Goal: Task Accomplishment & Management: Use online tool/utility

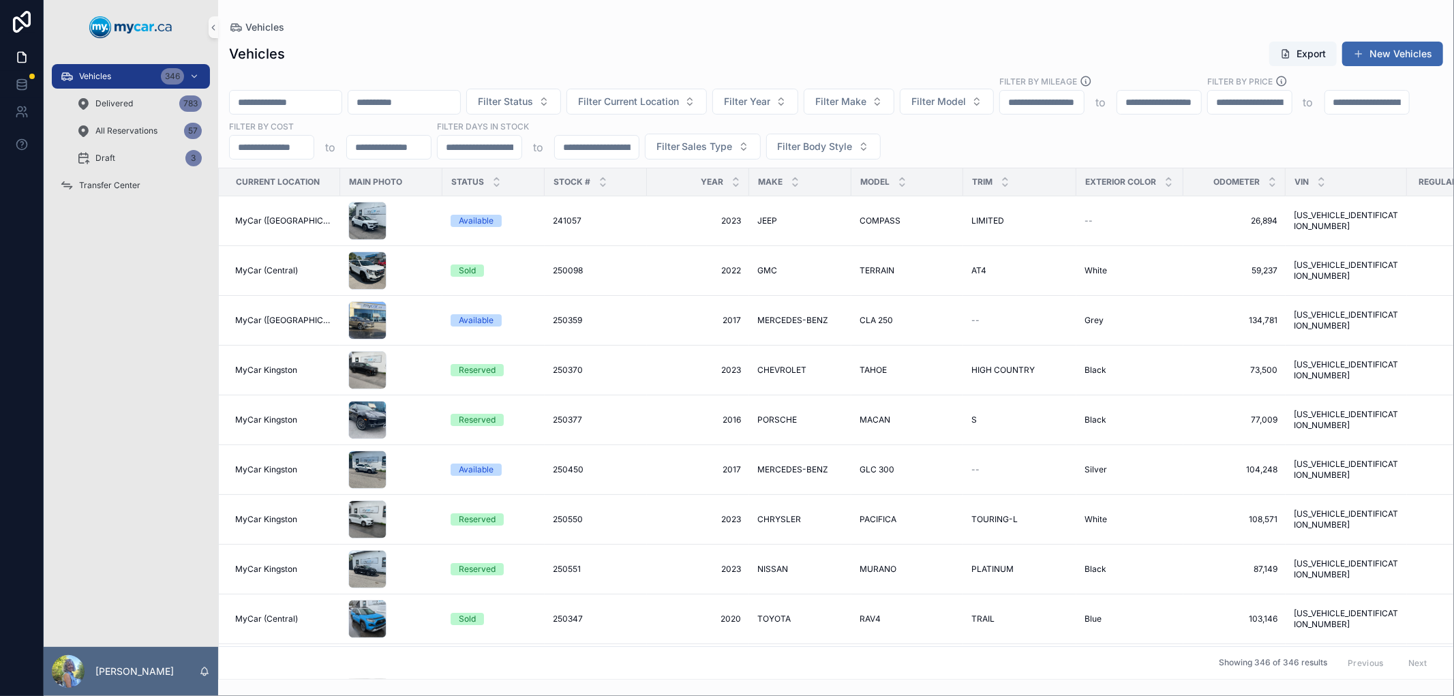
click at [449, 98] on input "scrollable content" at bounding box center [404, 102] width 112 height 19
paste input "********"
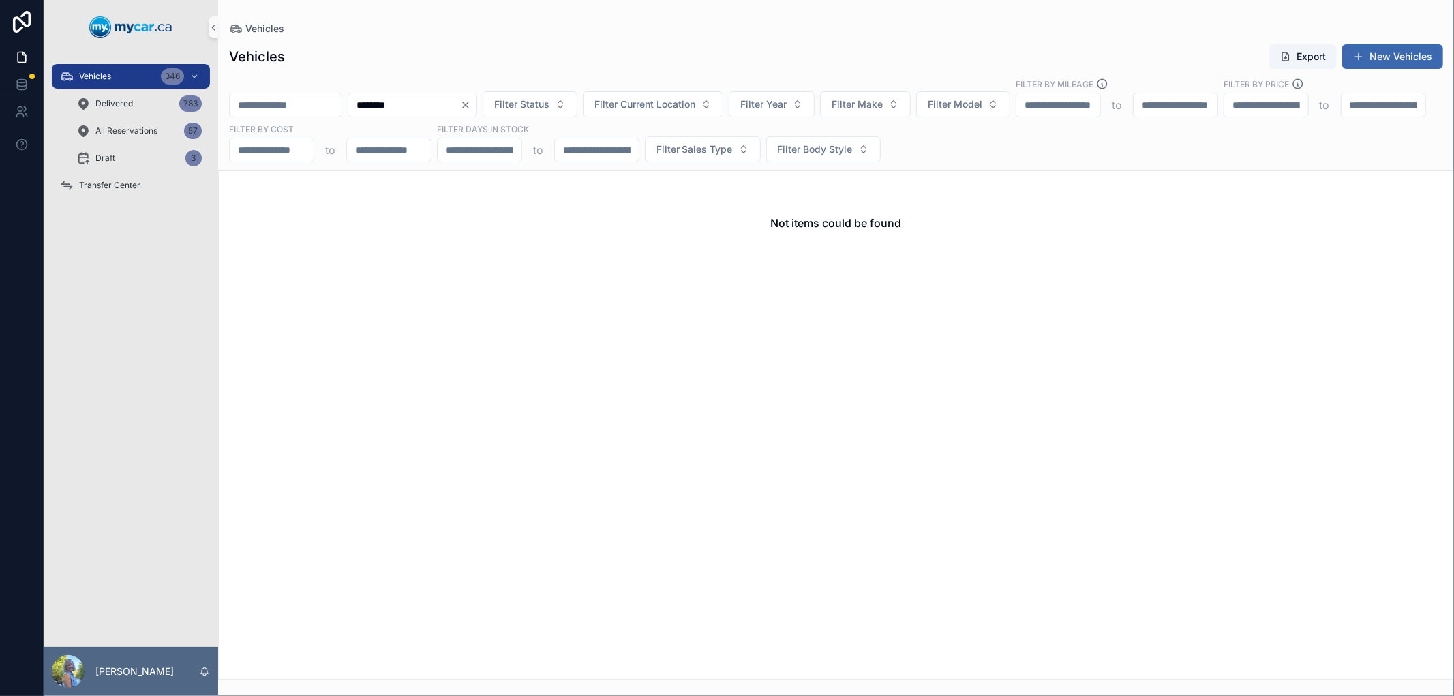
click at [391, 104] on input "********" at bounding box center [404, 104] width 112 height 19
type input "********"
click at [471, 103] on icon "Clear" at bounding box center [465, 105] width 11 height 11
click at [571, 50] on div "Vehicles Export New Vehicles" at bounding box center [836, 57] width 1214 height 26
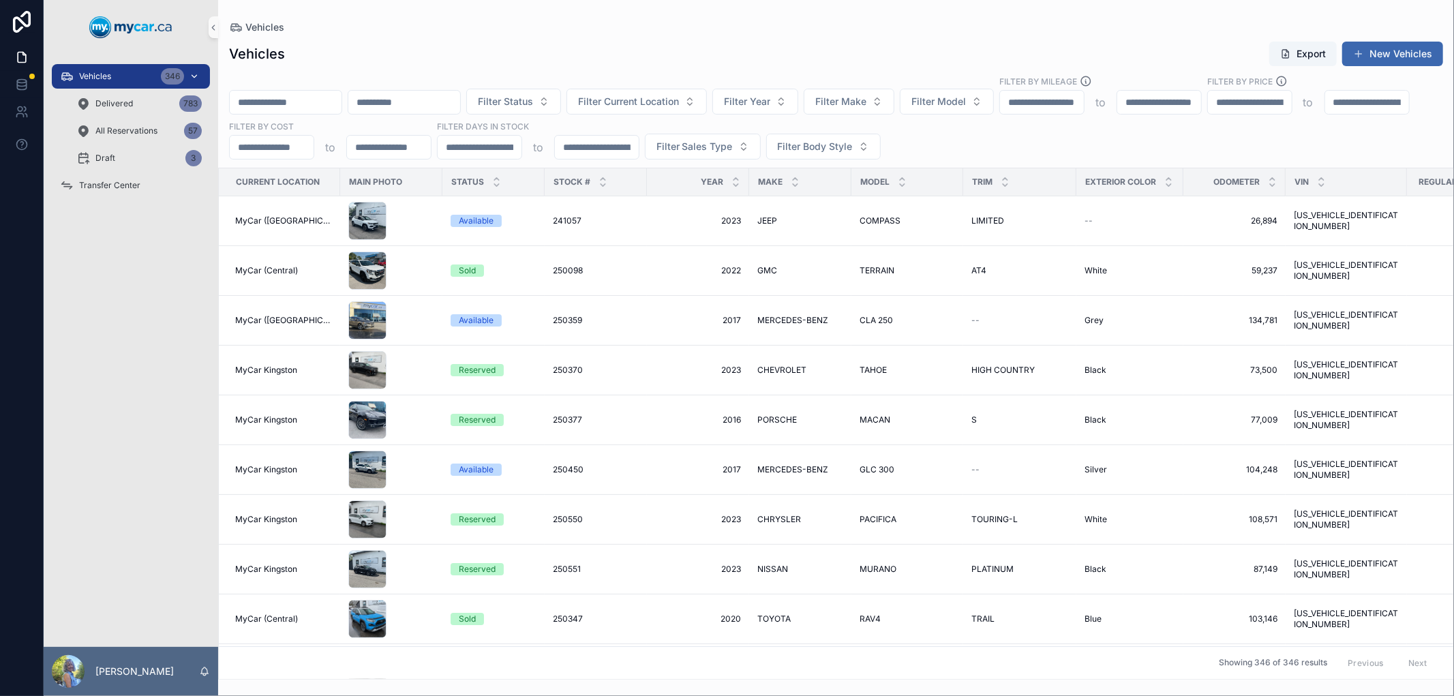
click at [119, 79] on div "Vehicles 346" at bounding box center [131, 76] width 142 height 22
click at [127, 131] on span "All Reservations" at bounding box center [126, 130] width 62 height 11
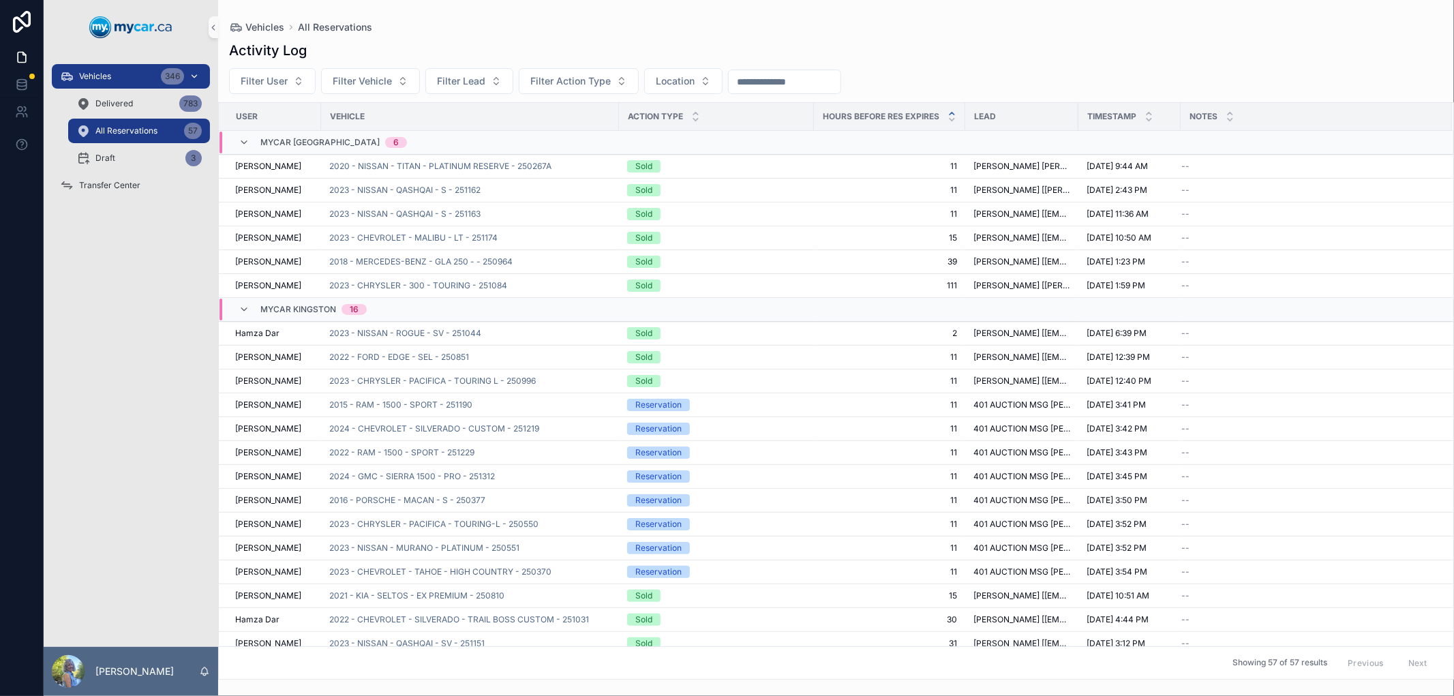
click at [109, 78] on span "Vehicles" at bounding box center [95, 76] width 32 height 11
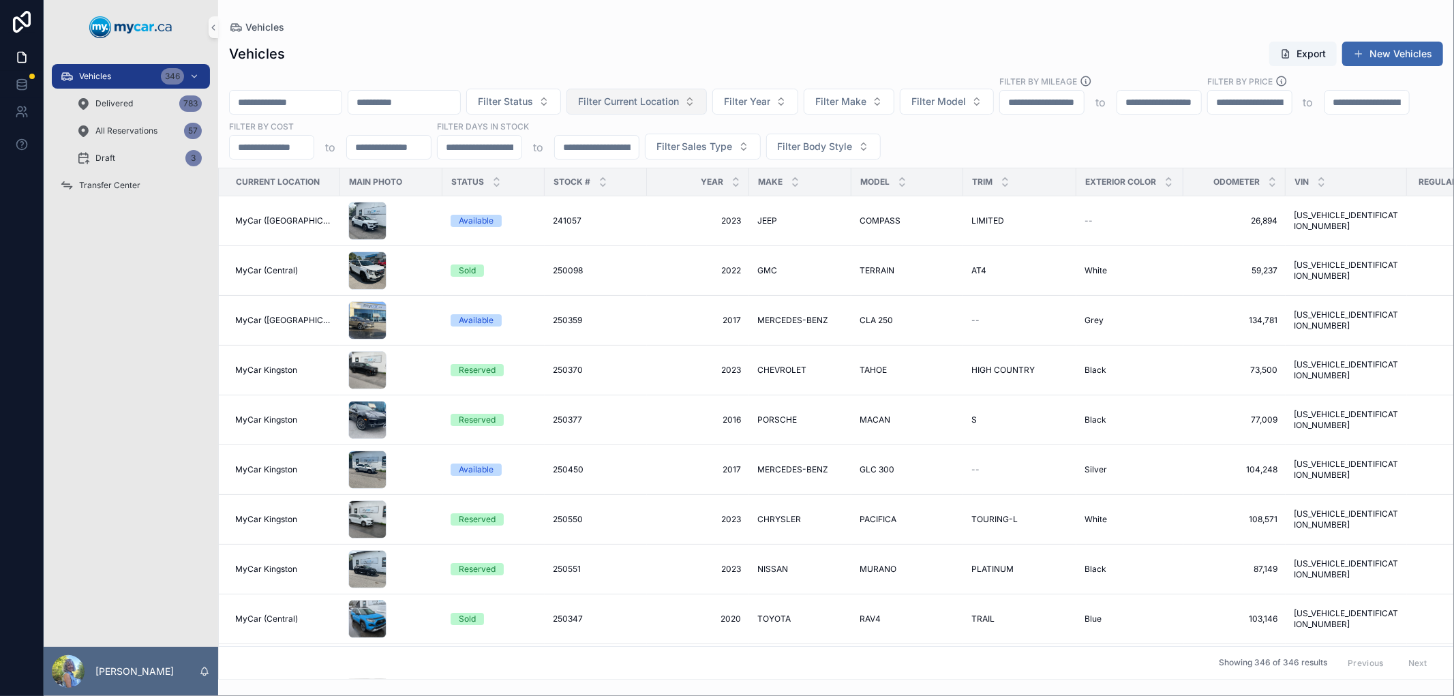
click at [679, 104] on span "Filter Current Location" at bounding box center [628, 102] width 101 height 14
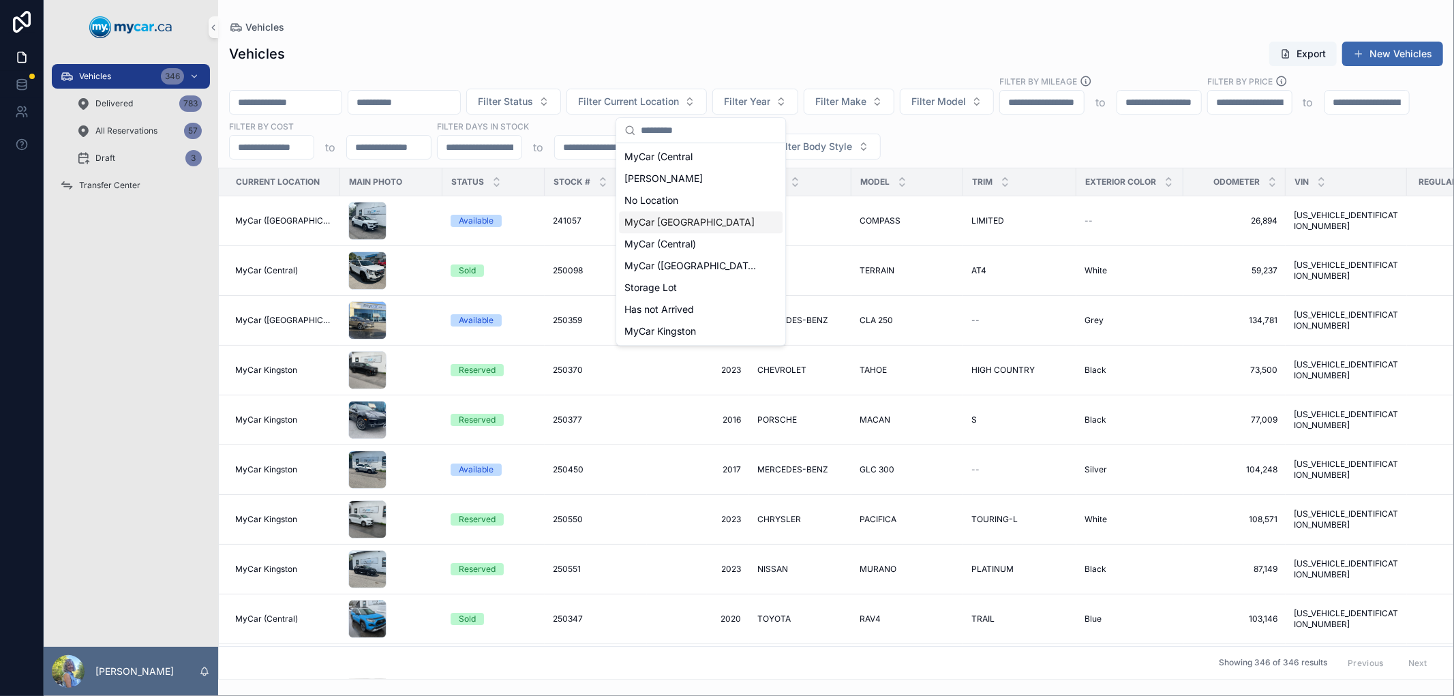
click at [687, 222] on span "MyCar [GEOGRAPHIC_DATA]" at bounding box center [690, 222] width 130 height 14
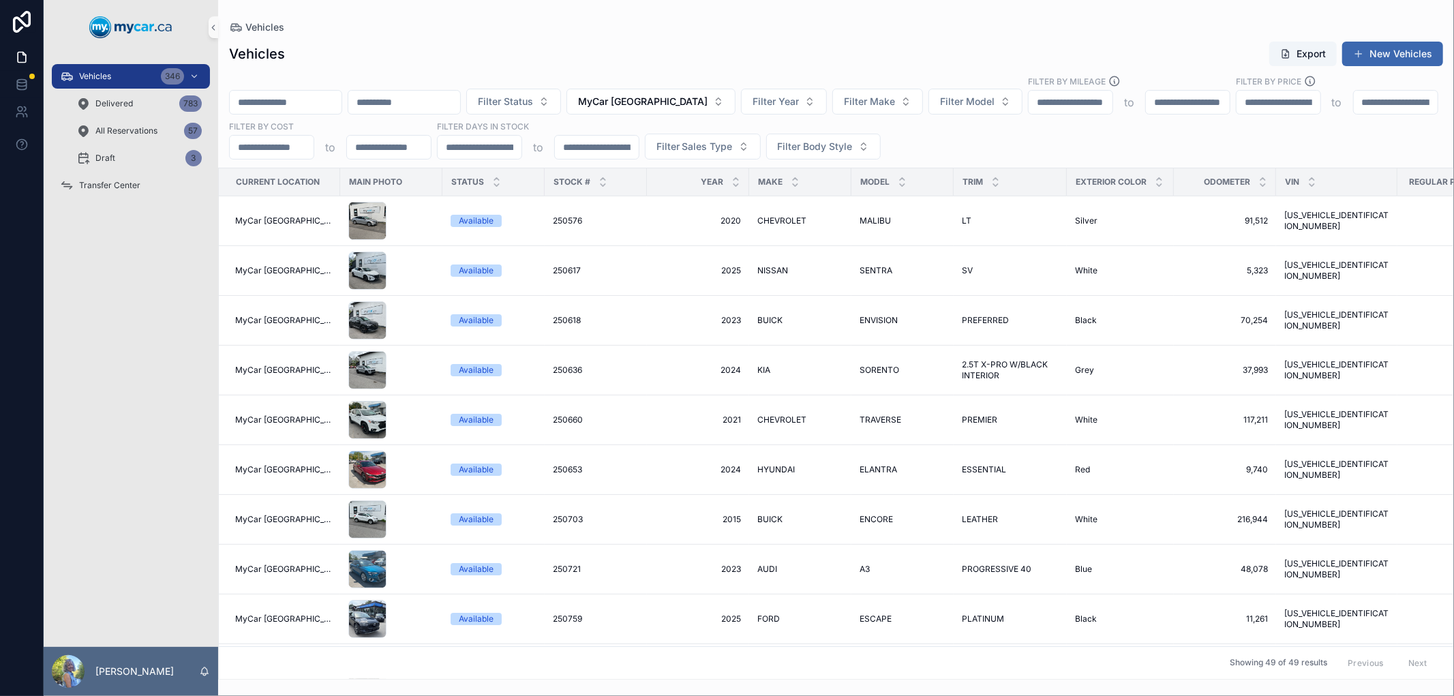
drag, startPoint x: 687, startPoint y: 222, endPoint x: 633, endPoint y: 35, distance: 194.0
click at [633, 35] on div "Vehicles Export New Vehicles Filter Status MyCar North Bay Filter Year Filter M…" at bounding box center [836, 356] width 1236 height 647
click at [556, 317] on span "250618" at bounding box center [567, 320] width 28 height 11
click at [682, 56] on div "Vehicles Export New Vehicles" at bounding box center [836, 54] width 1214 height 26
click at [449, 104] on input "scrollable content" at bounding box center [404, 102] width 112 height 19
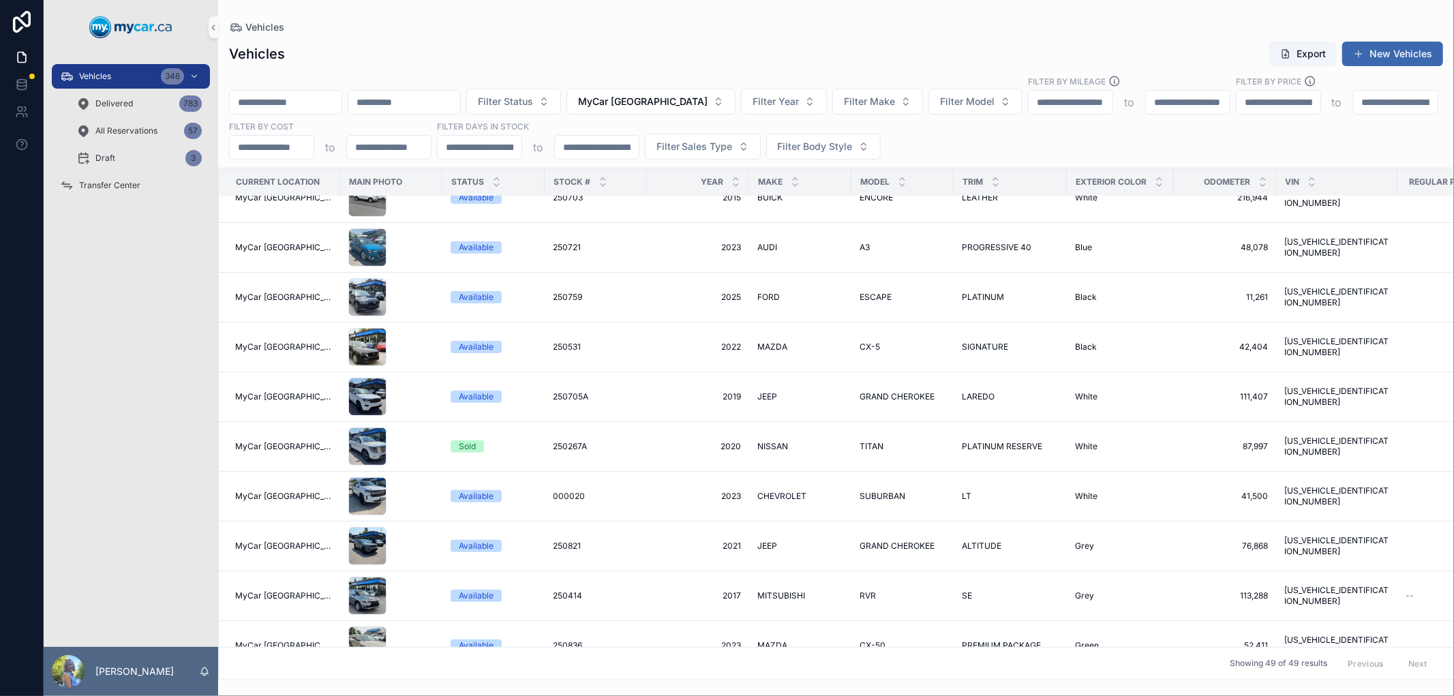
scroll to position [454, 0]
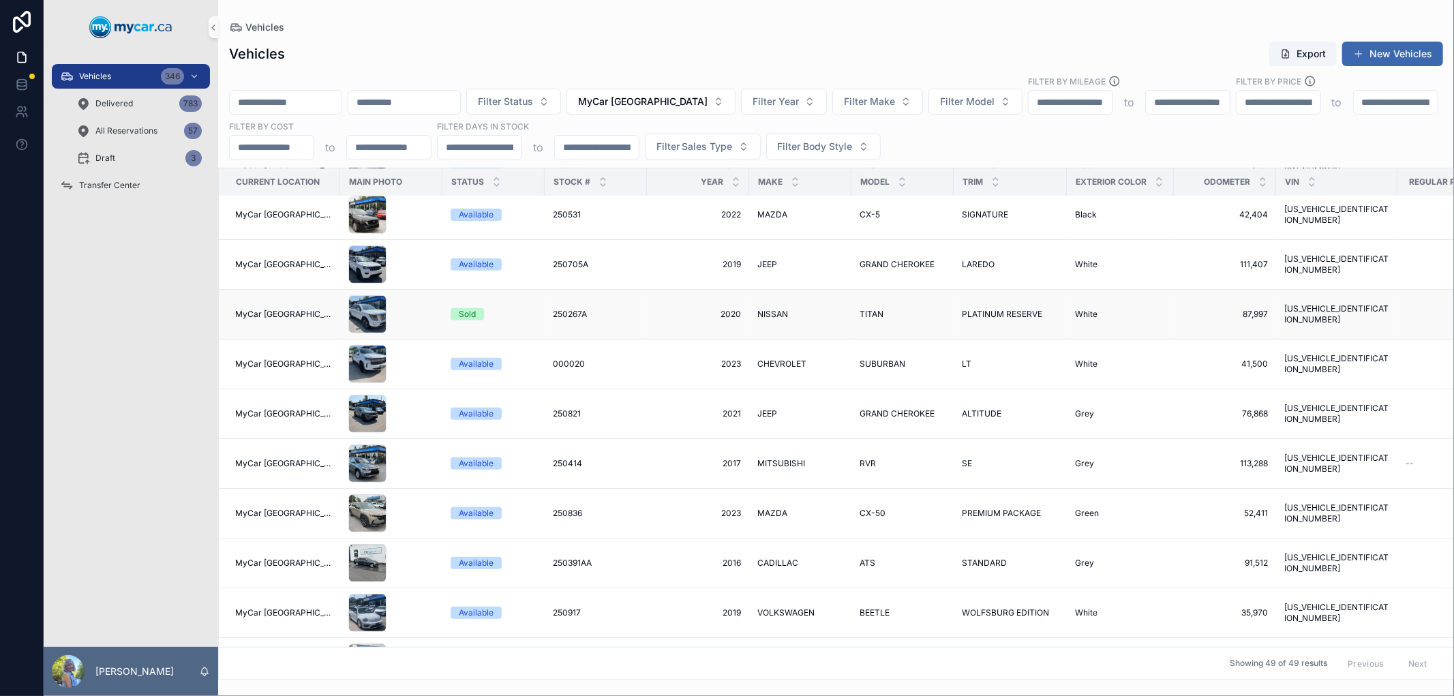
click at [561, 312] on span "250267A" at bounding box center [570, 314] width 34 height 11
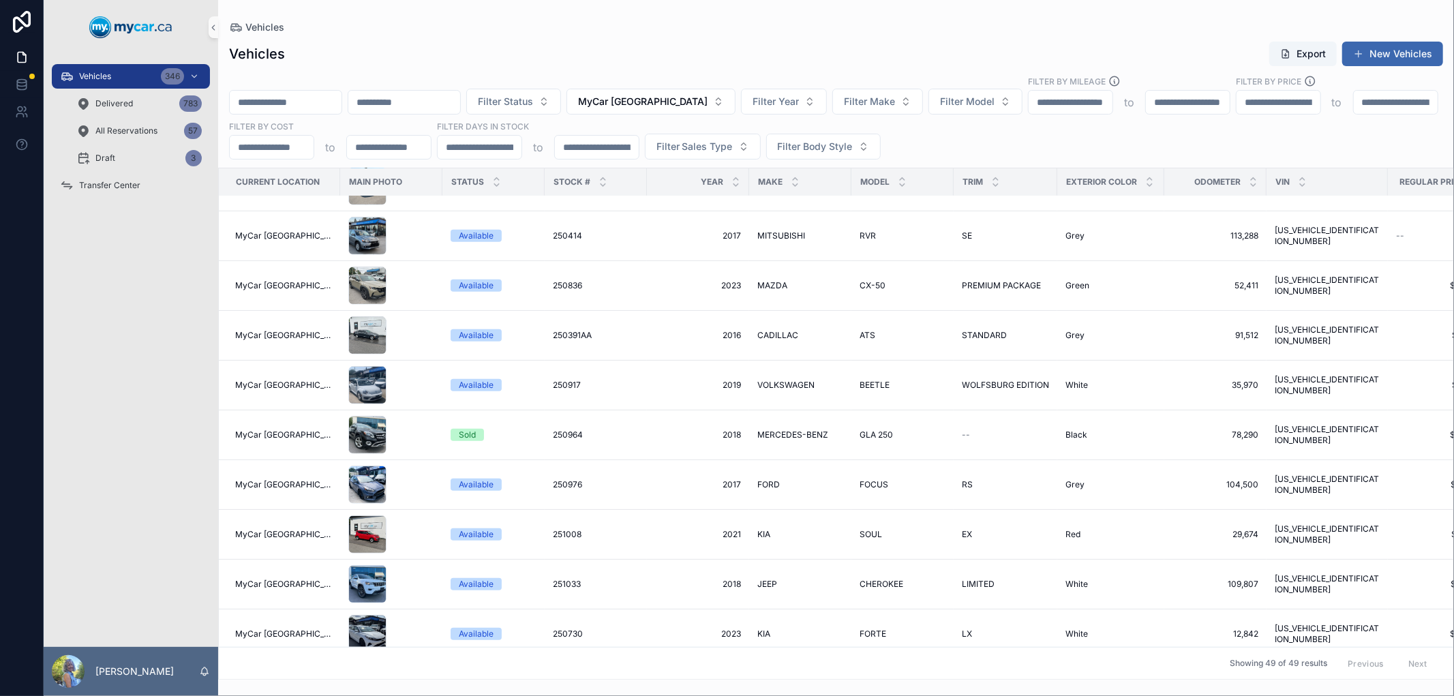
scroll to position [757, 0]
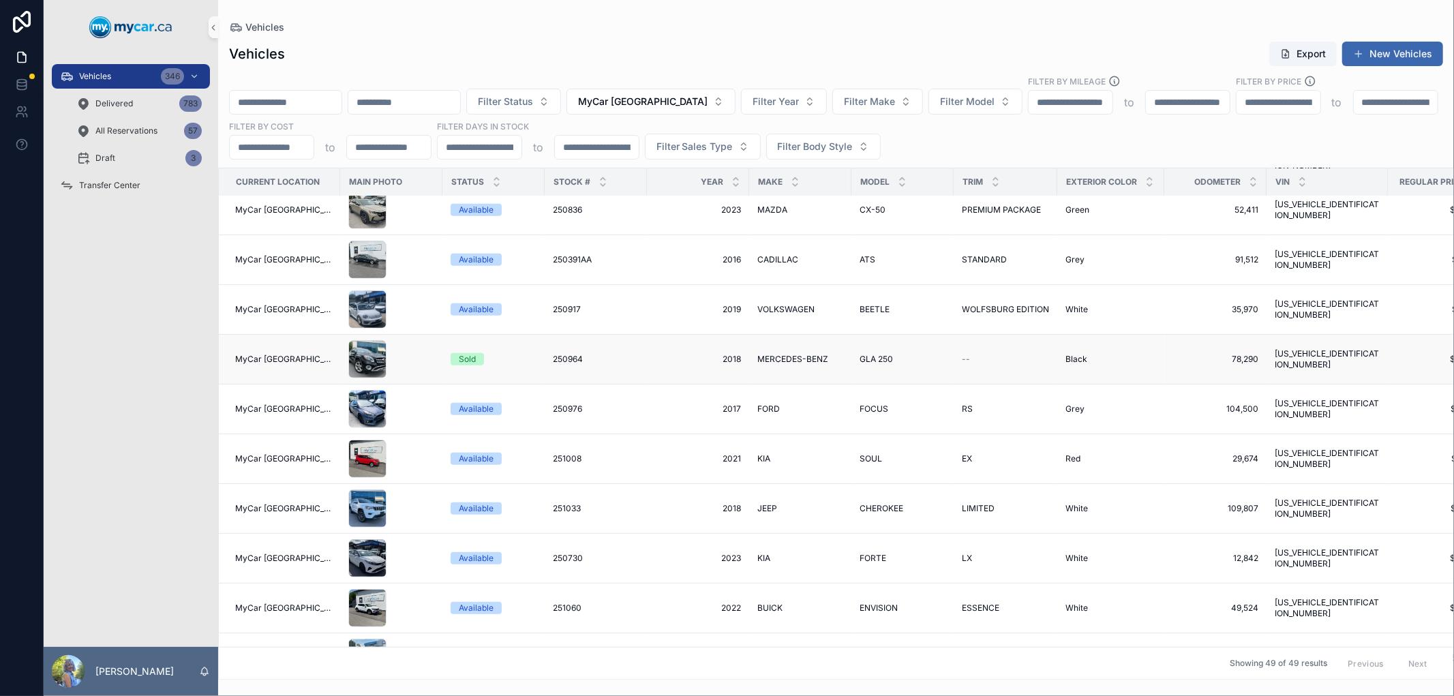
click at [569, 354] on span "250964" at bounding box center [568, 359] width 30 height 11
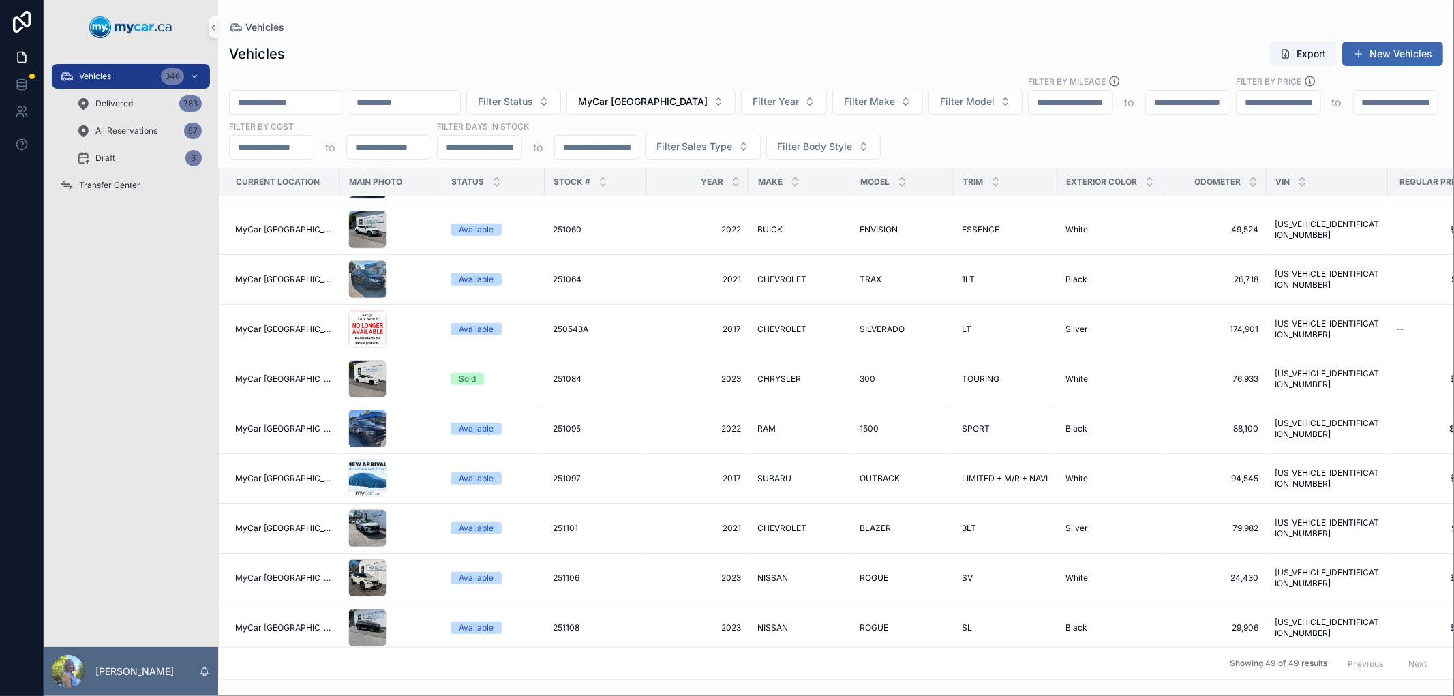
scroll to position [1212, 0]
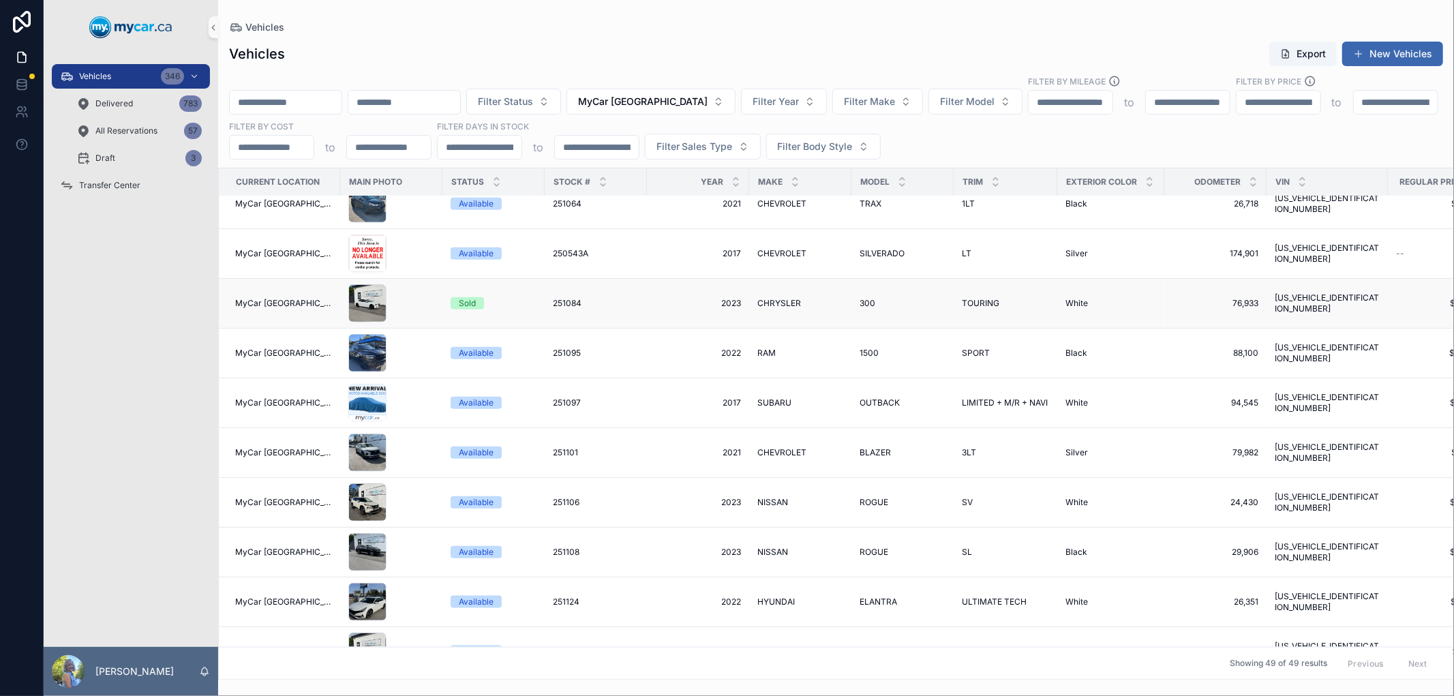
click at [553, 303] on span "251084" at bounding box center [567, 303] width 29 height 11
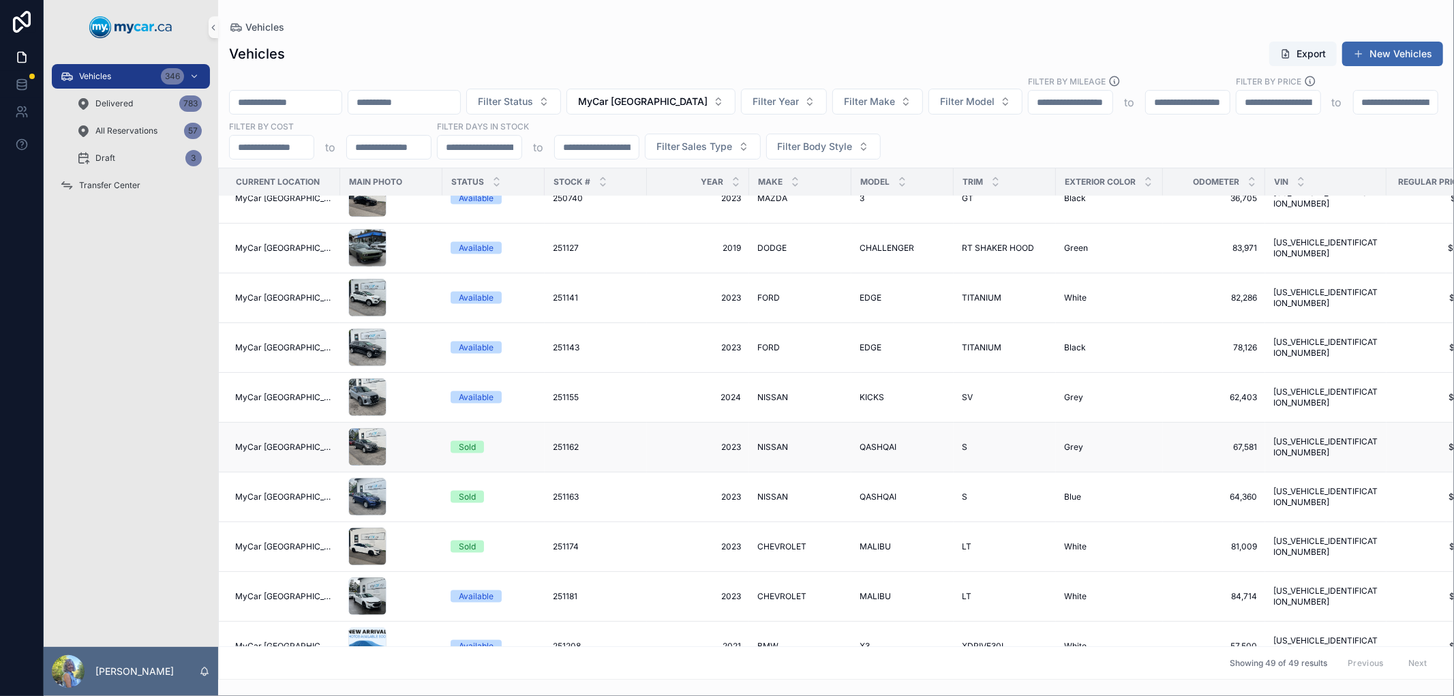
scroll to position [1921, 0]
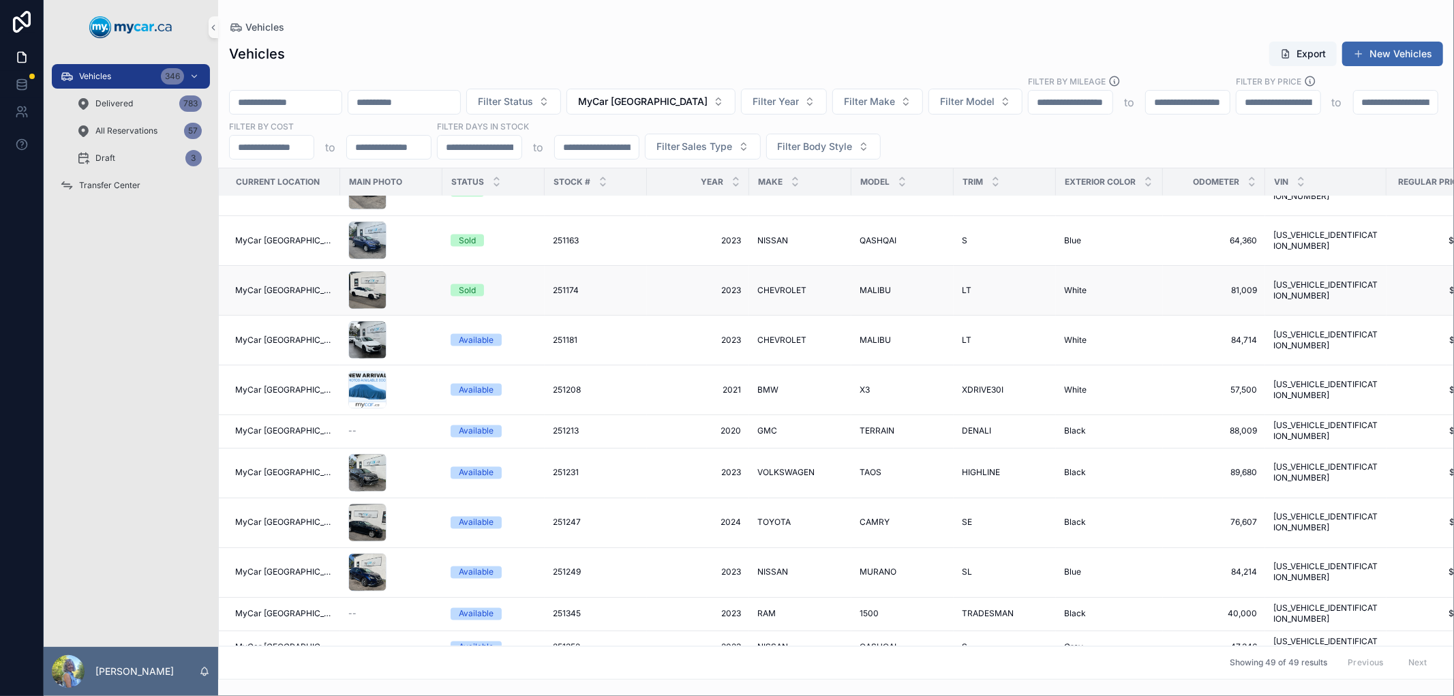
click at [560, 293] on span "251174" at bounding box center [566, 290] width 26 height 11
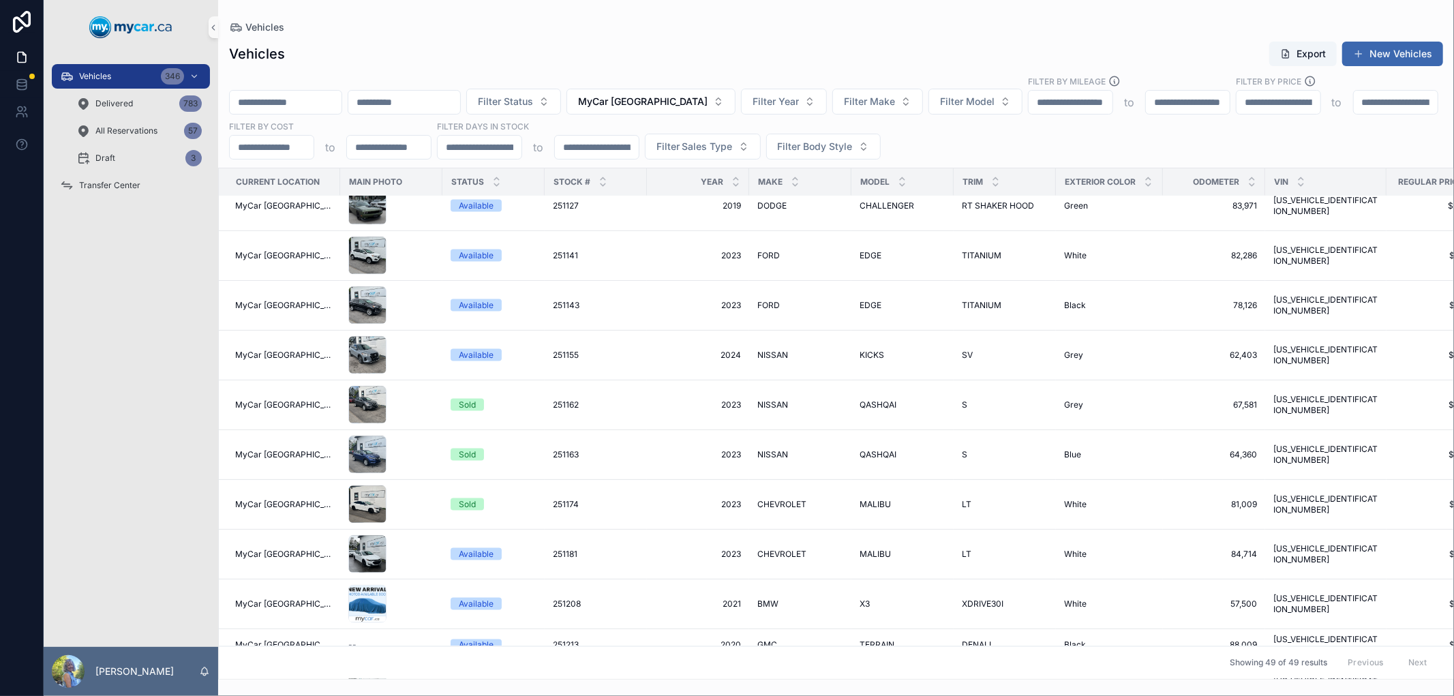
scroll to position [1694, 0]
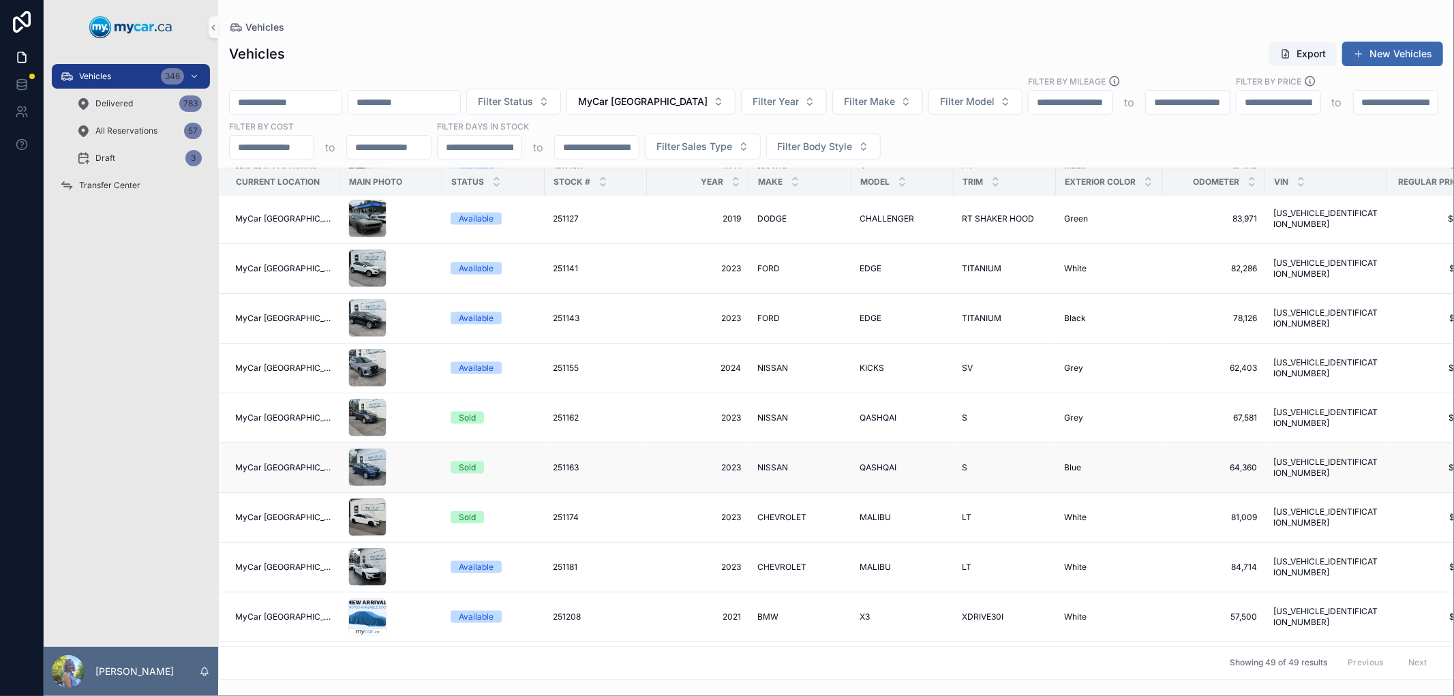
click at [553, 472] on span "251163" at bounding box center [566, 467] width 26 height 11
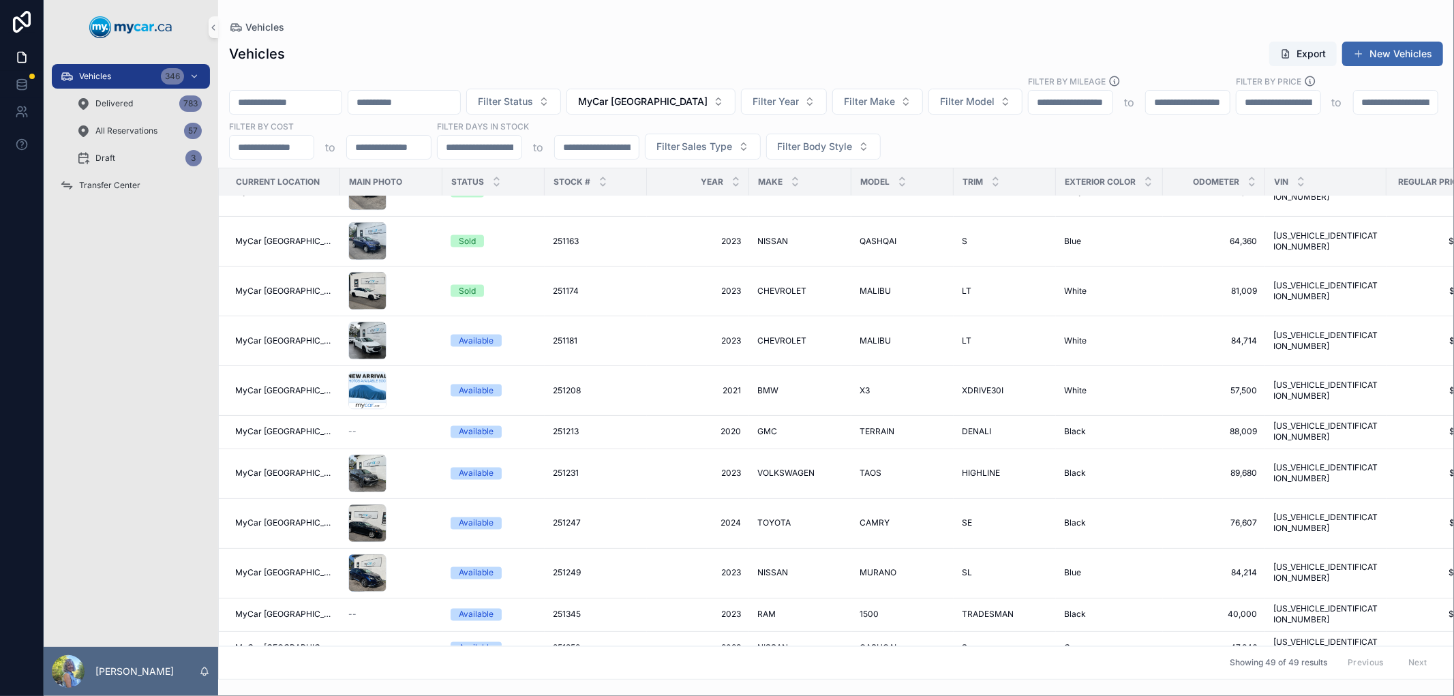
scroll to position [1921, 0]
click at [98, 74] on span "Vehicles" at bounding box center [95, 76] width 32 height 11
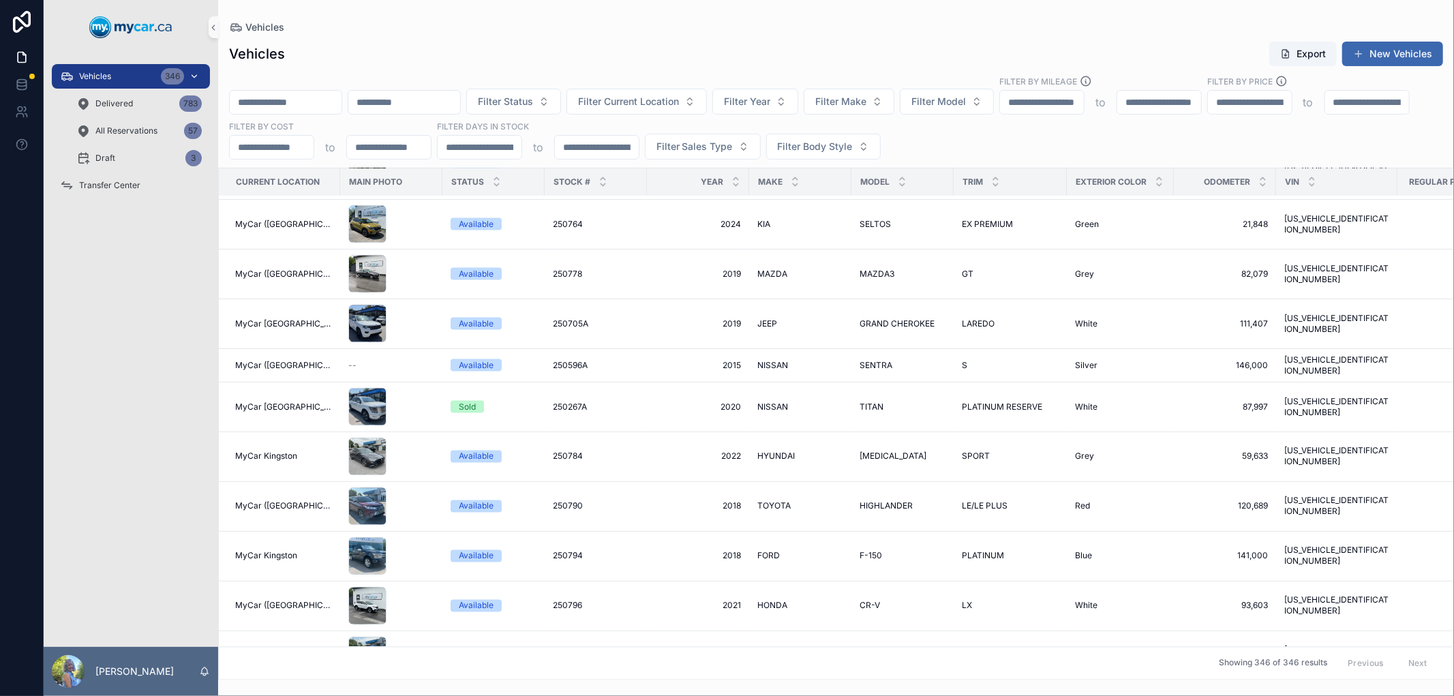
scroll to position [1896, 0]
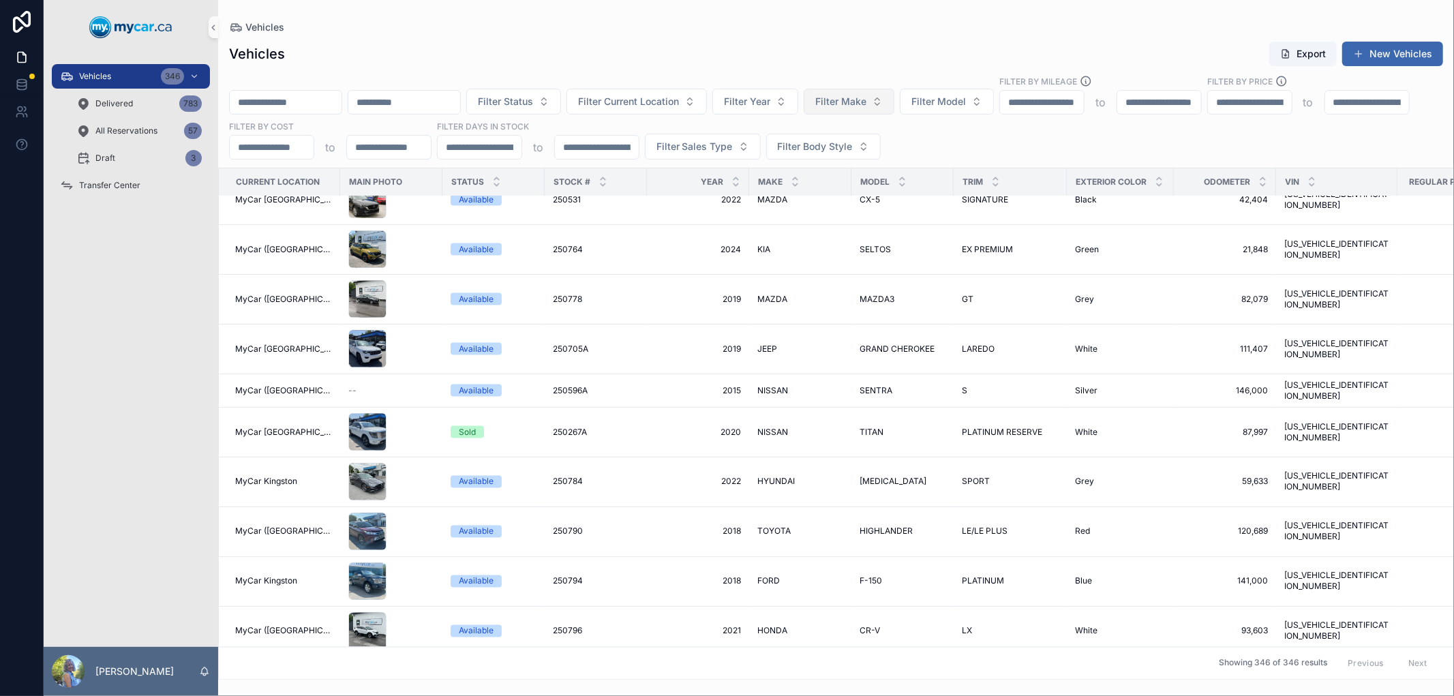
click at [895, 108] on button "Filter Make" at bounding box center [849, 102] width 91 height 26
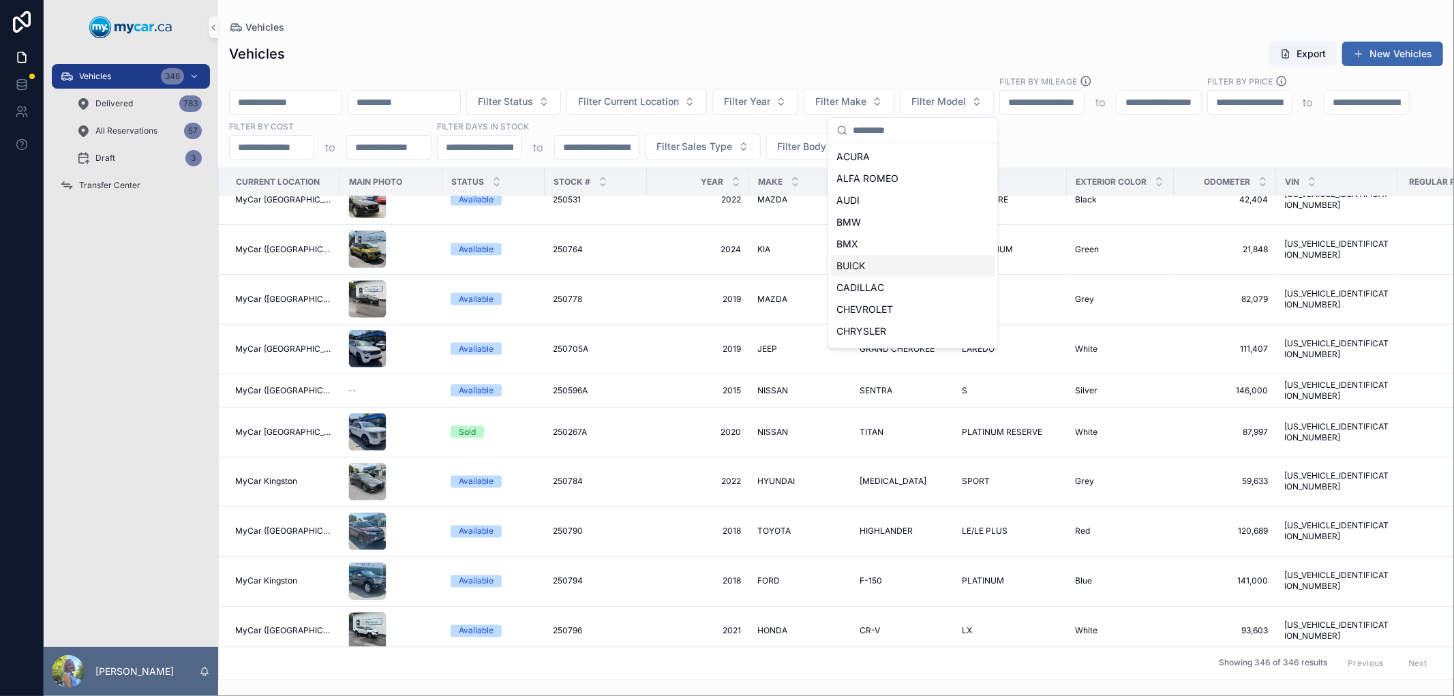
click at [907, 265] on div "BUICK" at bounding box center [913, 266] width 164 height 22
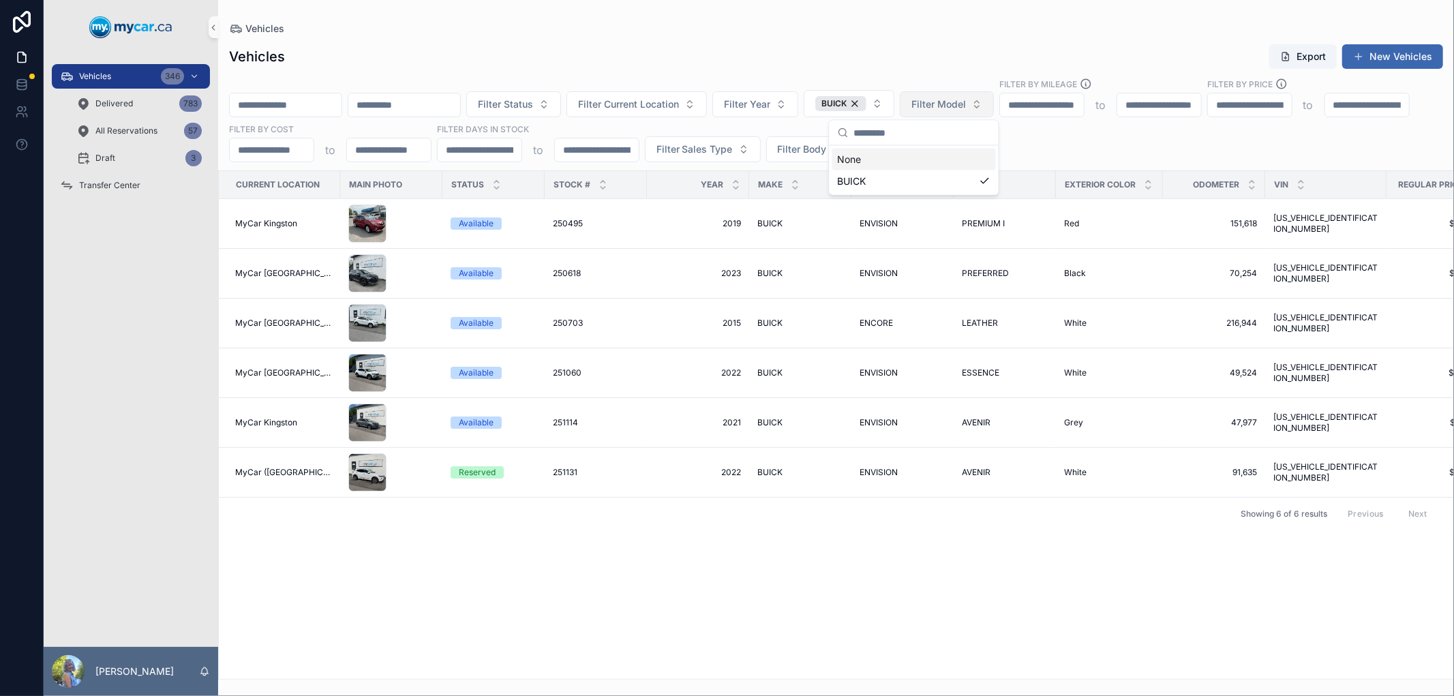
click at [966, 108] on span "Filter Model" at bounding box center [939, 104] width 55 height 14
click at [1009, 31] on div "Vehicles" at bounding box center [836, 29] width 1214 height 14
click at [679, 103] on span "Filter Current Location" at bounding box center [628, 104] width 101 height 14
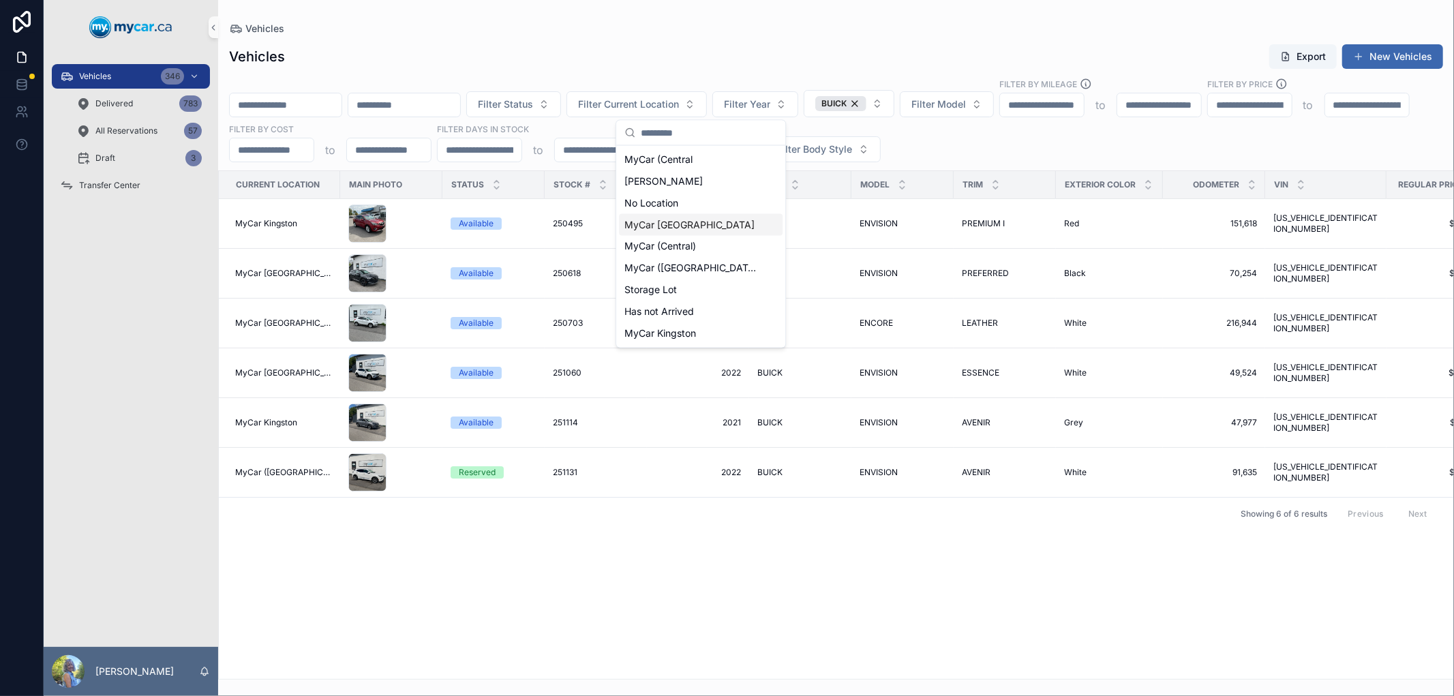
click at [692, 227] on span "MyCar [GEOGRAPHIC_DATA]" at bounding box center [690, 225] width 130 height 14
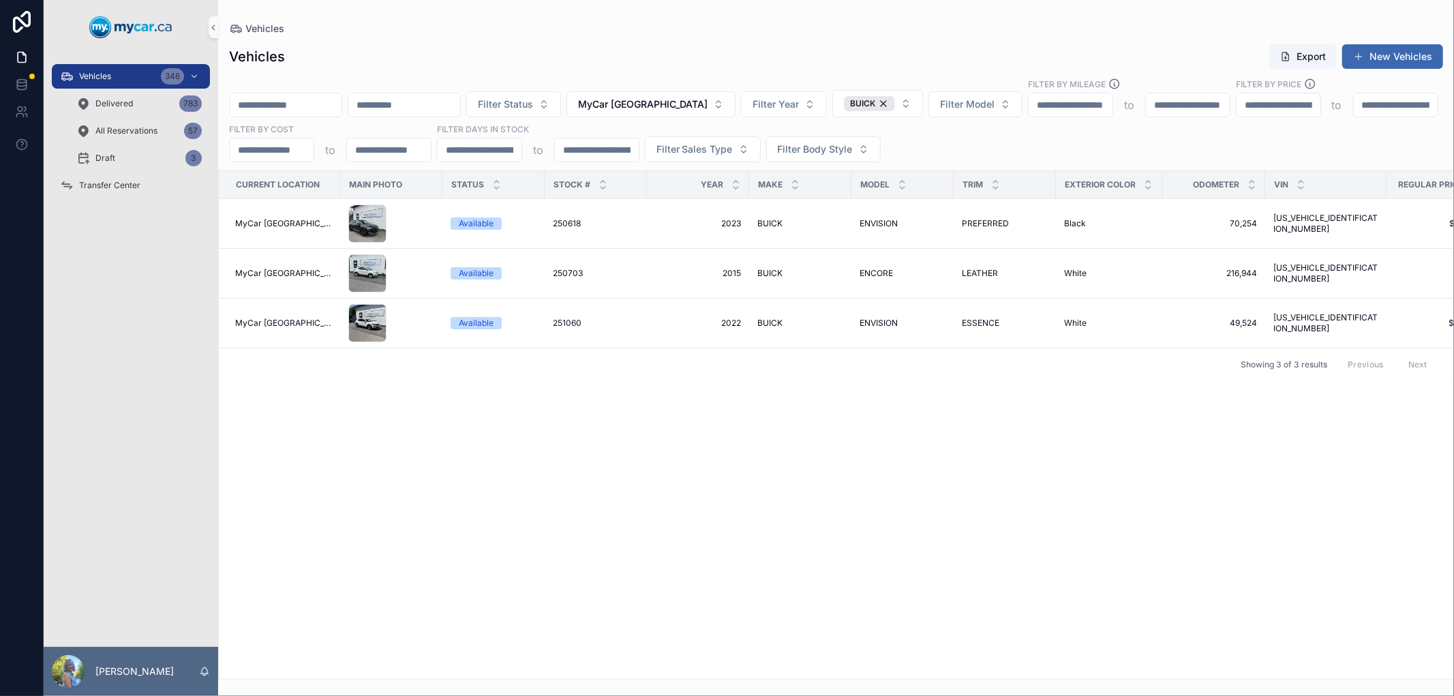
click at [462, 66] on div "Vehicles Export New Vehicles" at bounding box center [836, 57] width 1214 height 26
click at [342, 100] on input "scrollable content" at bounding box center [286, 104] width 112 height 19
click at [440, 46] on div "Vehicles Export New Vehicles" at bounding box center [836, 57] width 1214 height 26
click at [734, 111] on button "MyCar [GEOGRAPHIC_DATA]" at bounding box center [651, 104] width 169 height 26
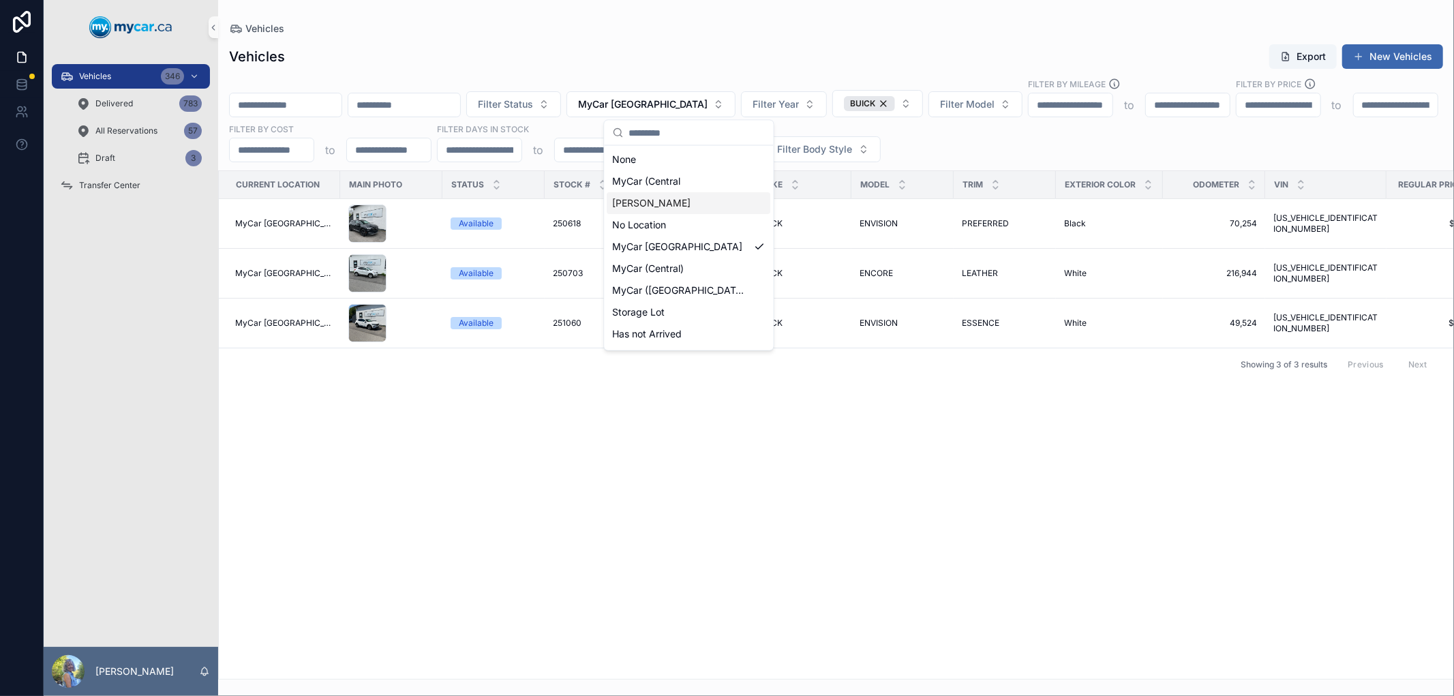
click at [824, 31] on div "Vehicles" at bounding box center [836, 29] width 1214 height 14
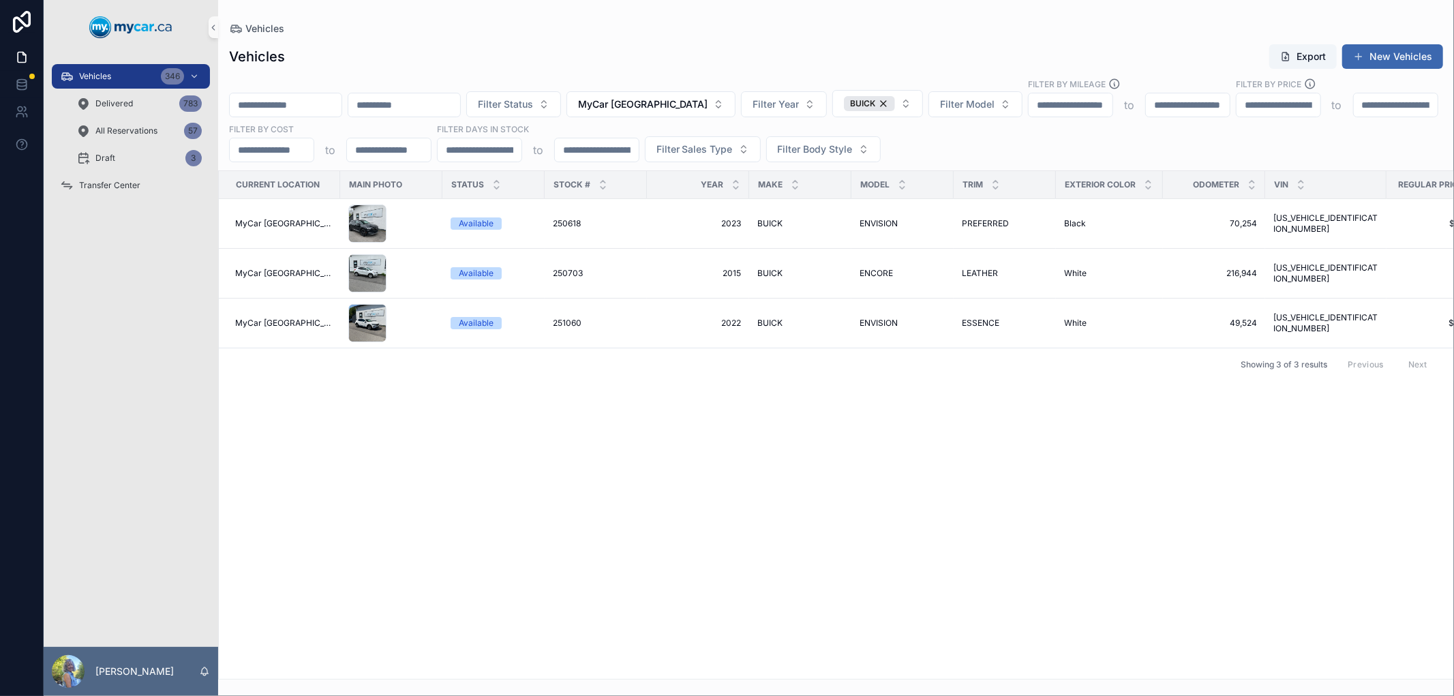
click at [605, 55] on div "Vehicles Export New Vehicles" at bounding box center [836, 57] width 1214 height 26
click at [102, 188] on span "Transfer Center" at bounding box center [109, 185] width 61 height 11
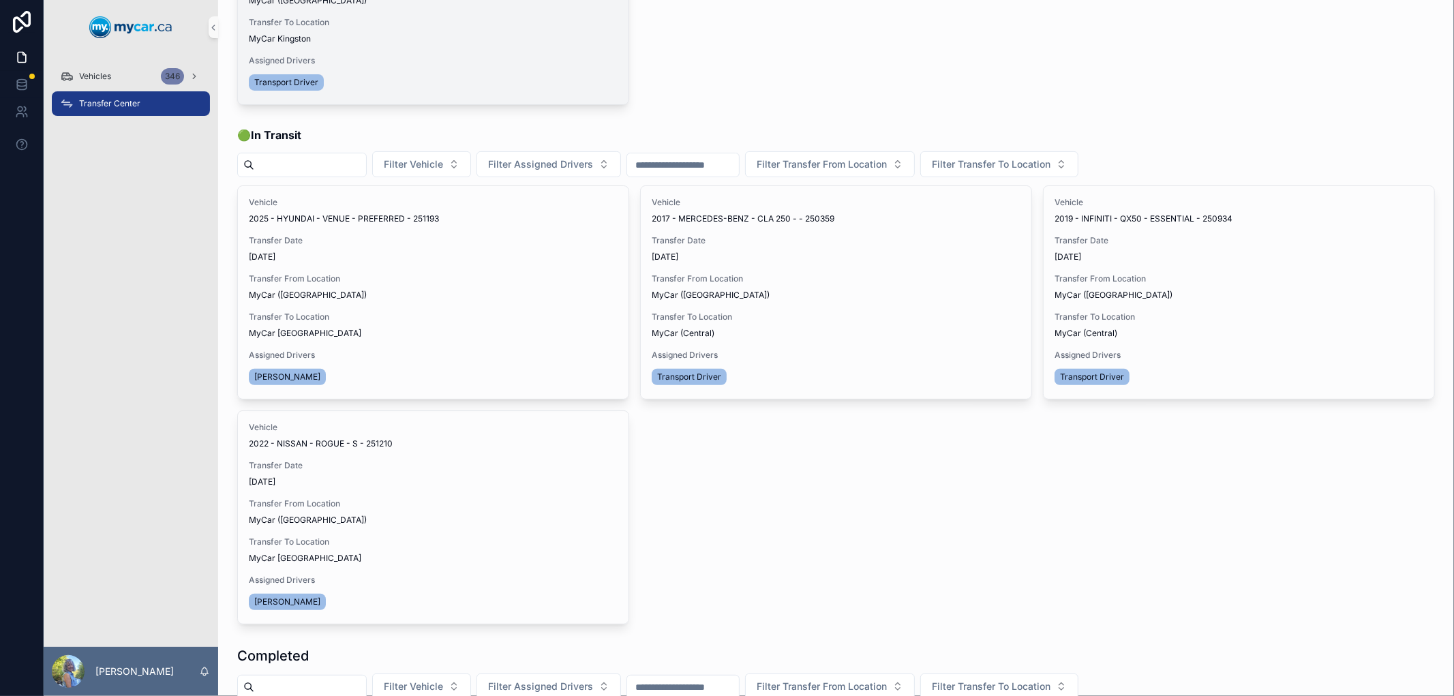
scroll to position [227, 0]
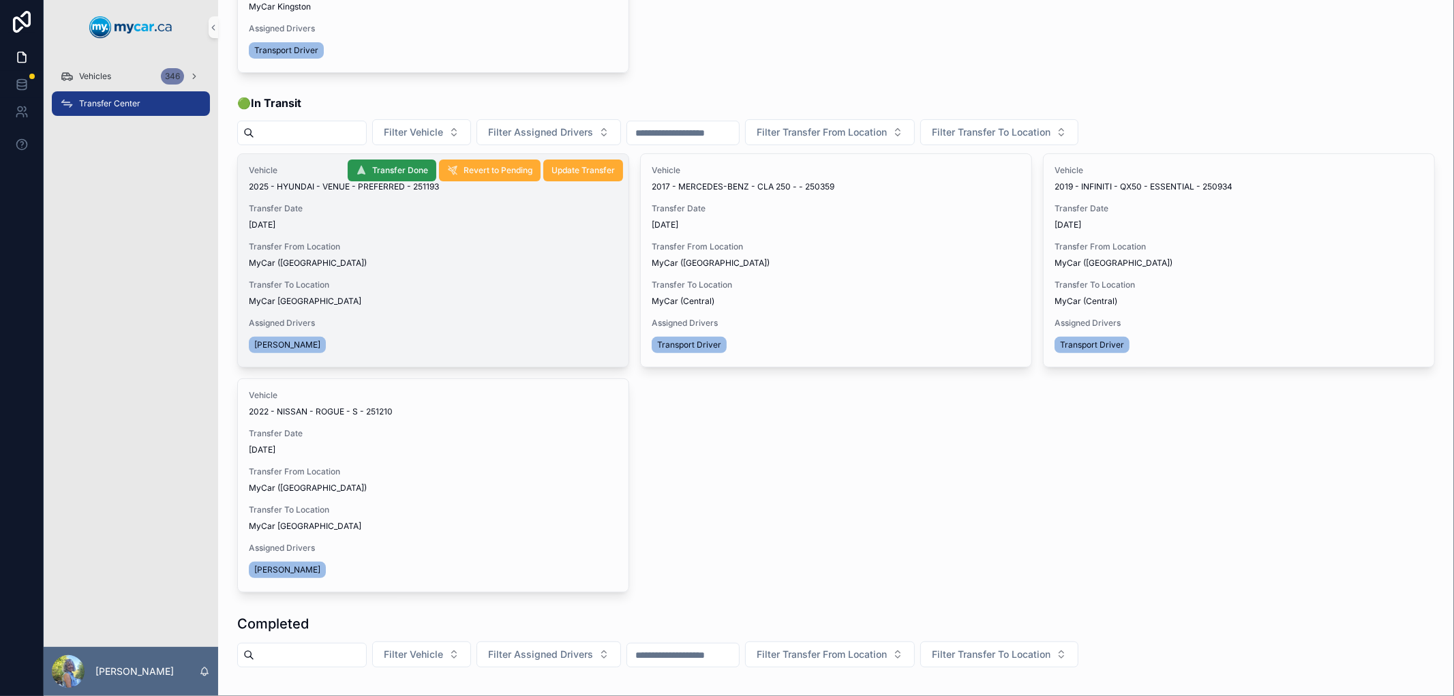
click at [378, 171] on span "Transfer Done" at bounding box center [400, 170] width 56 height 11
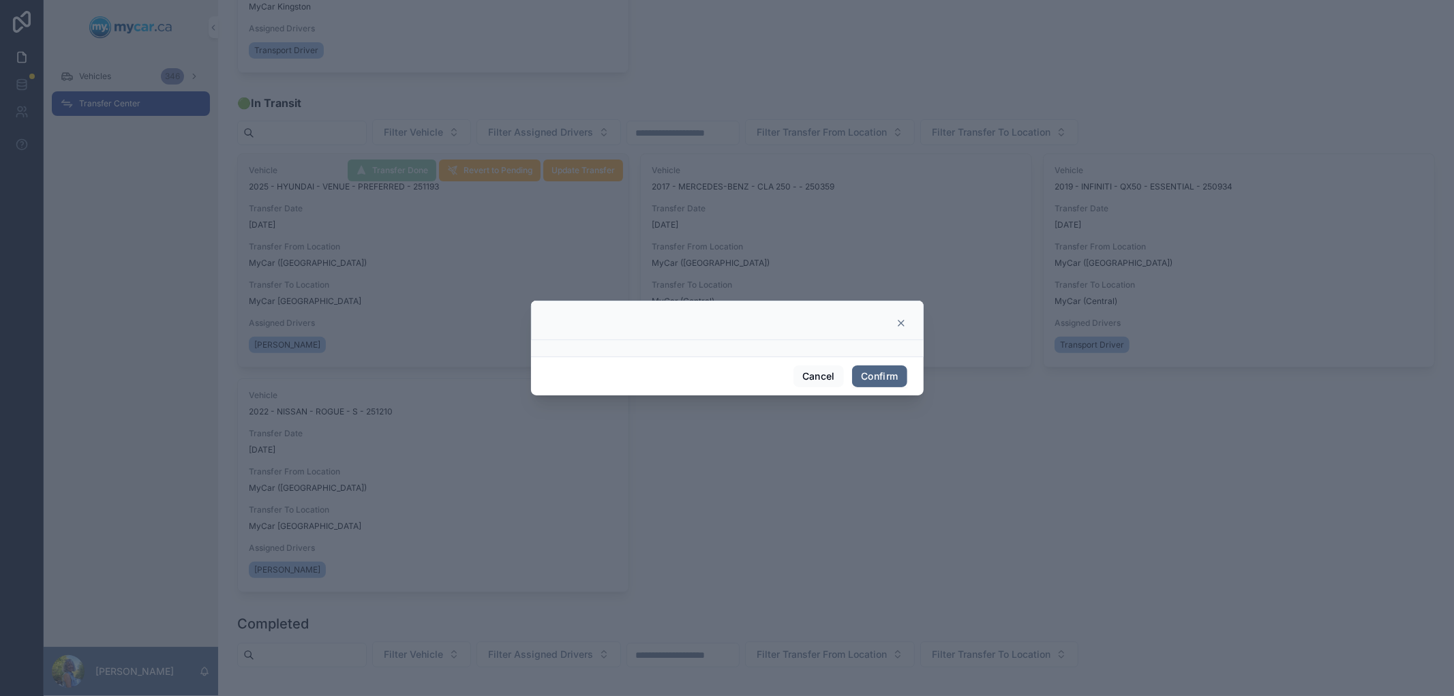
click at [874, 369] on button "Confirm" at bounding box center [879, 376] width 55 height 22
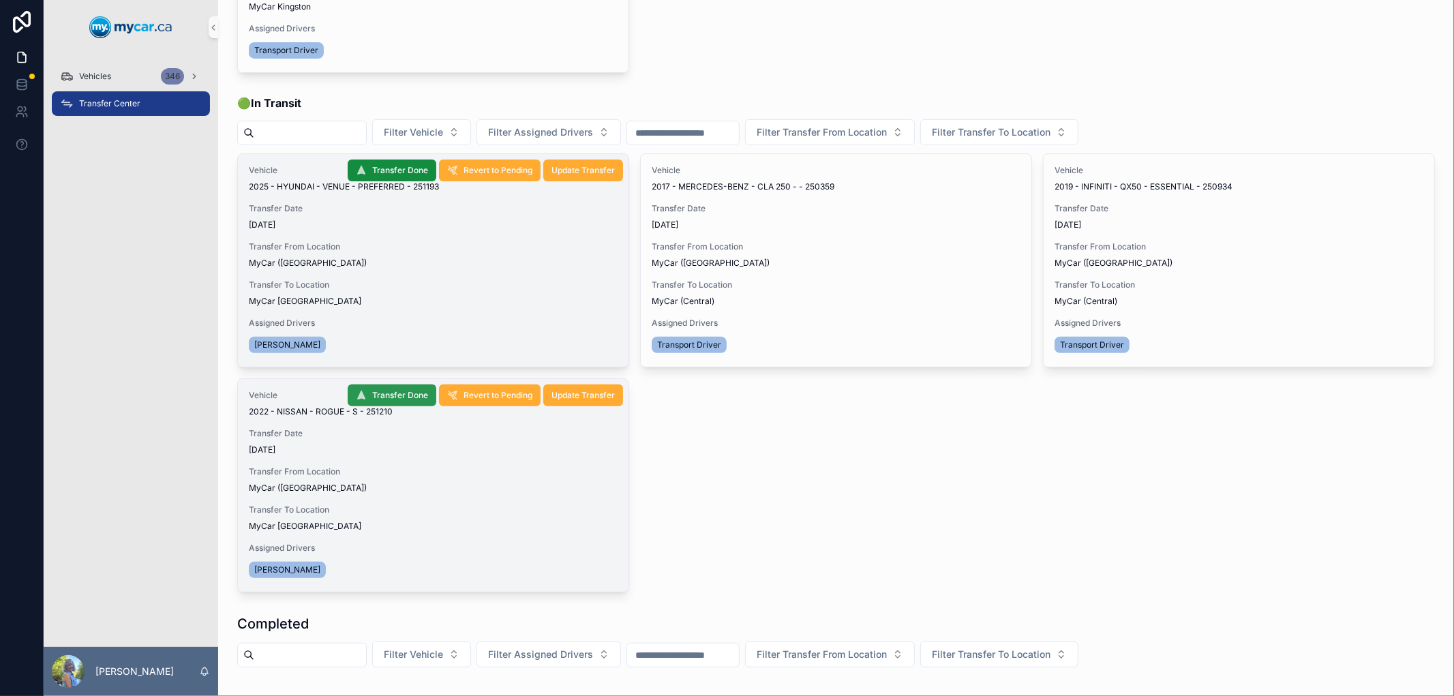
click at [396, 394] on span "Transfer Done" at bounding box center [400, 395] width 56 height 11
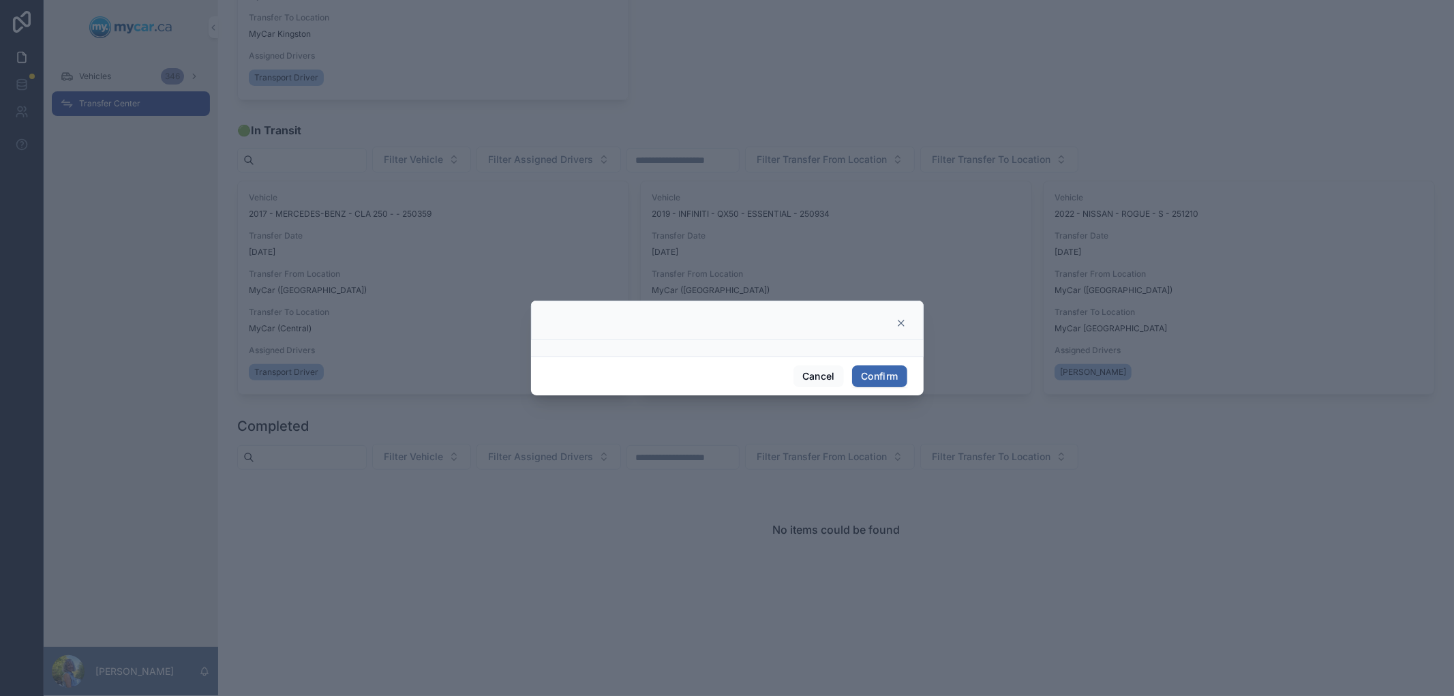
scroll to position [200, 0]
click at [882, 371] on button "Confirm" at bounding box center [879, 376] width 55 height 22
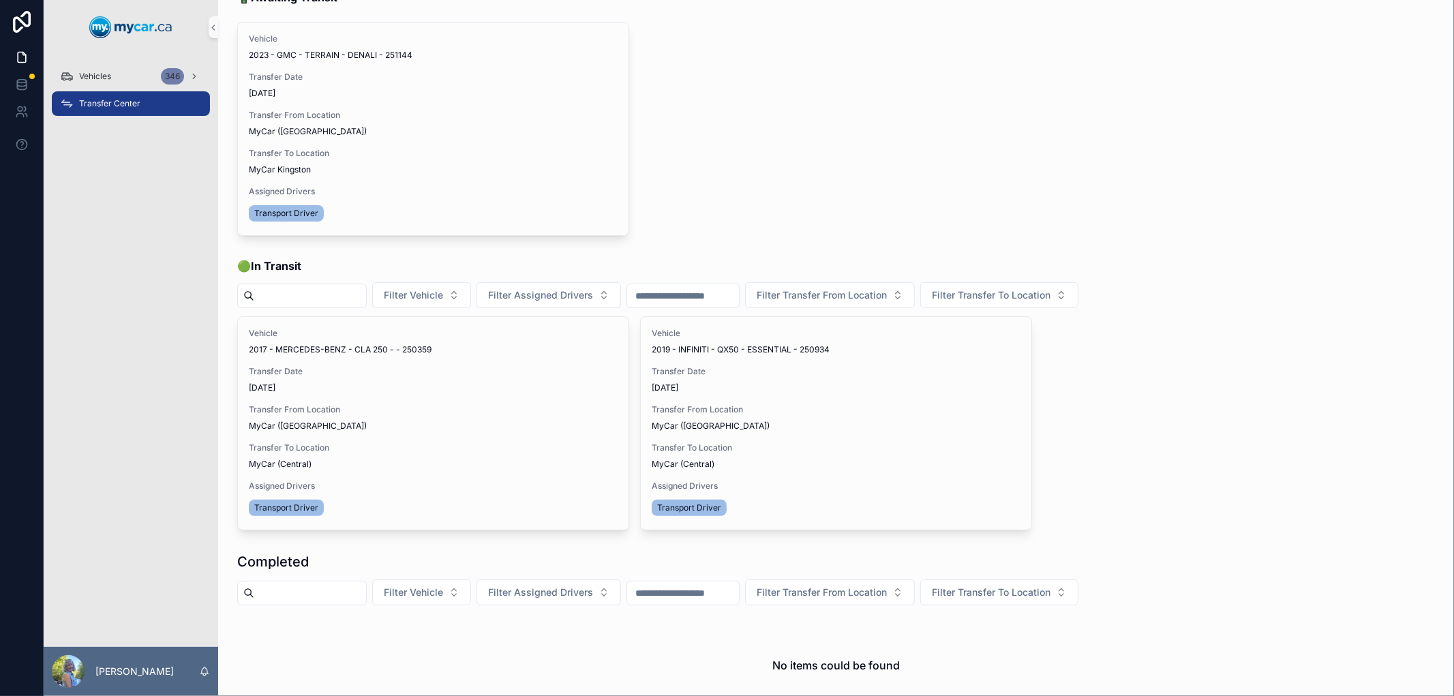
scroll to position [0, 0]
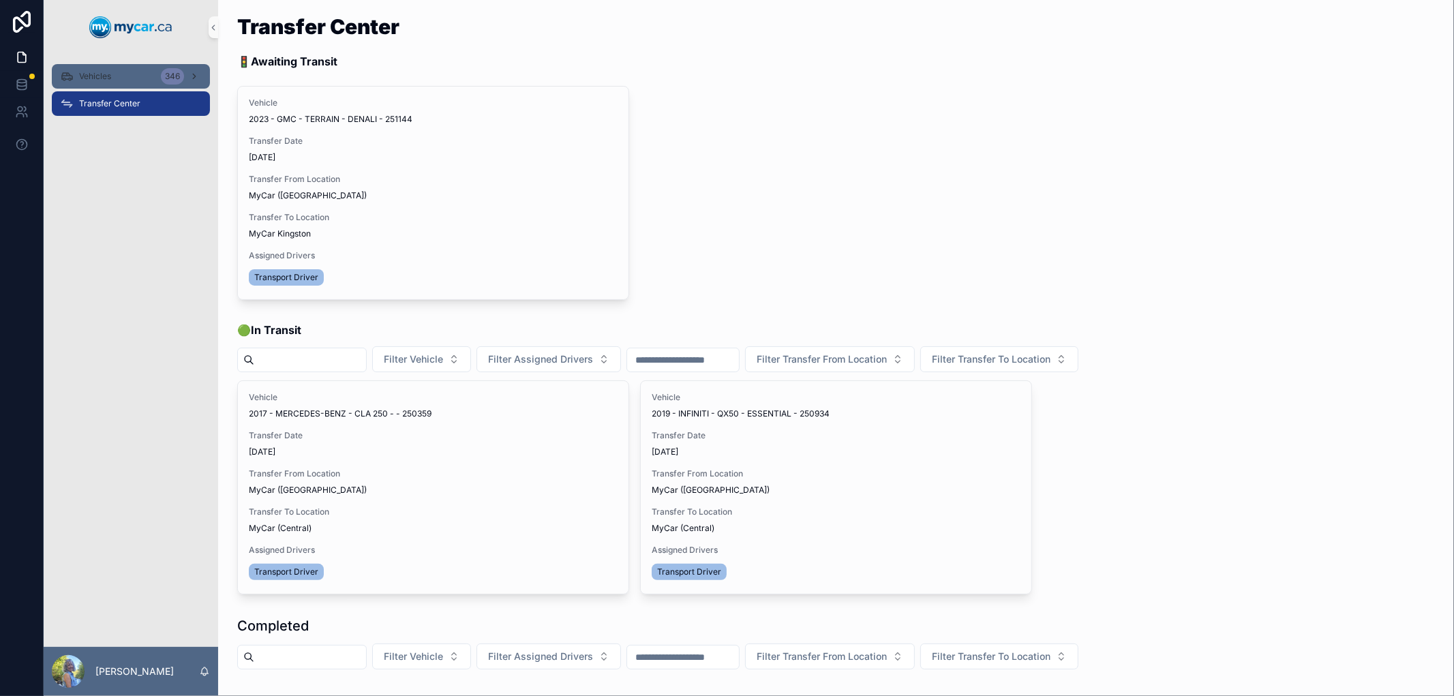
click at [113, 80] on div "Vehicles 346" at bounding box center [131, 76] width 142 height 22
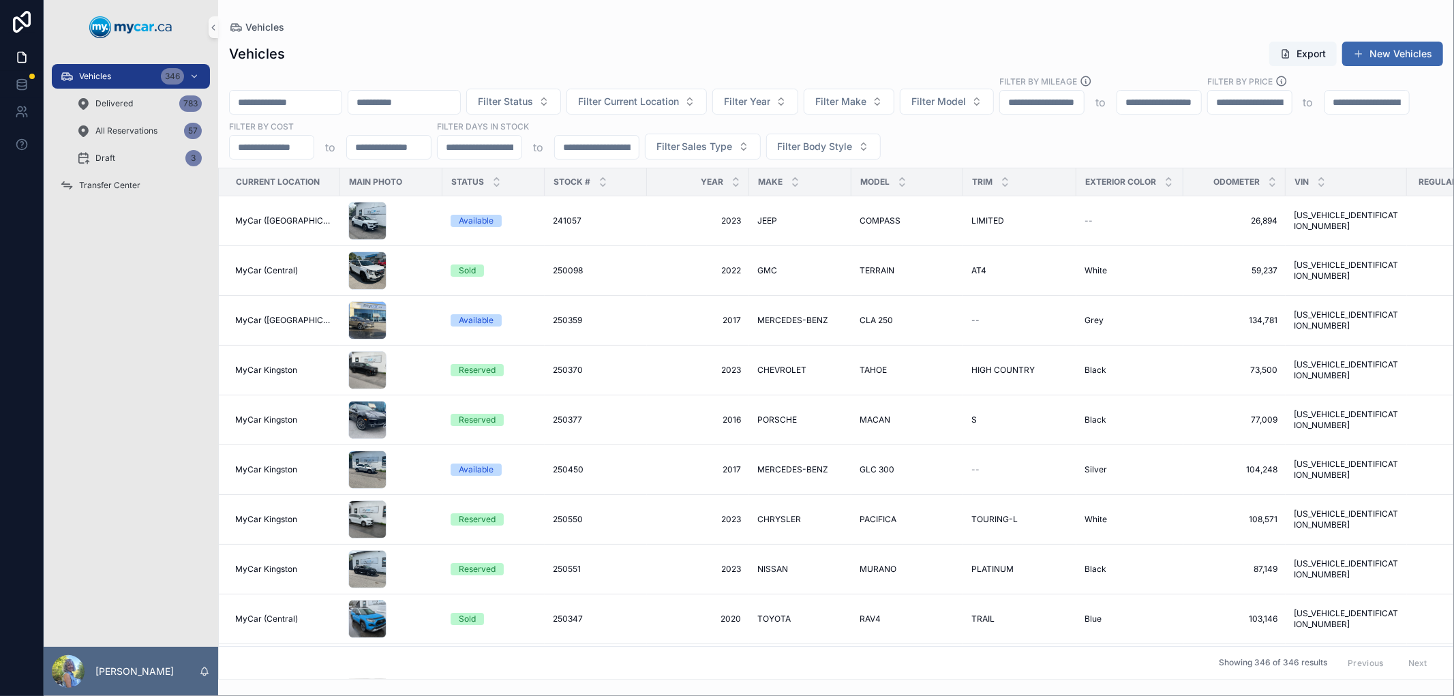
click at [270, 104] on input "scrollable content" at bounding box center [286, 102] width 112 height 19
type input "*"
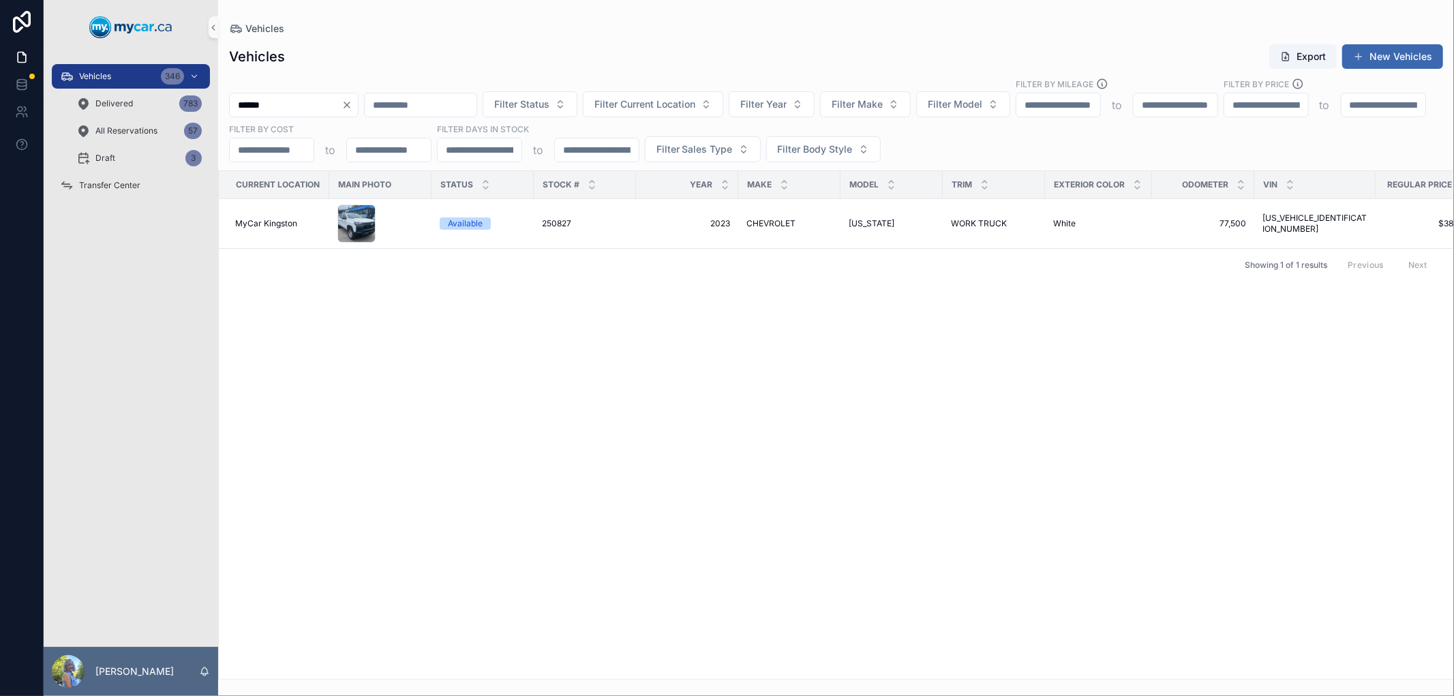
drag, startPoint x: 309, startPoint y: 104, endPoint x: 207, endPoint y: 90, distance: 102.6
click at [207, 90] on div "Vehicles 346 Delivered 783 All Reservations 57 Draft 3 Transfer Center Laurie S…" at bounding box center [749, 348] width 1411 height 696
click at [459, 50] on div "Vehicles Export New Vehicles" at bounding box center [836, 57] width 1214 height 26
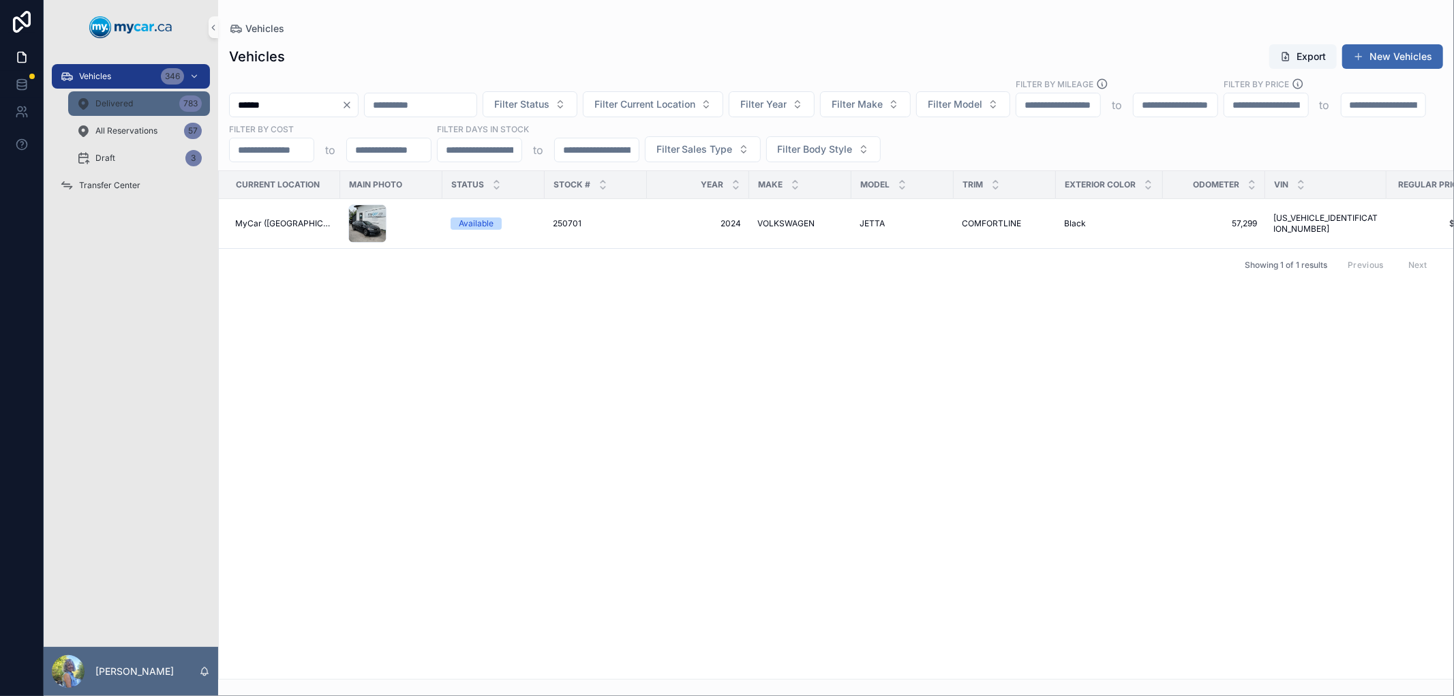
drag, startPoint x: 315, startPoint y: 105, endPoint x: 206, endPoint y: 99, distance: 109.3
click at [206, 99] on div "Vehicles 346 Delivered 783 All Reservations 57 Draft 3 Transfer Center Laurie S…" at bounding box center [749, 348] width 1411 height 696
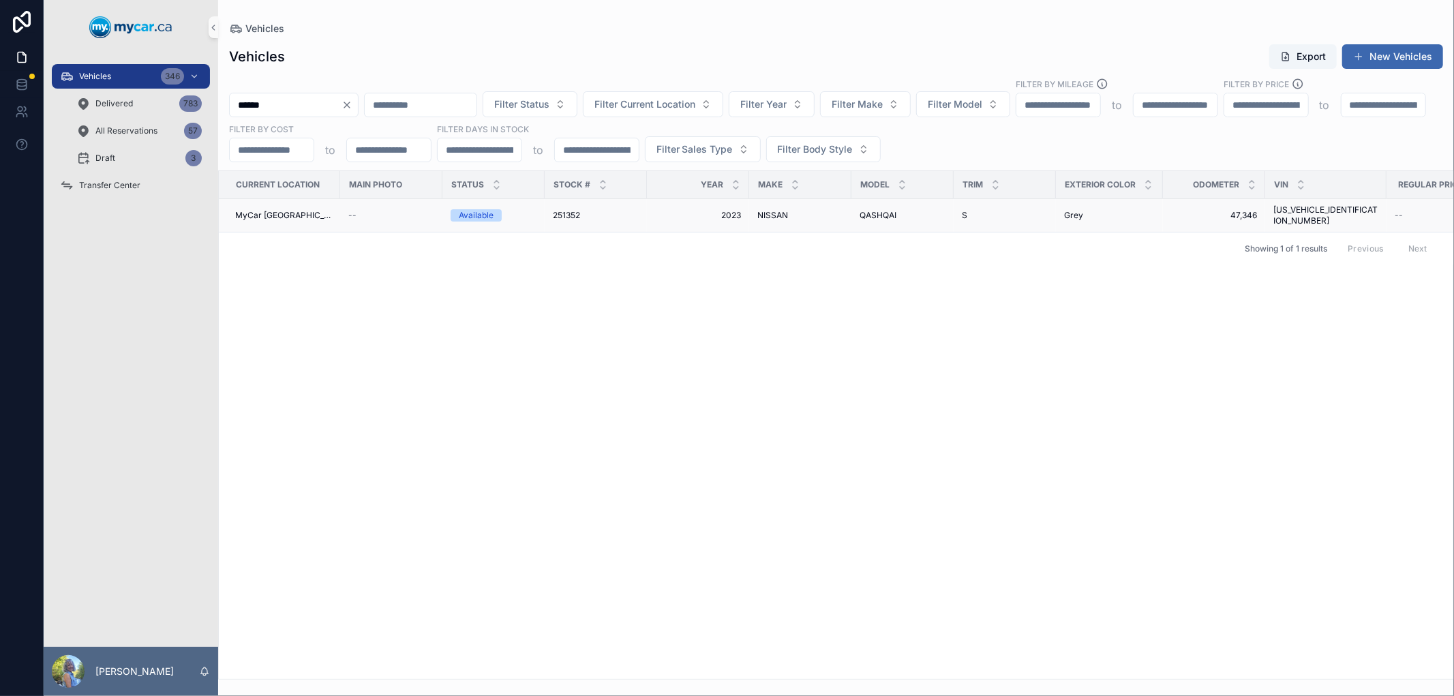
type input "******"
click at [556, 213] on span "251352" at bounding box center [566, 215] width 27 height 11
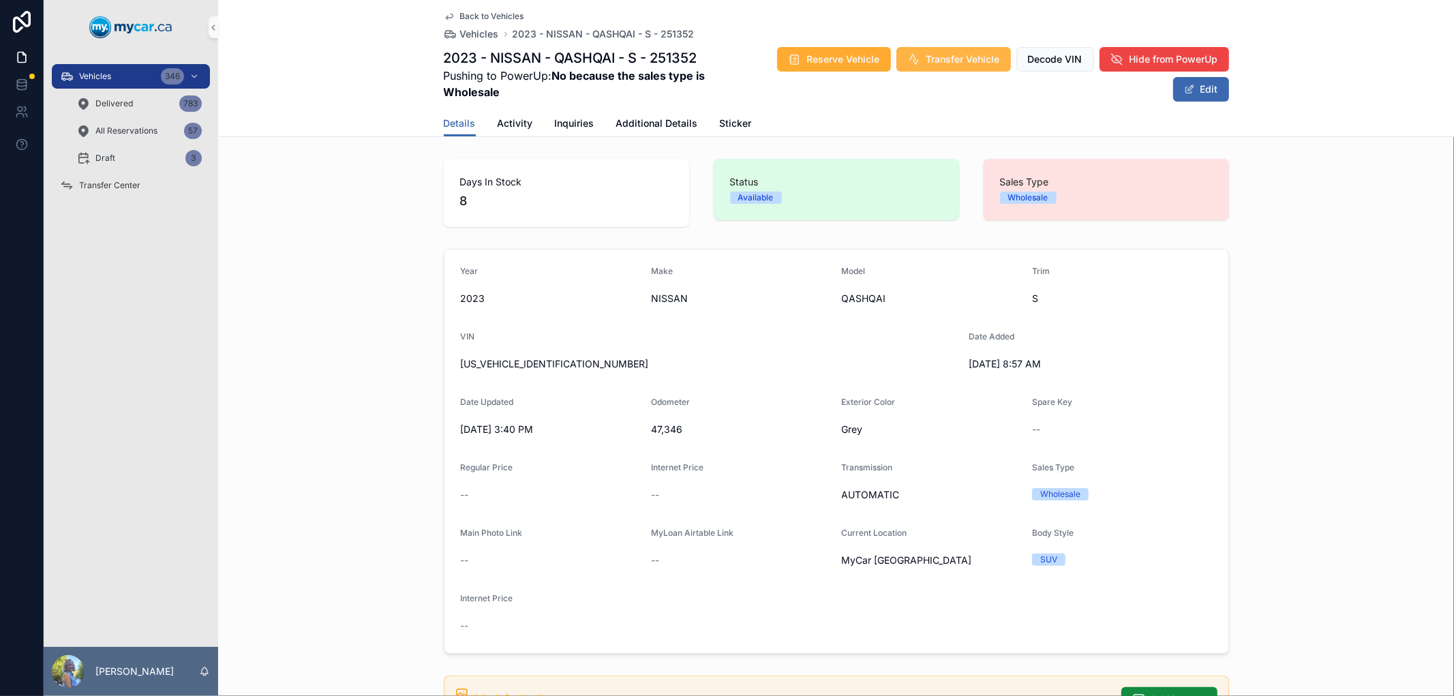
click at [963, 64] on span "Transfer Vehicle" at bounding box center [964, 59] width 74 height 14
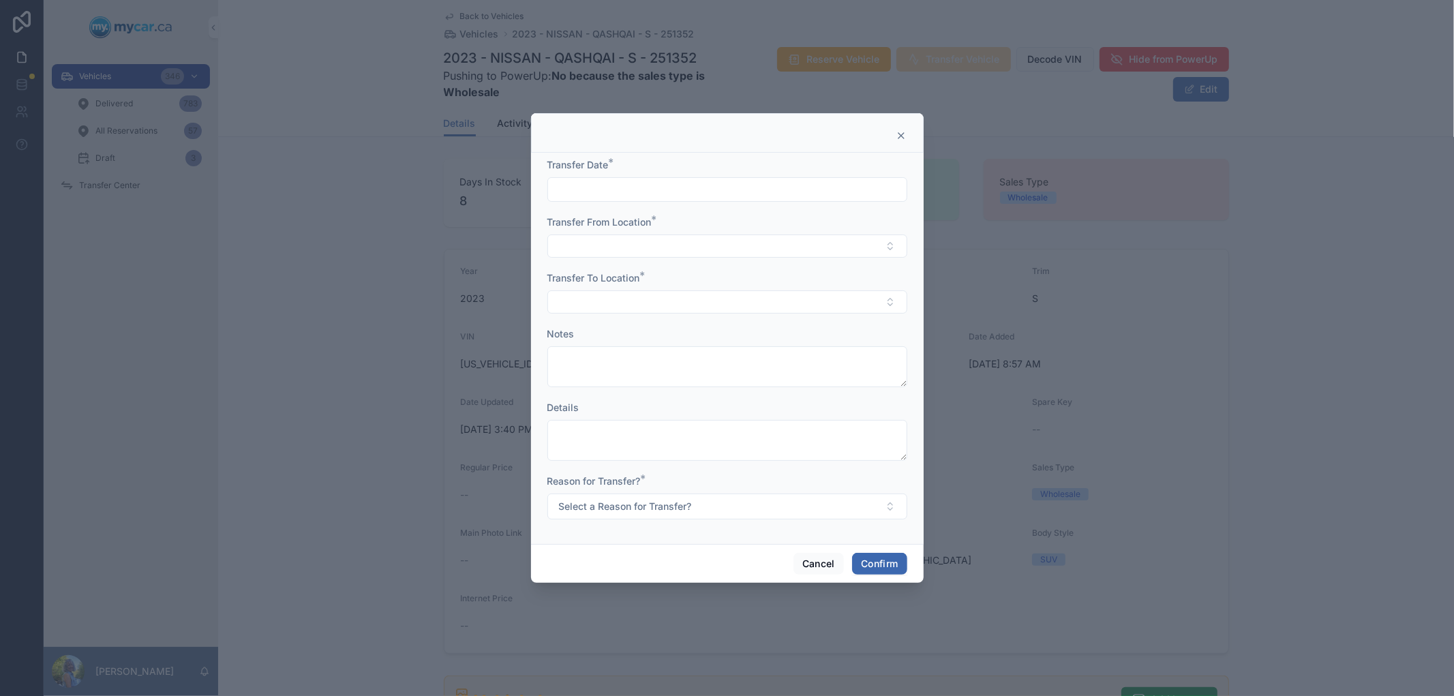
click at [871, 192] on input "text" at bounding box center [727, 189] width 359 height 19
click at [746, 221] on button "Today" at bounding box center [727, 223] width 54 height 25
type input "*********"
click at [616, 247] on button "Select Button" at bounding box center [727, 246] width 360 height 23
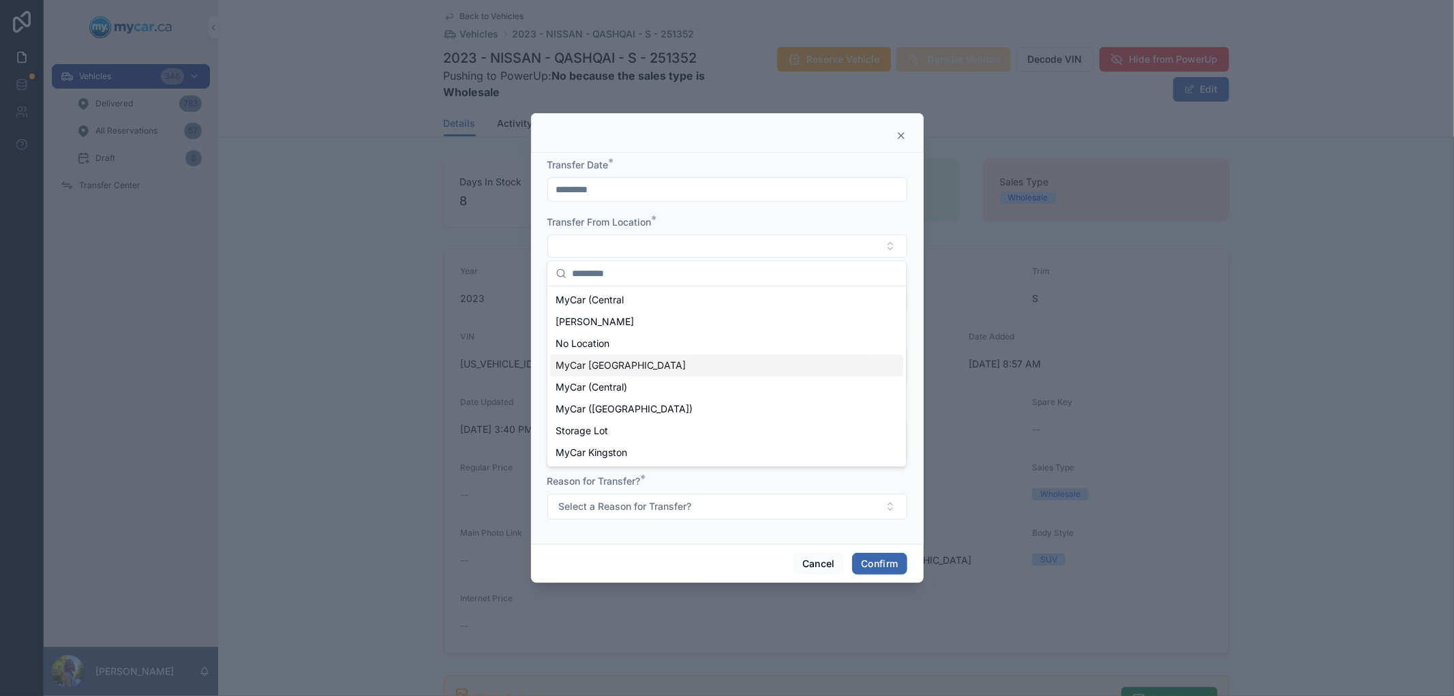
click at [614, 362] on span "MyCar [GEOGRAPHIC_DATA]" at bounding box center [621, 366] width 130 height 14
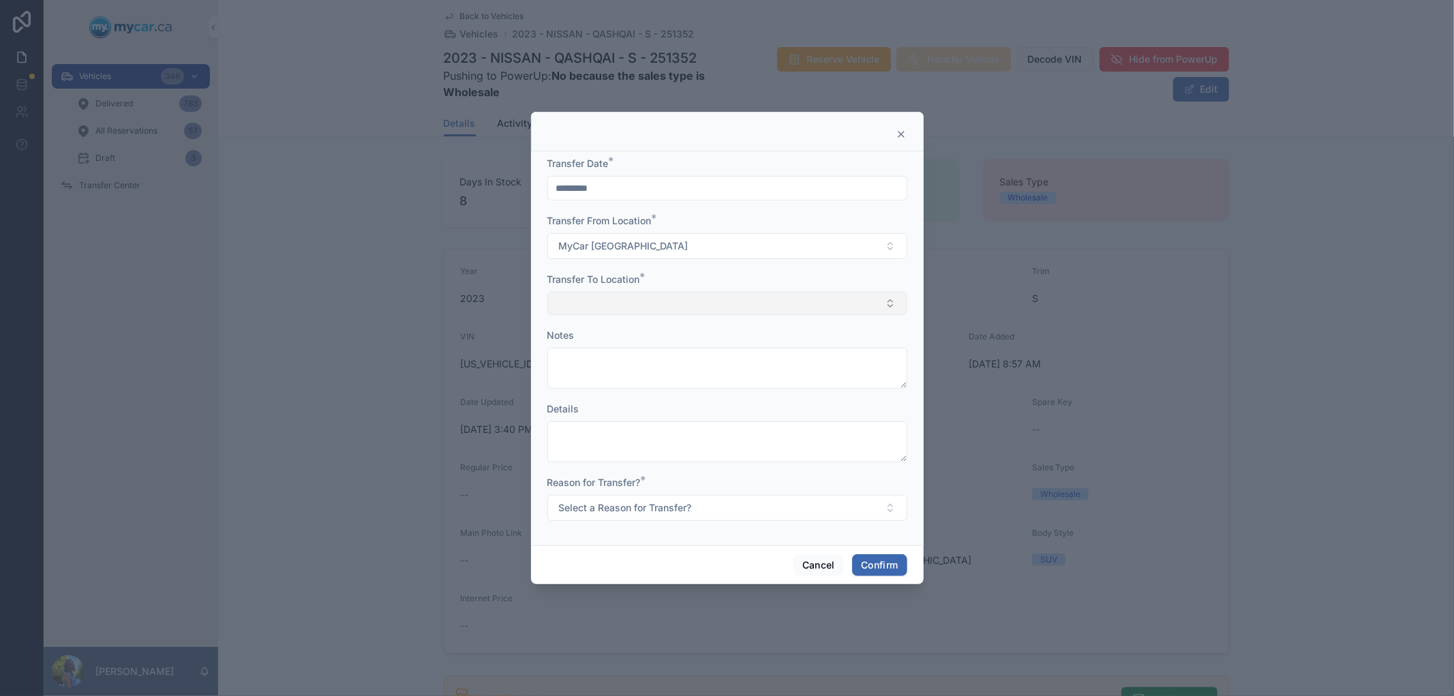
click at [626, 300] on button "Select Button" at bounding box center [727, 303] width 360 height 23
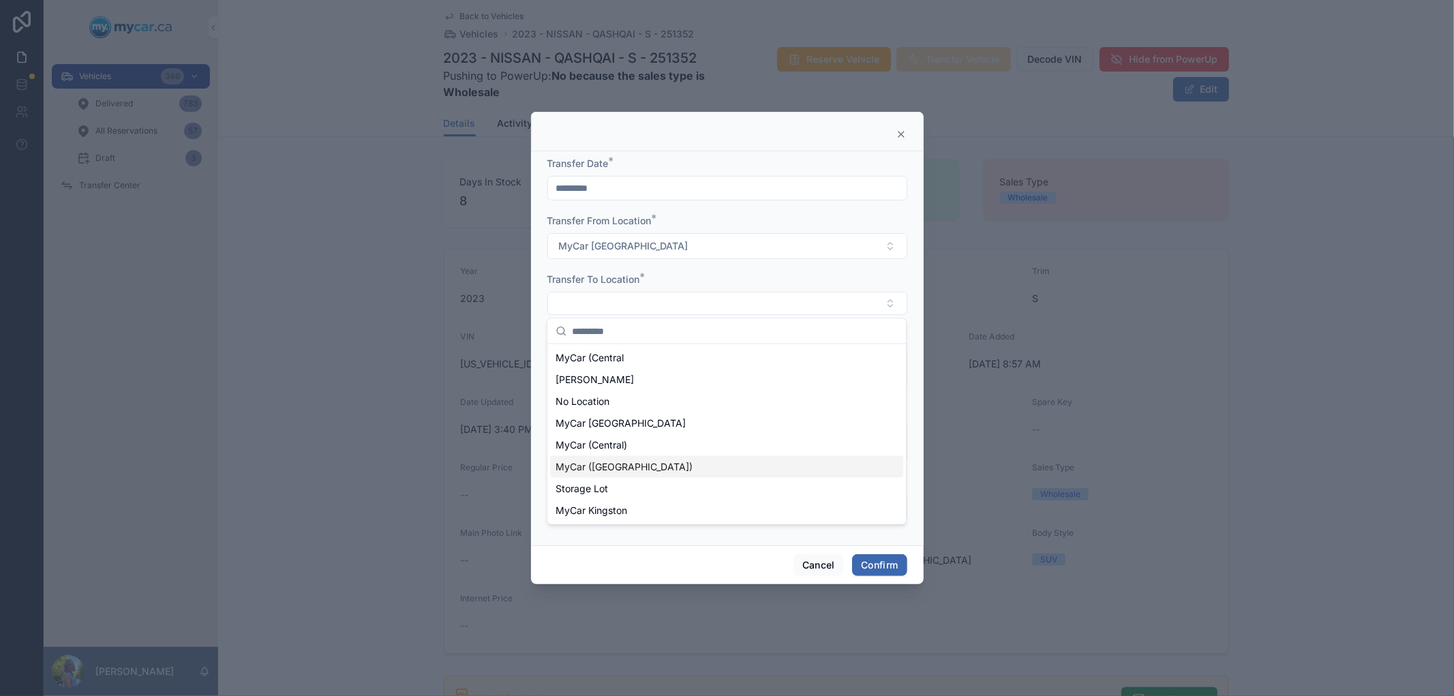
click at [620, 466] on span "MyCar ([GEOGRAPHIC_DATA])" at bounding box center [624, 467] width 137 height 14
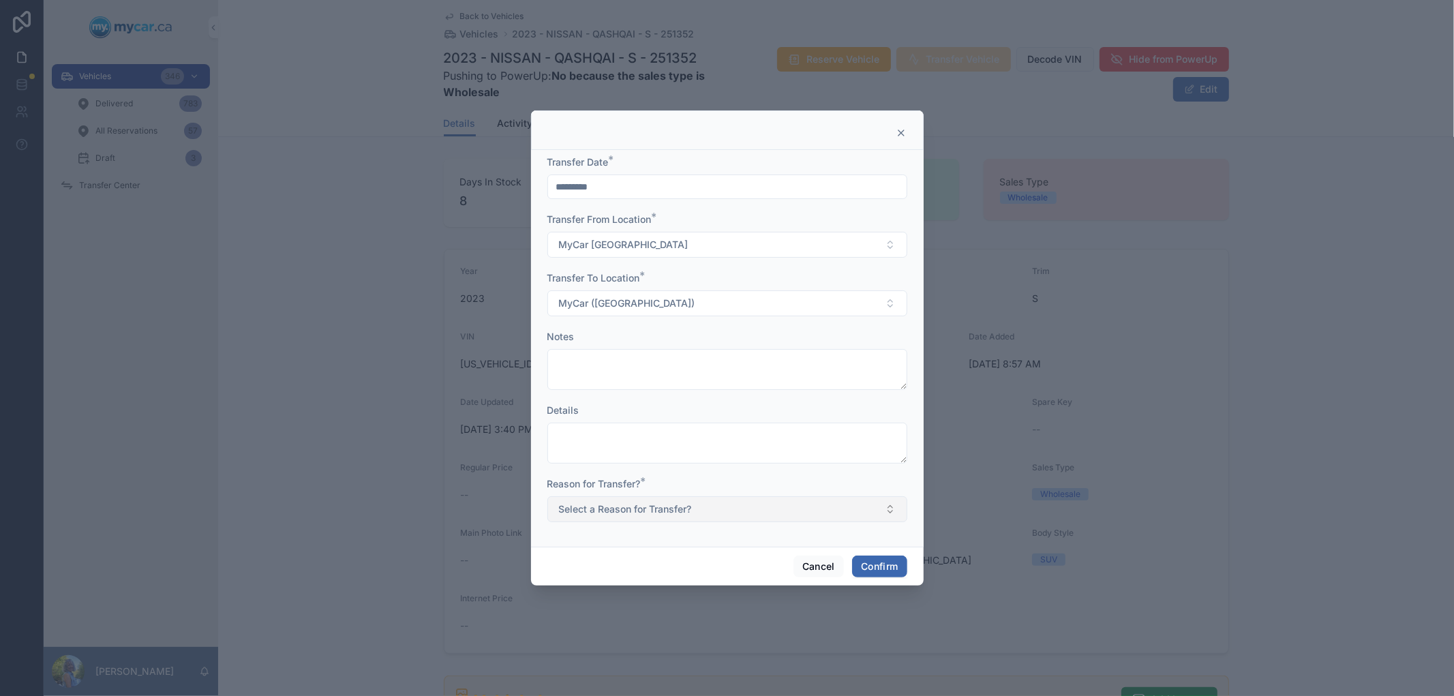
click at [701, 517] on button "Select a Reason for Transfer?" at bounding box center [727, 509] width 360 height 26
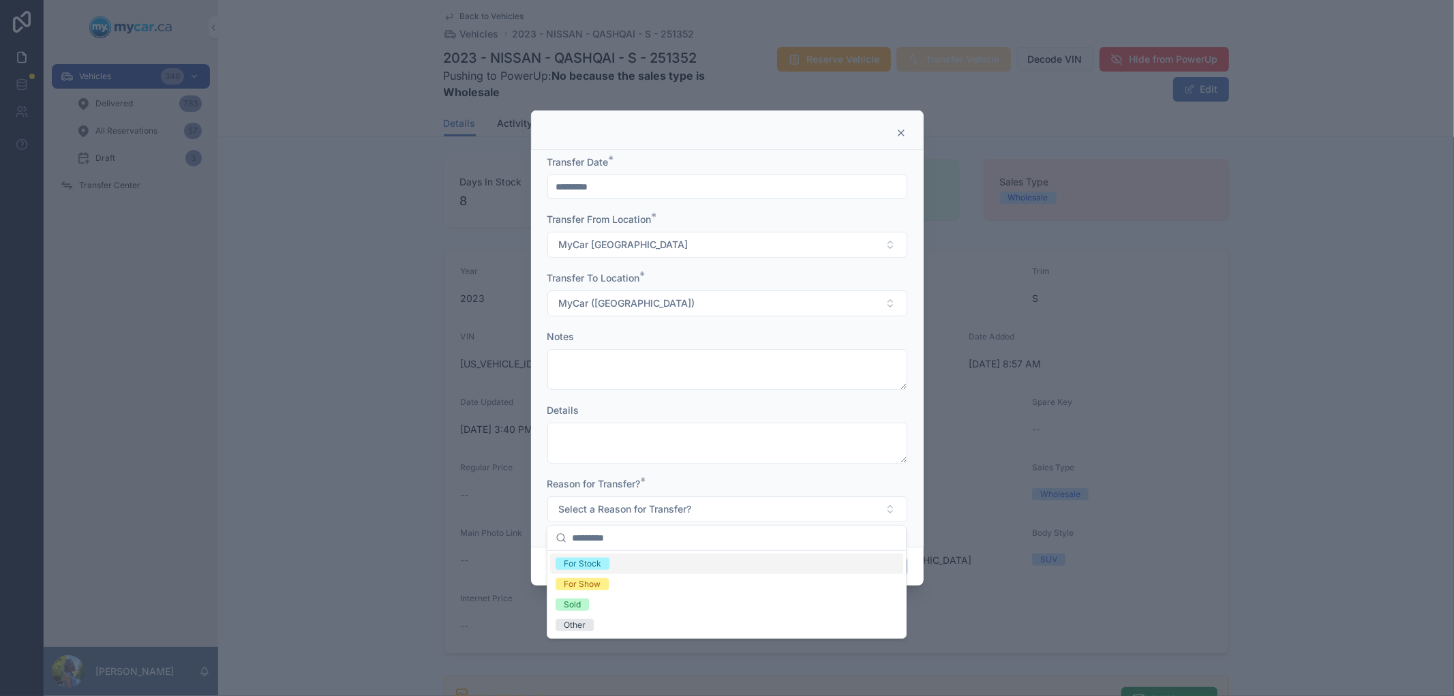
click at [622, 567] on div "For Stock" at bounding box center [726, 564] width 353 height 20
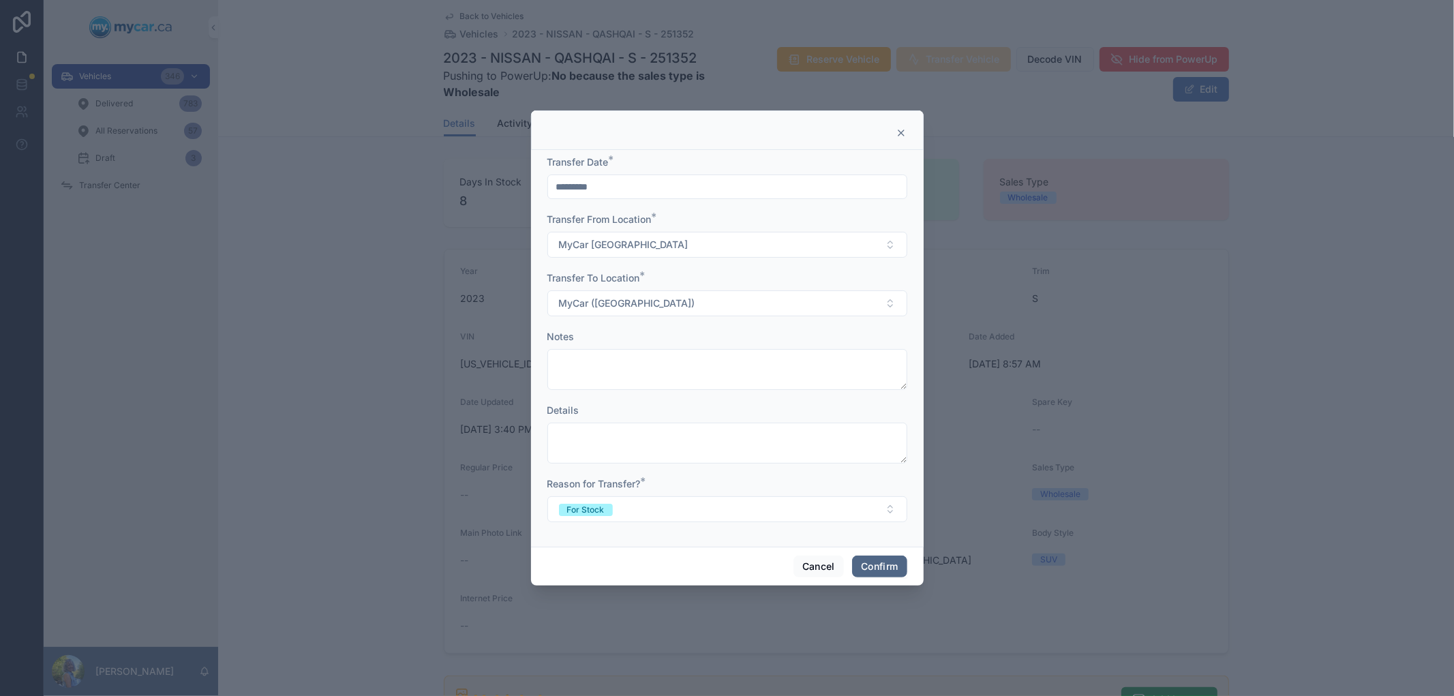
click at [877, 573] on button "Confirm" at bounding box center [879, 567] width 55 height 22
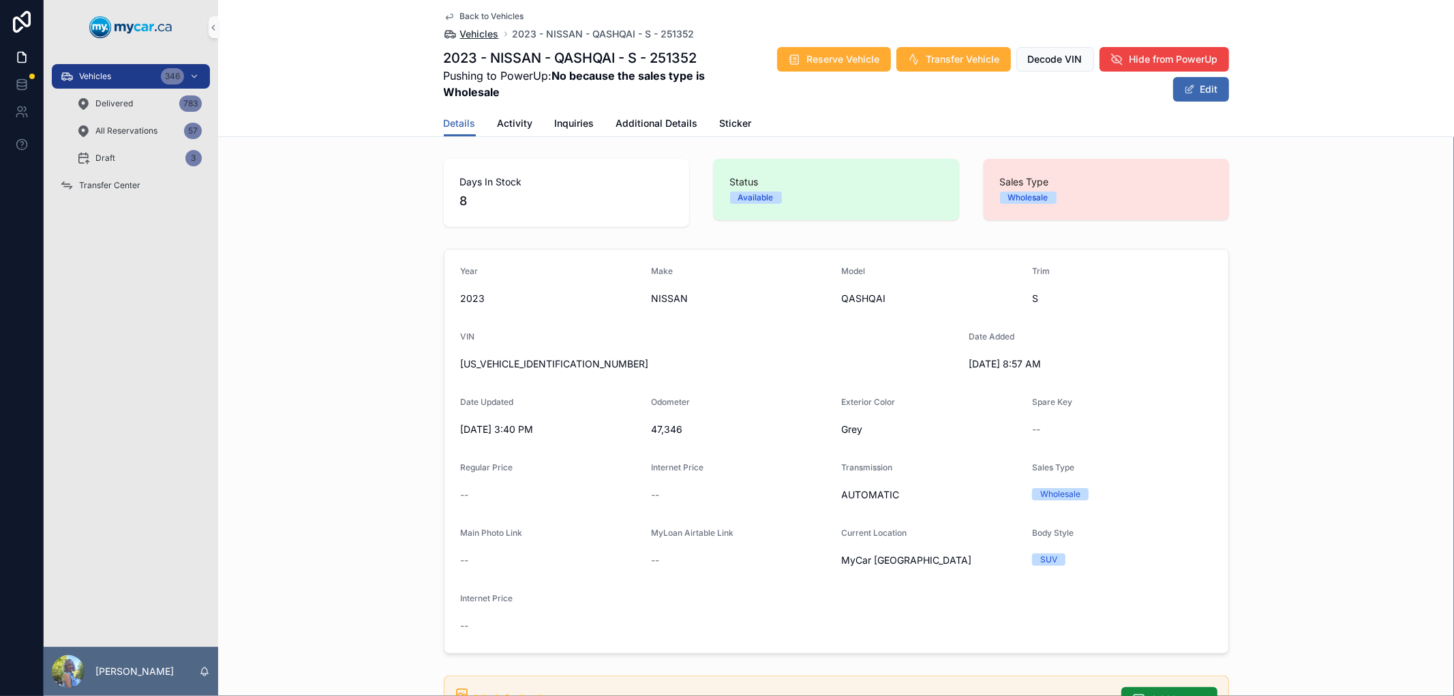
click at [475, 33] on span "Vehicles" at bounding box center [479, 34] width 39 height 14
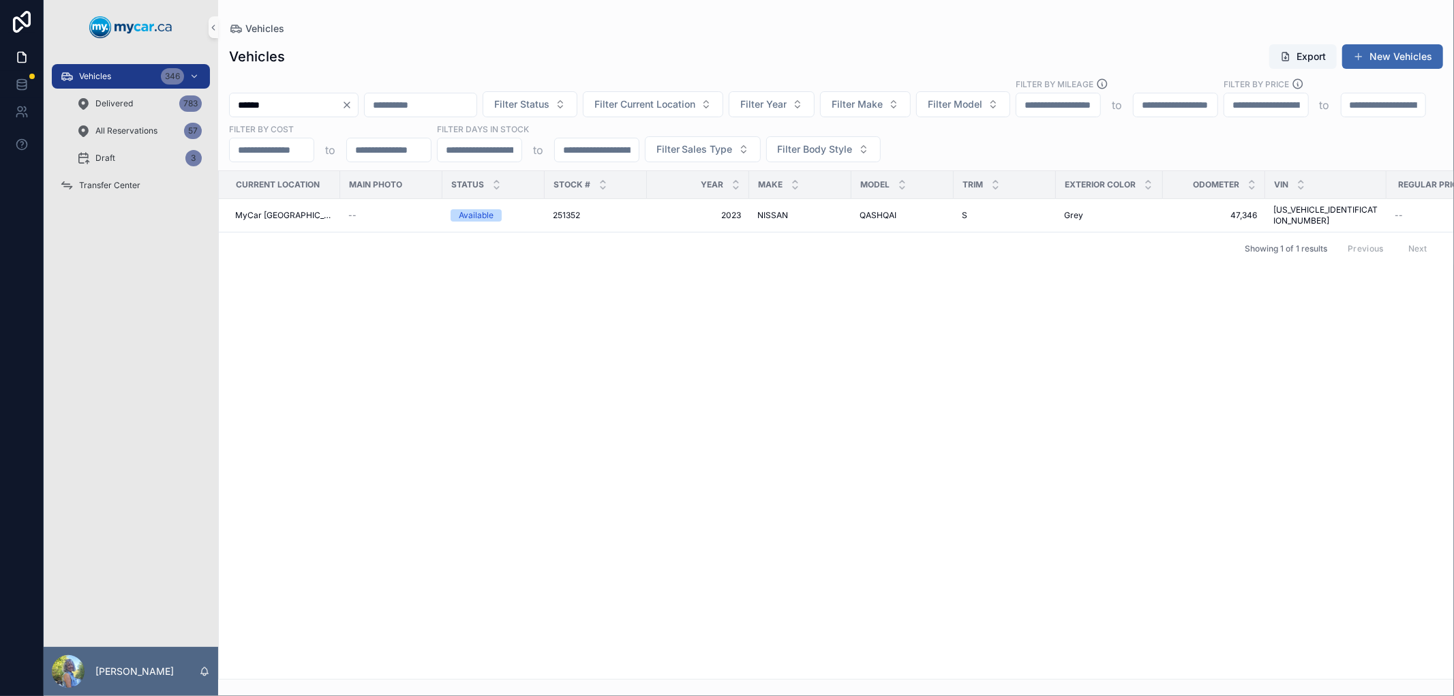
drag, startPoint x: 315, startPoint y: 97, endPoint x: 215, endPoint y: 98, distance: 100.2
click at [215, 98] on div "Vehicles 346 Delivered 783 All Reservations 57 Draft 3 Transfer Center Laurie S…" at bounding box center [749, 348] width 1411 height 696
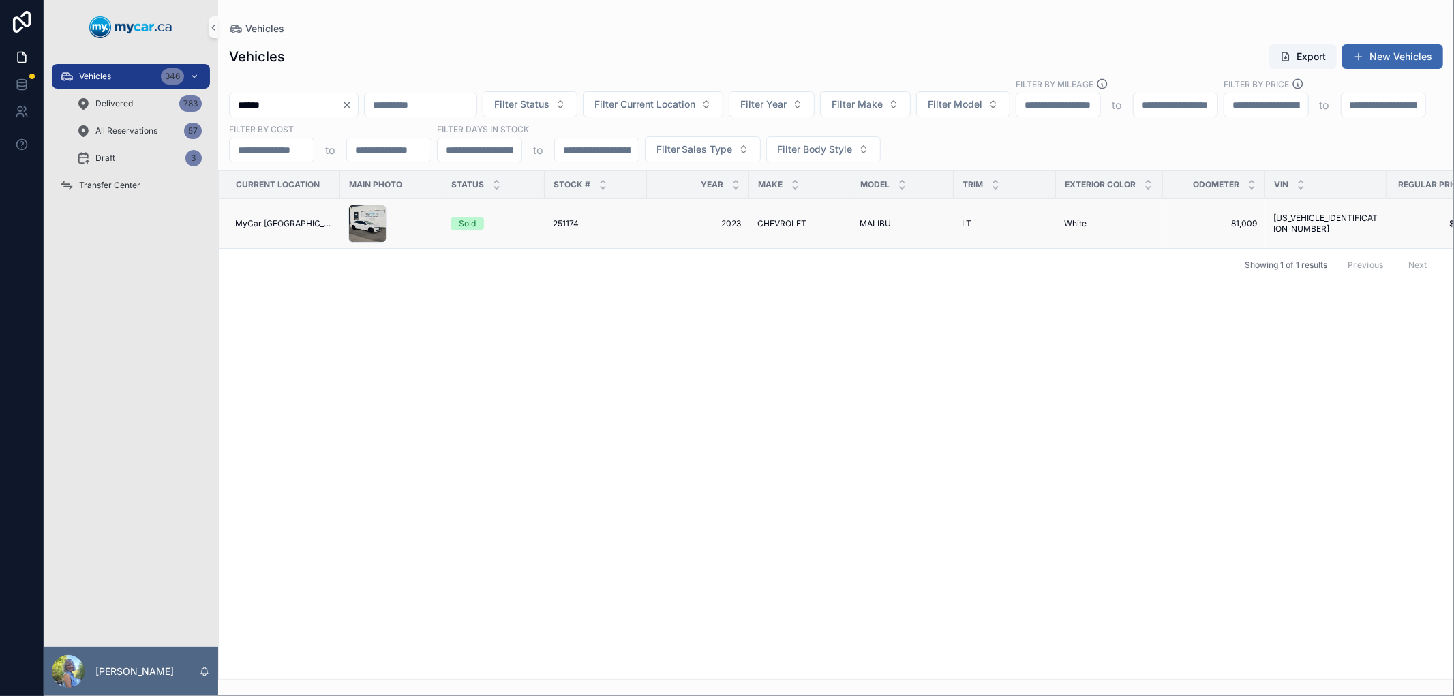
type input "******"
click at [560, 226] on span "251174" at bounding box center [566, 223] width 26 height 11
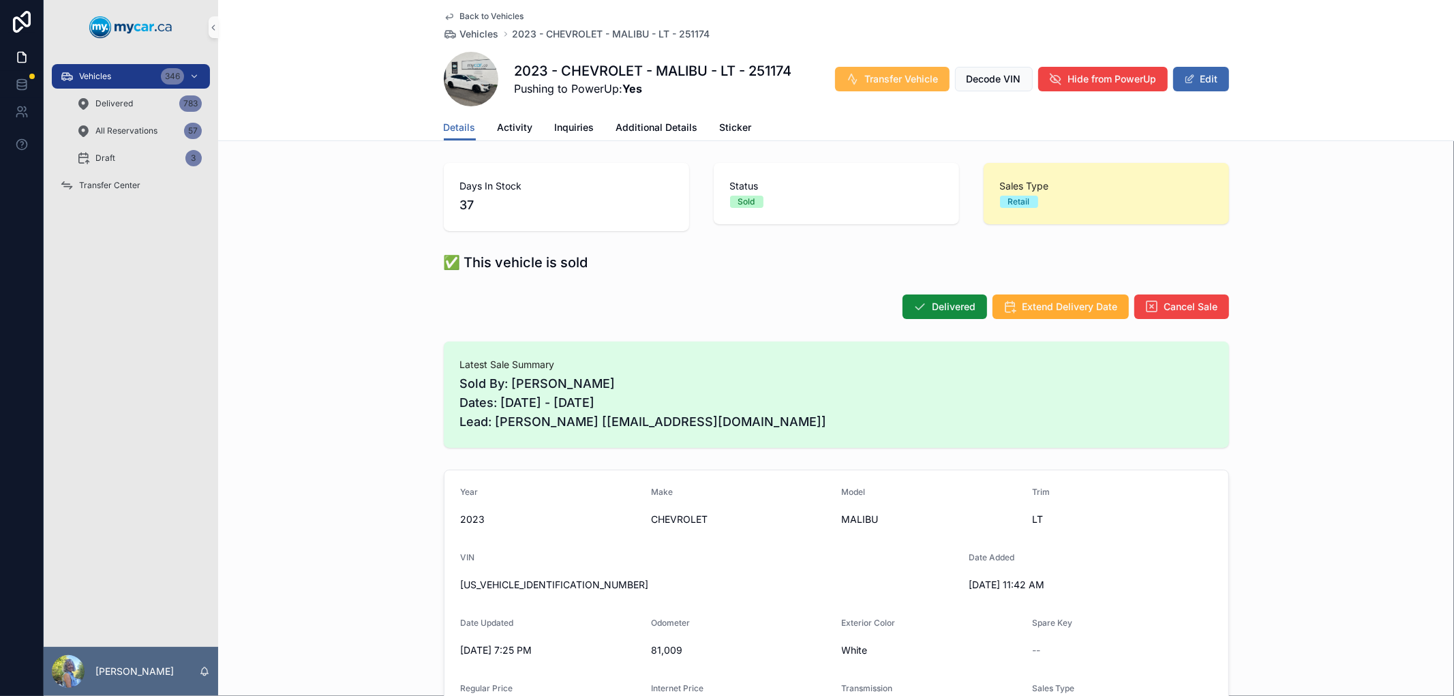
click at [894, 80] on span "Transfer Vehicle" at bounding box center [902, 79] width 74 height 14
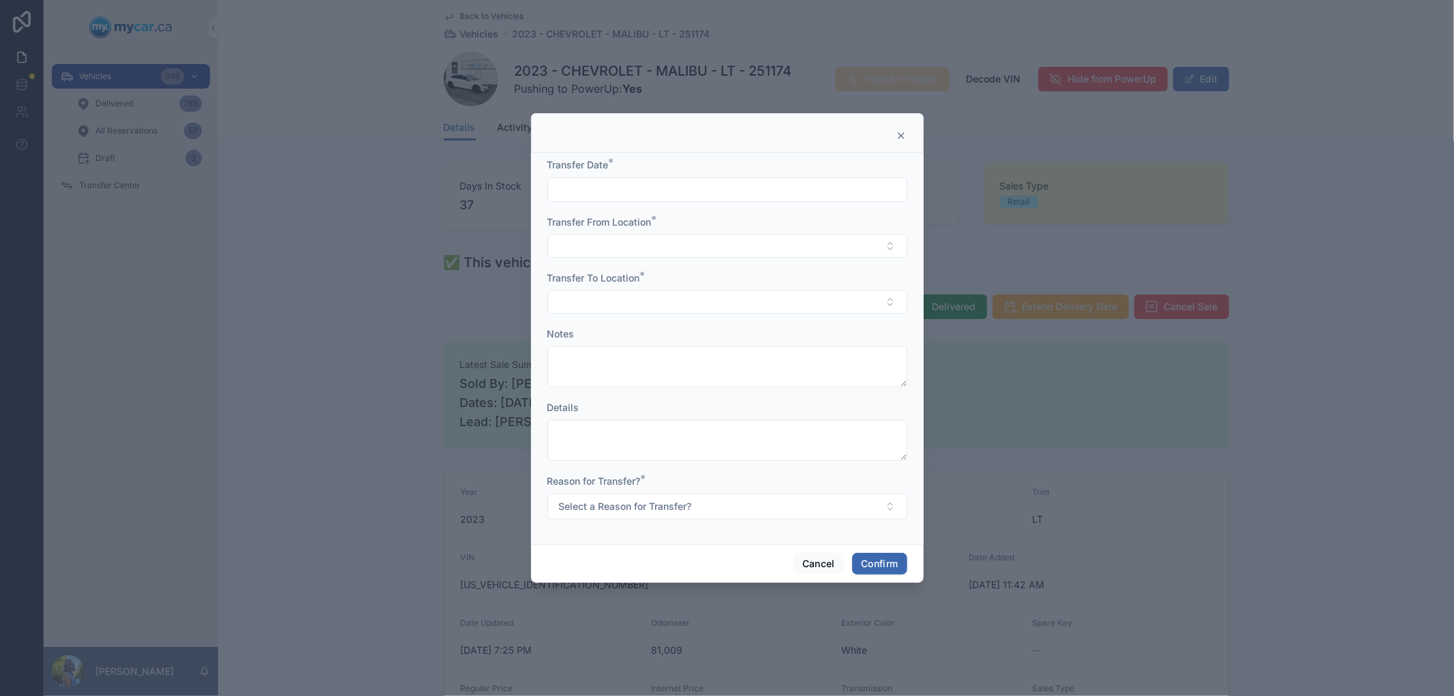
click at [790, 196] on input "text" at bounding box center [727, 189] width 359 height 19
click at [738, 222] on button "Today" at bounding box center [727, 223] width 54 height 25
type input "*********"
click at [597, 250] on button "Select Button" at bounding box center [727, 246] width 360 height 23
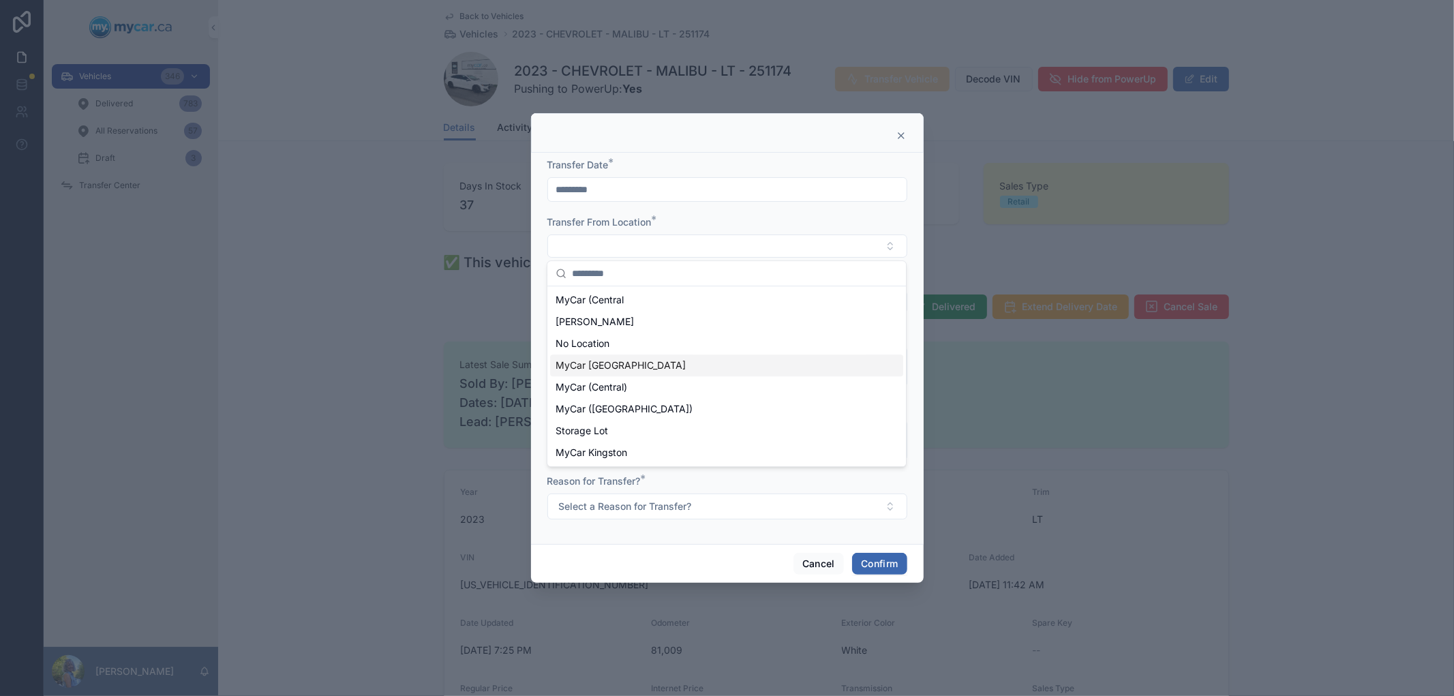
click at [605, 362] on span "MyCar [GEOGRAPHIC_DATA]" at bounding box center [621, 366] width 130 height 14
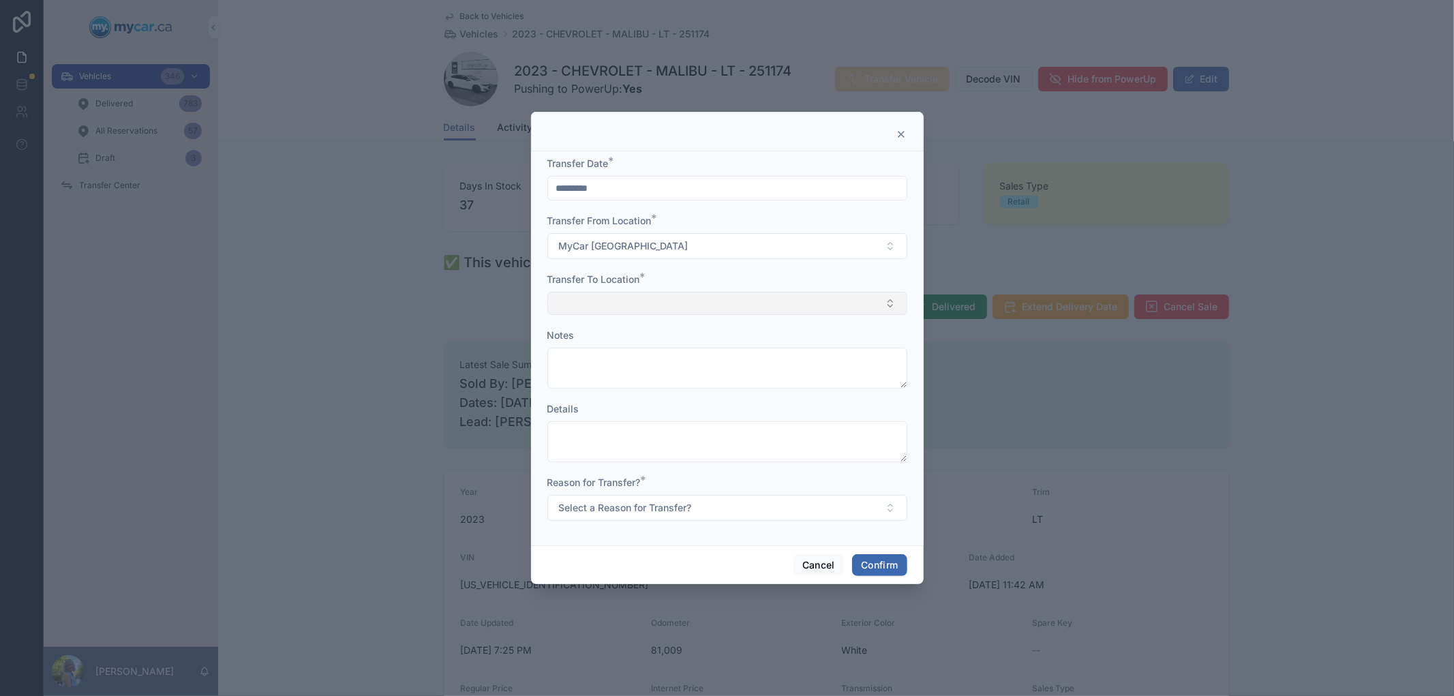
click at [622, 296] on button "Select Button" at bounding box center [727, 303] width 360 height 23
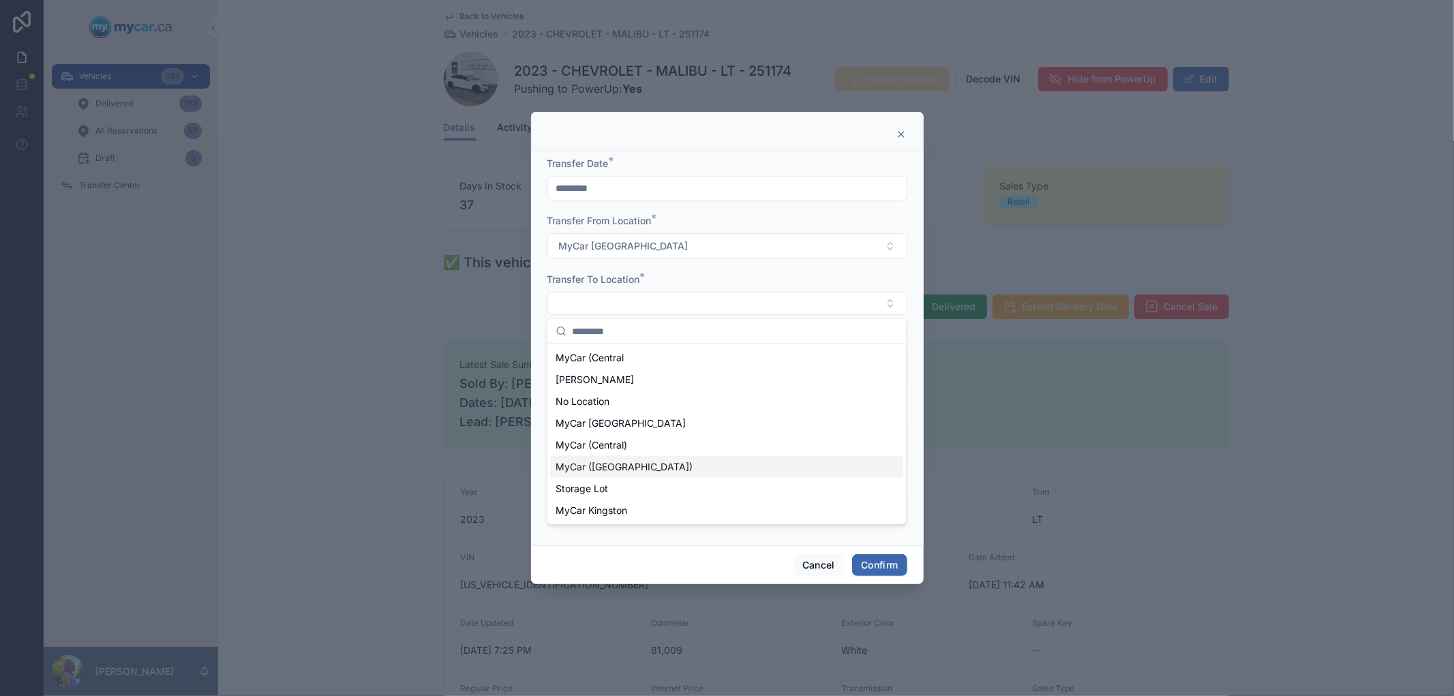
click at [610, 462] on span "MyCar ([GEOGRAPHIC_DATA])" at bounding box center [624, 467] width 137 height 14
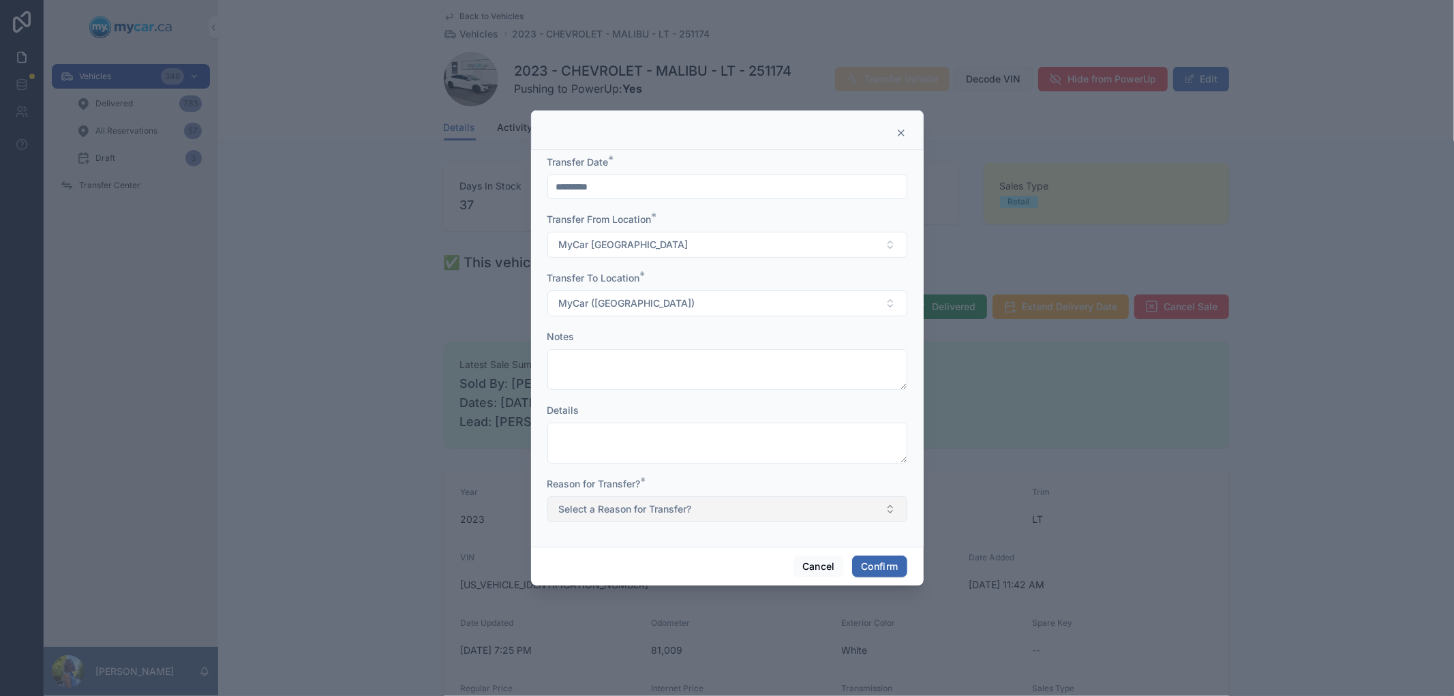
click at [645, 516] on button "Select a Reason for Transfer?" at bounding box center [727, 509] width 360 height 26
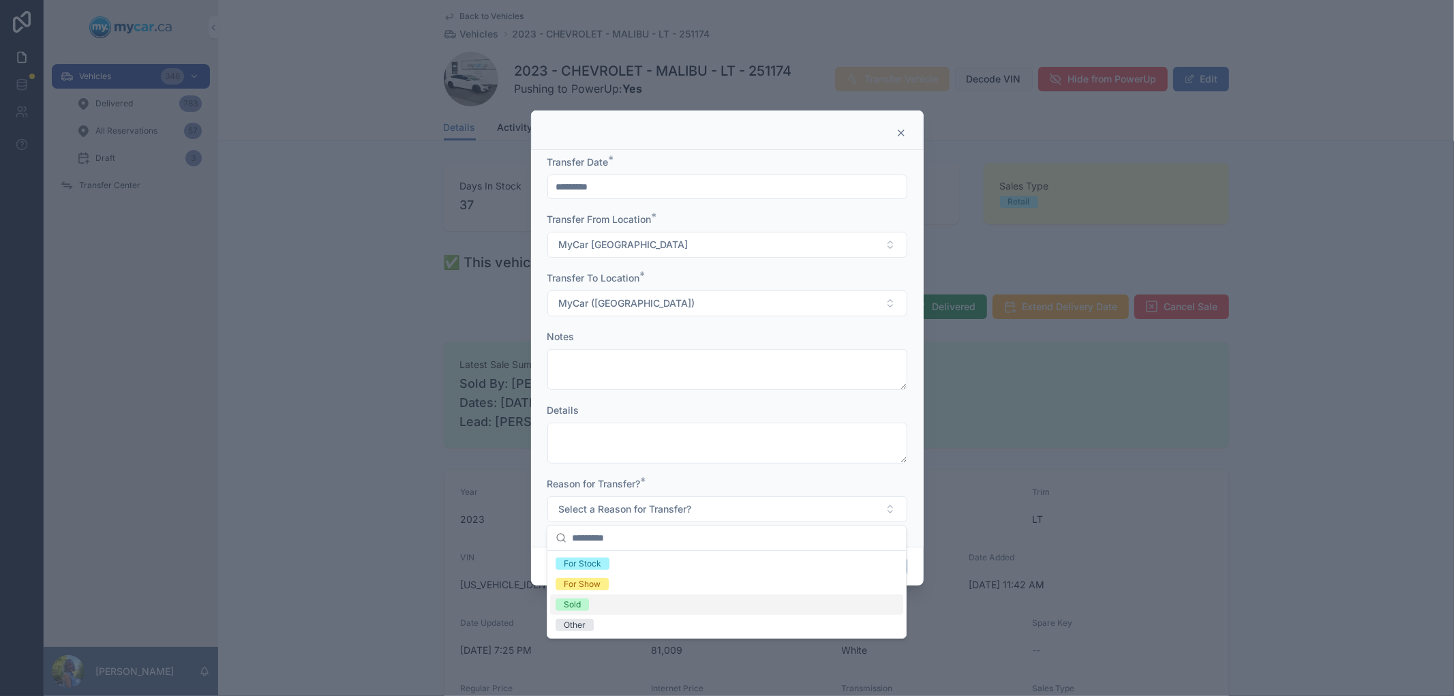
drag, startPoint x: 591, startPoint y: 588, endPoint x: 582, endPoint y: 604, distance: 18.9
click at [582, 604] on div "For Stock For Show Sold Other" at bounding box center [726, 595] width 353 height 82
click at [582, 604] on span "Sold" at bounding box center [572, 605] width 33 height 12
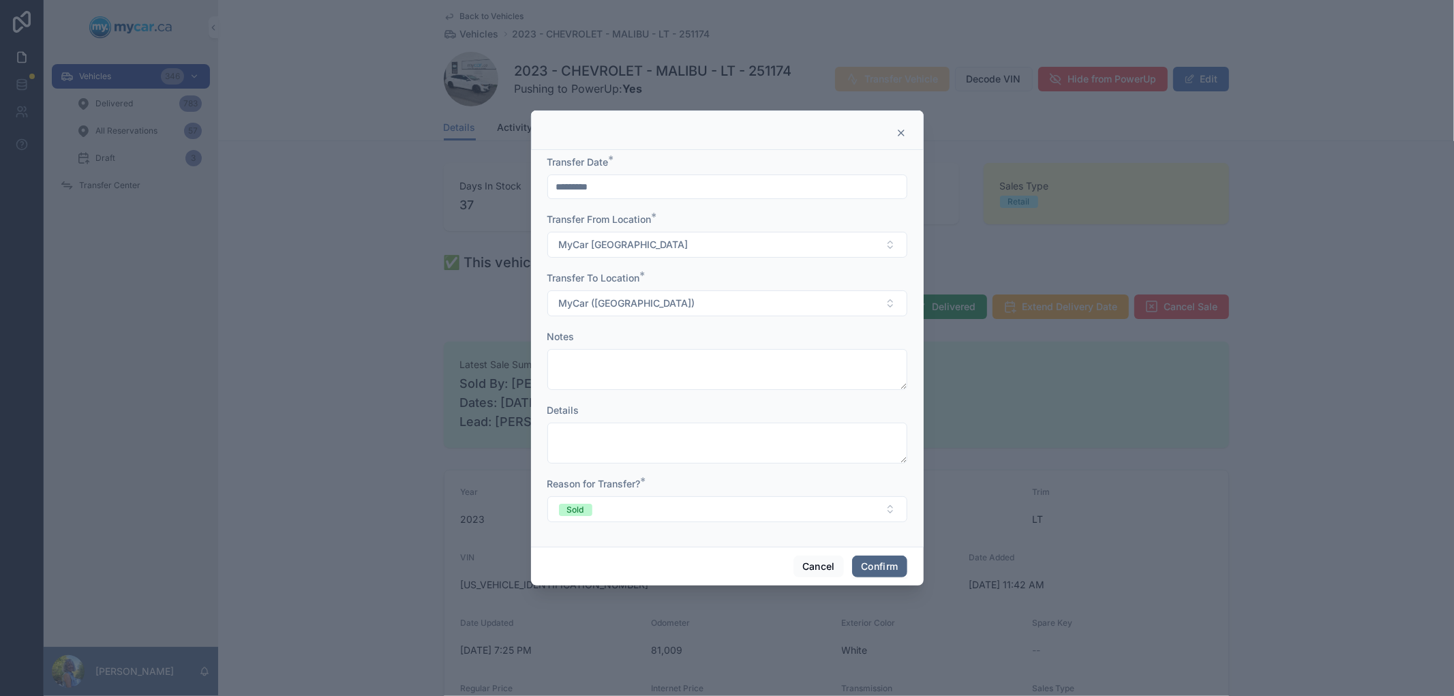
click at [880, 560] on button "Confirm" at bounding box center [879, 567] width 55 height 22
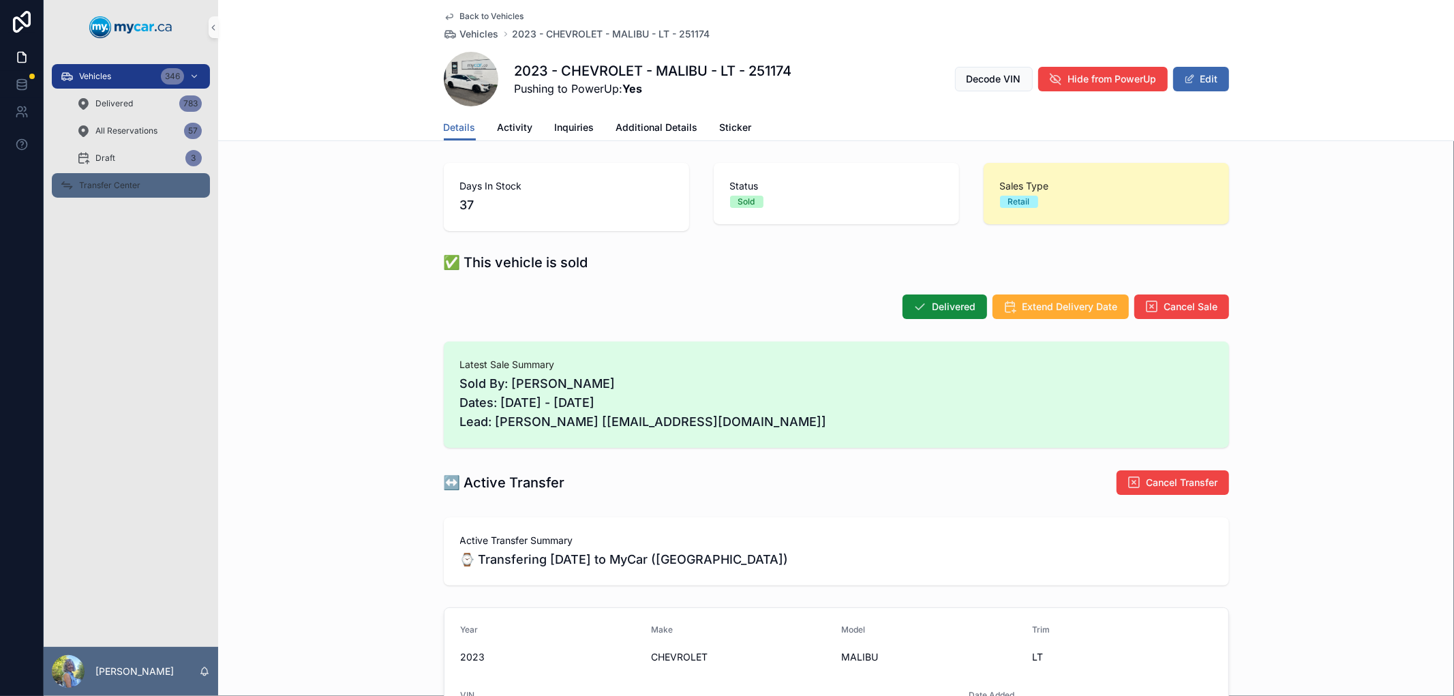
click at [108, 184] on span "Transfer Center" at bounding box center [109, 185] width 61 height 11
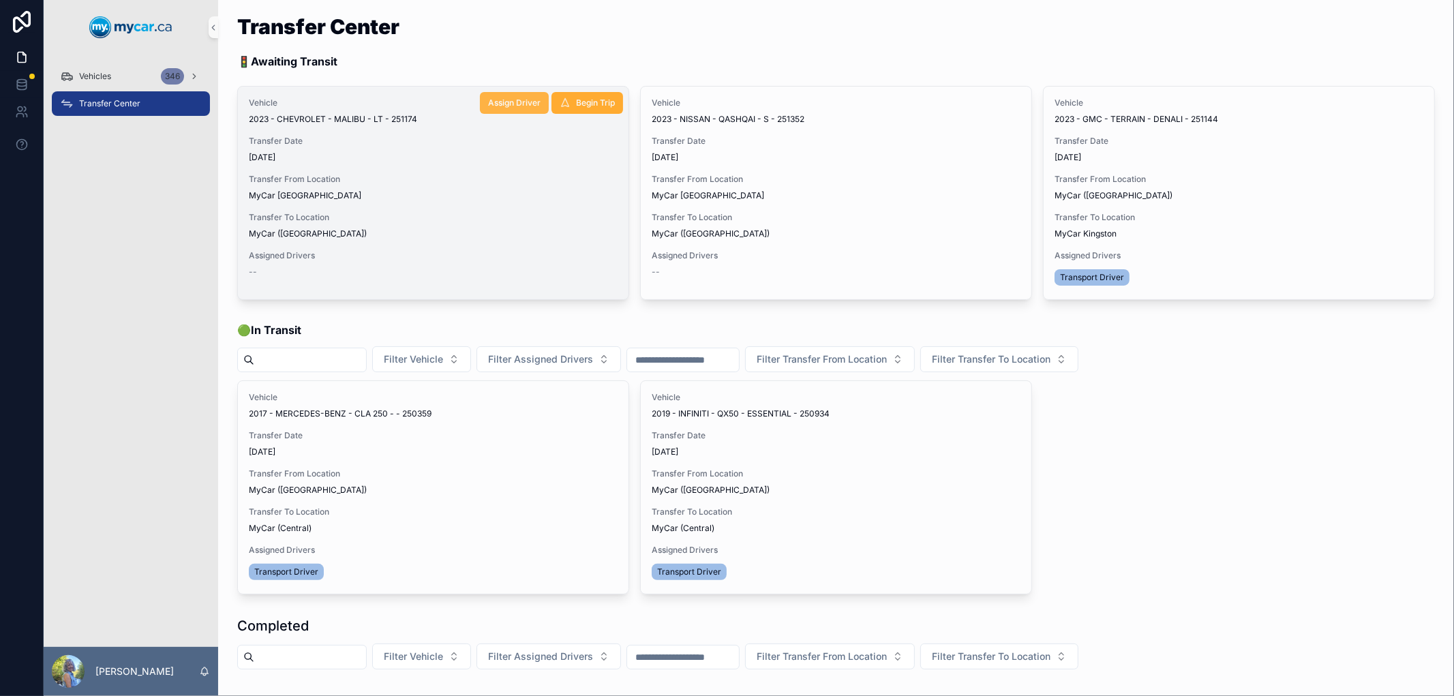
click at [502, 106] on span "Assign Driver" at bounding box center [514, 102] width 52 height 11
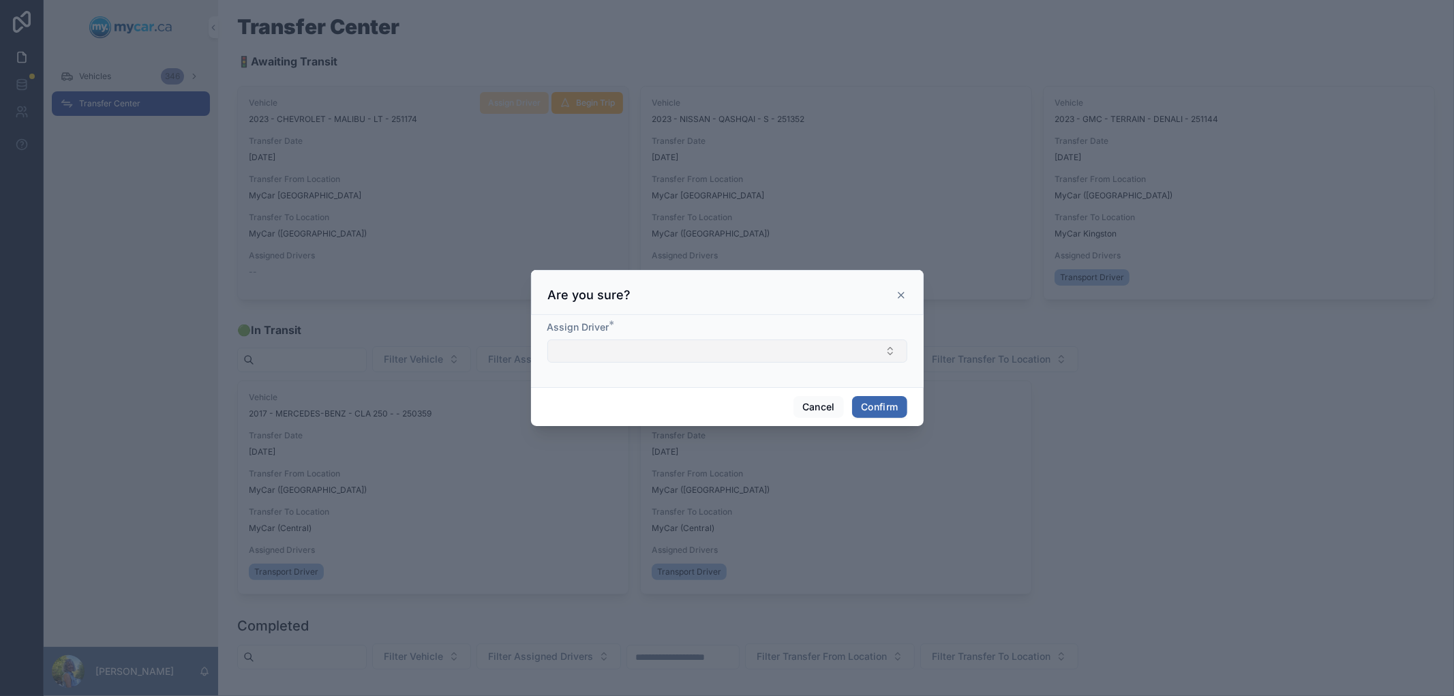
click at [578, 357] on button "Select Button" at bounding box center [727, 351] width 360 height 23
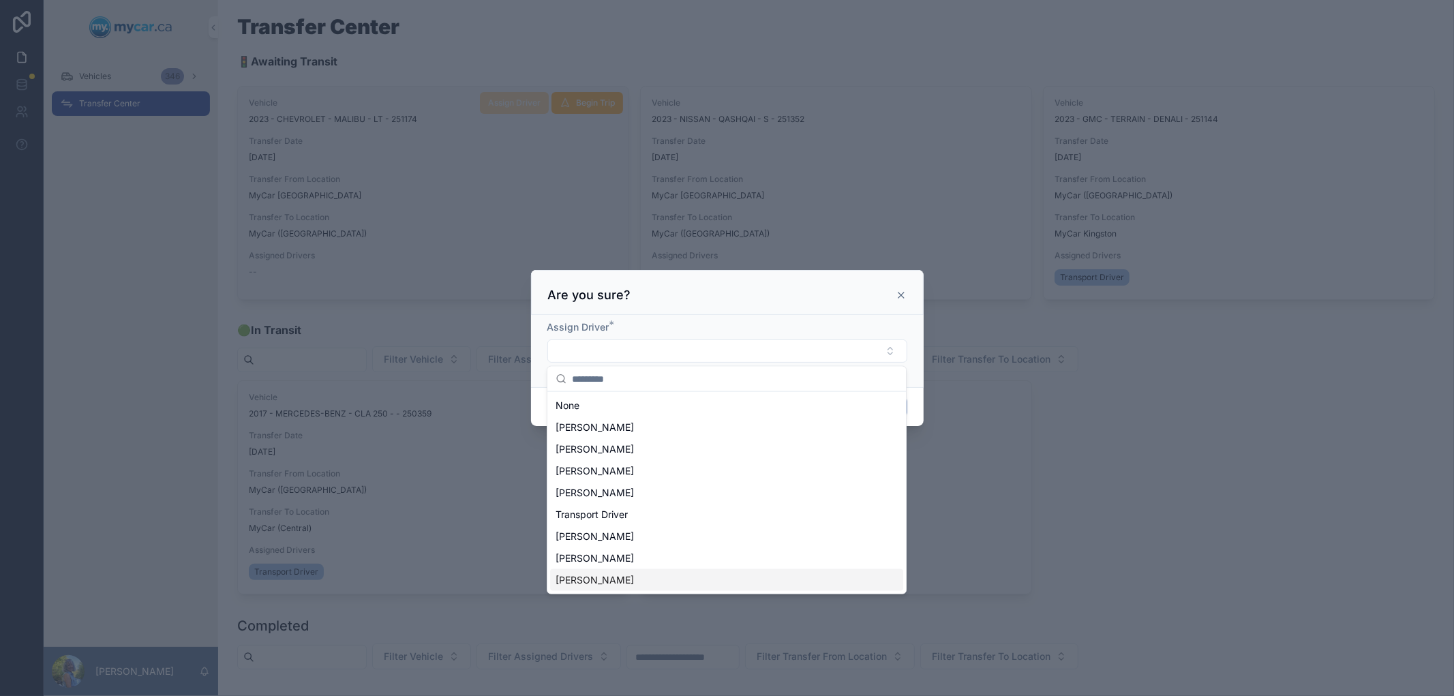
click at [570, 582] on span "Ron Cadger" at bounding box center [595, 580] width 78 height 14
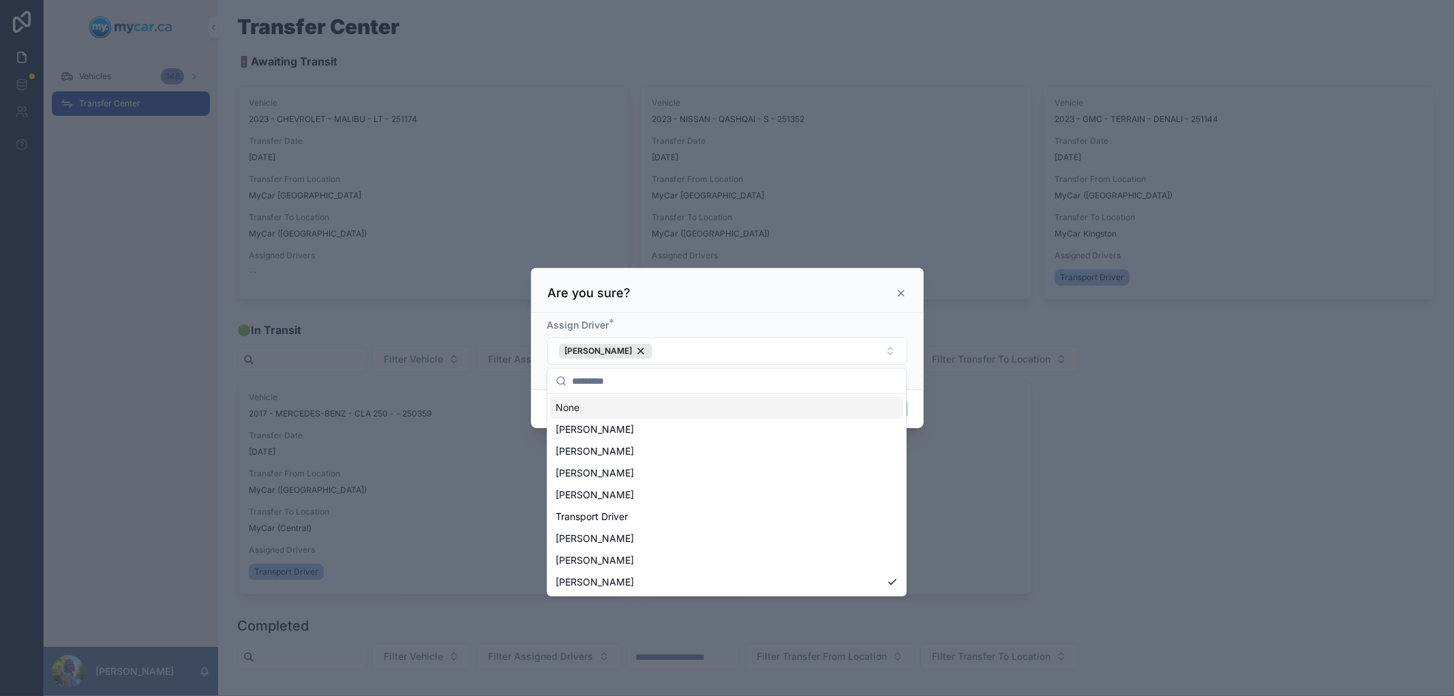
click at [784, 305] on div "Are you sure?" at bounding box center [727, 290] width 393 height 45
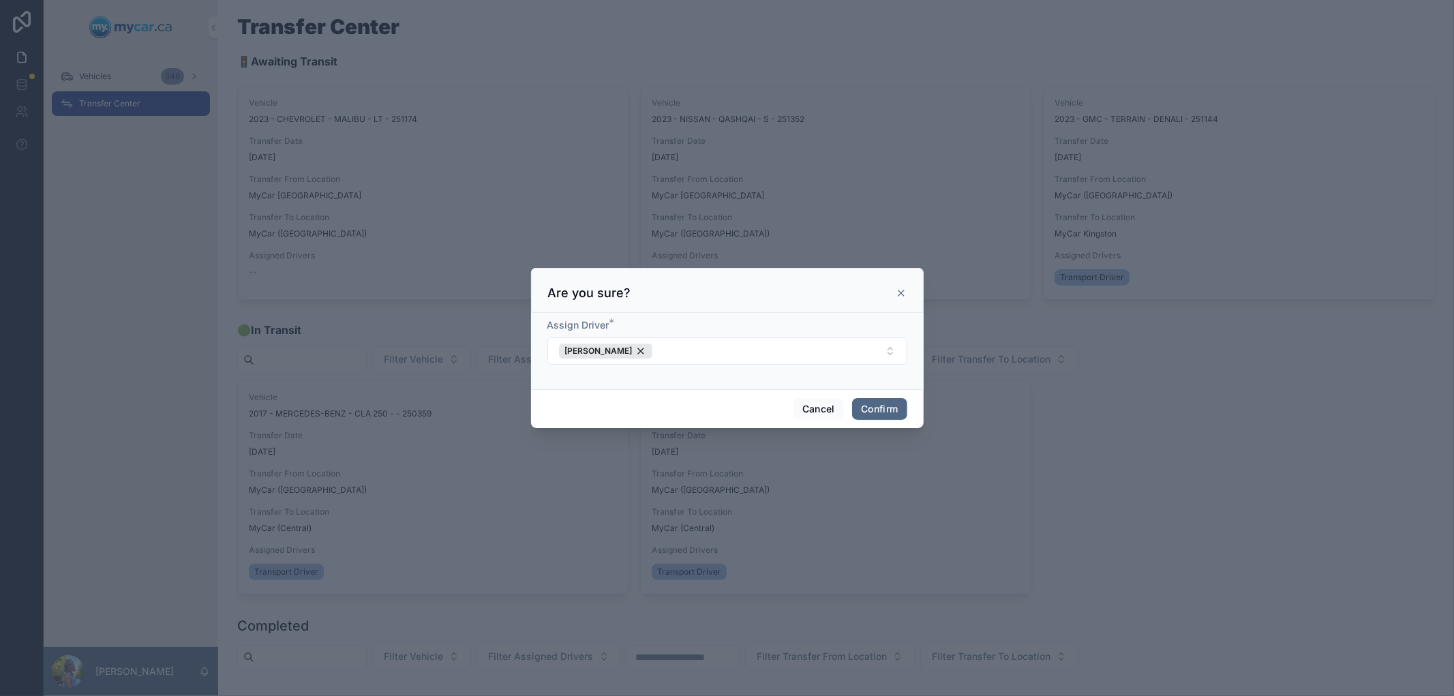
click at [862, 417] on button "Confirm" at bounding box center [879, 409] width 55 height 22
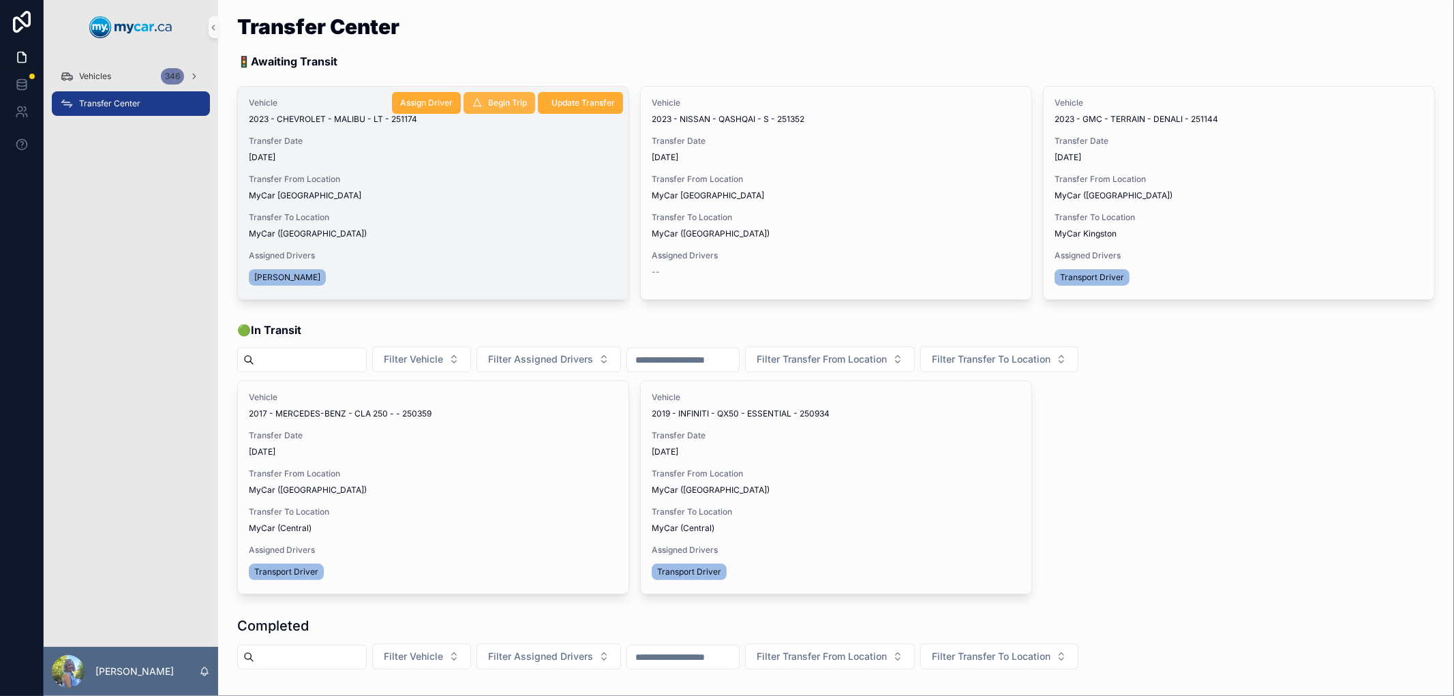
click at [512, 104] on span "Begin Trip" at bounding box center [507, 102] width 39 height 11
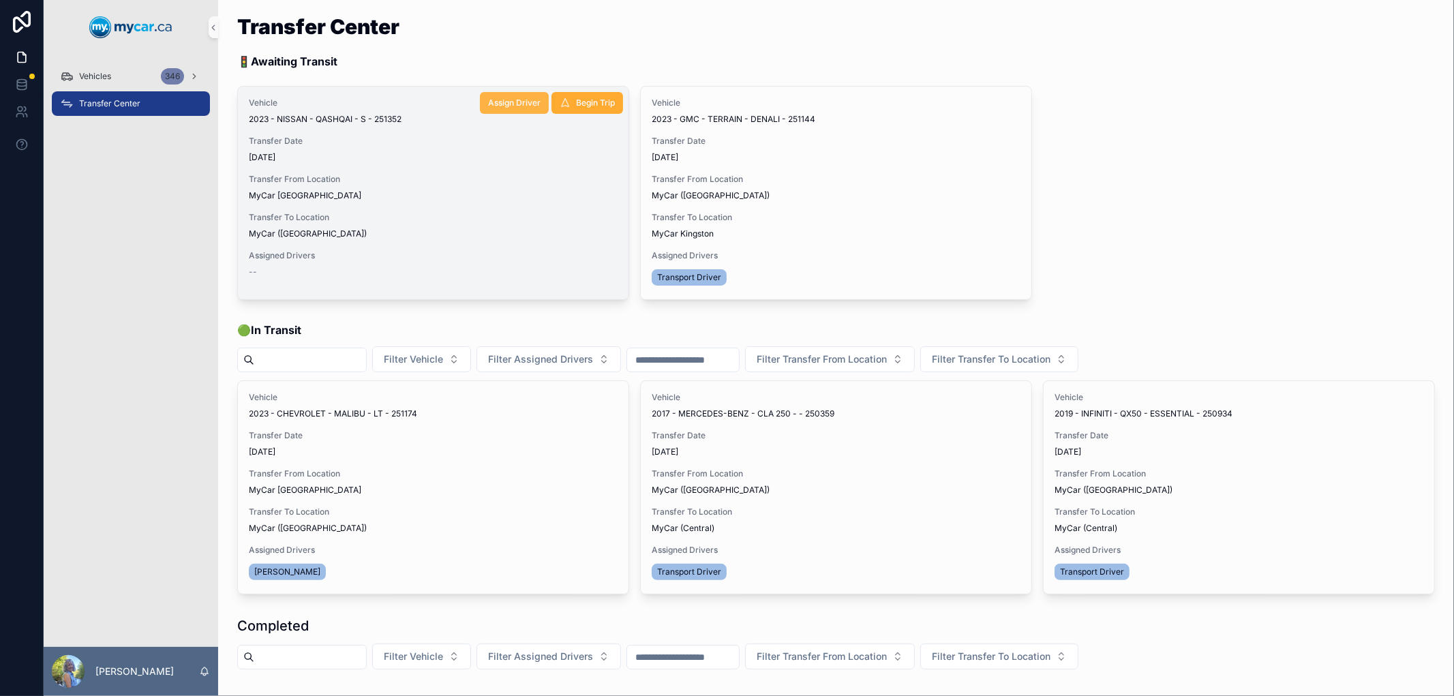
click at [515, 104] on span "Assign Driver" at bounding box center [514, 102] width 52 height 11
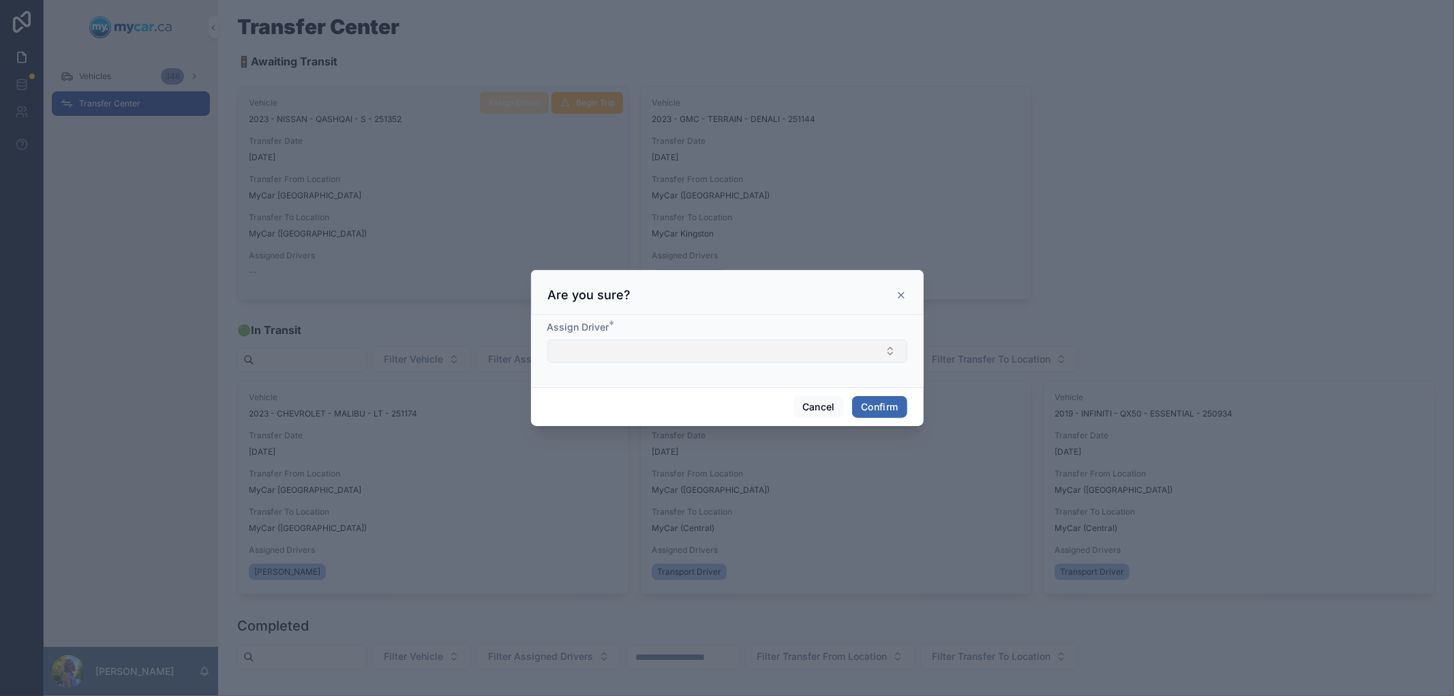
click at [621, 342] on button "Select Button" at bounding box center [727, 351] width 360 height 23
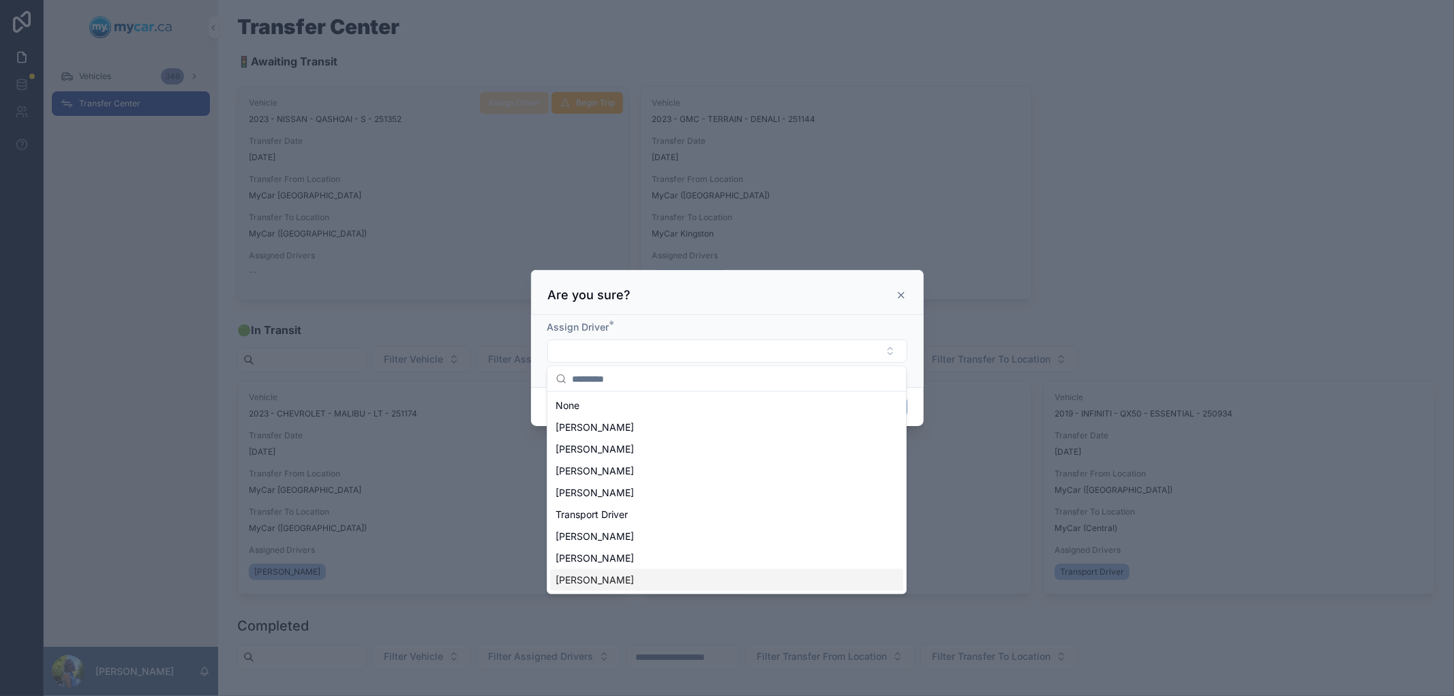
click at [577, 583] on span "Ron Cadger" at bounding box center [595, 580] width 78 height 14
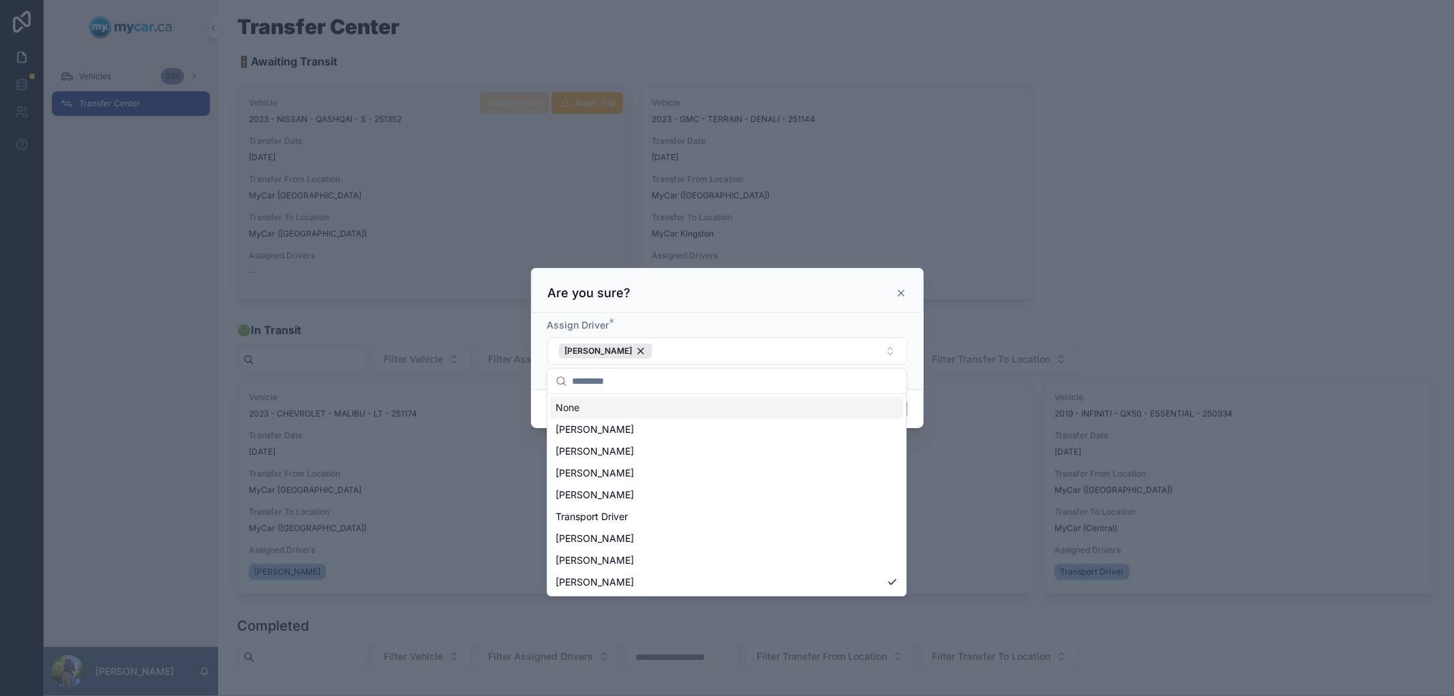
click at [847, 300] on div "Are you sure?" at bounding box center [727, 293] width 359 height 16
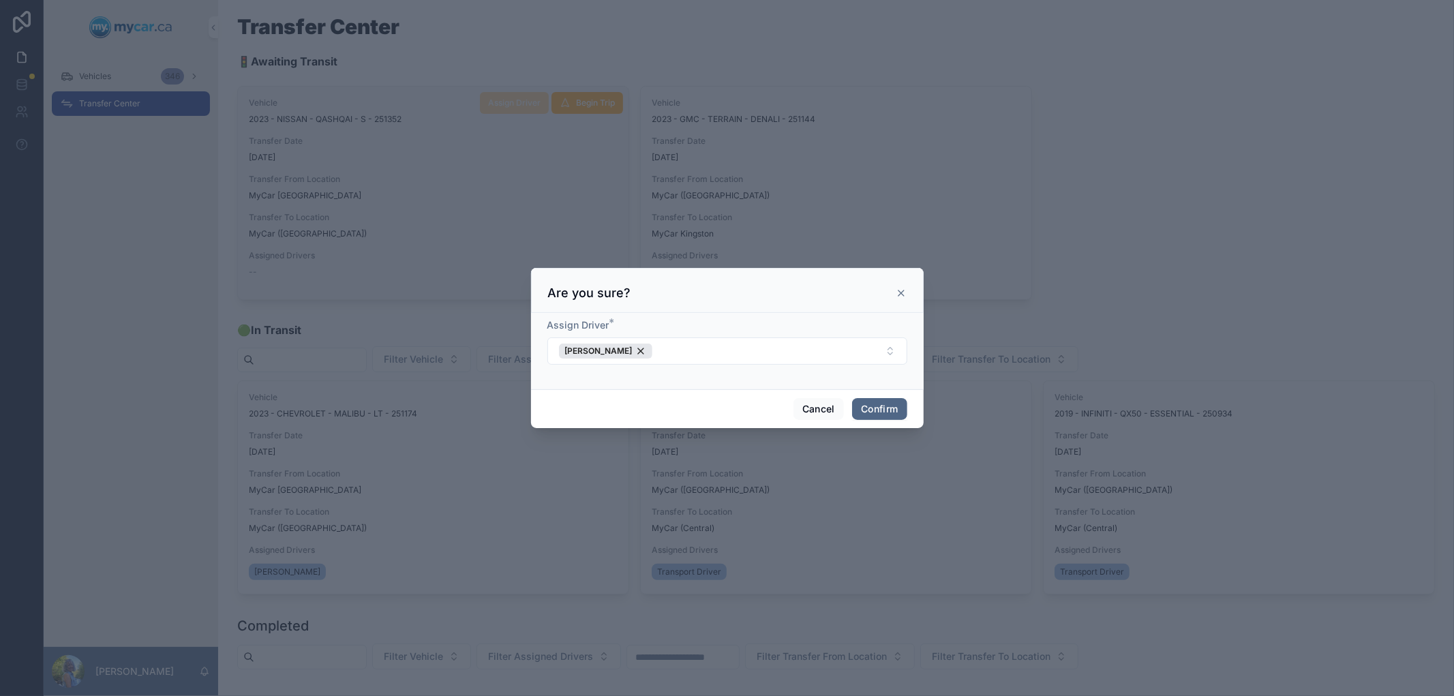
click at [869, 410] on button "Confirm" at bounding box center [879, 409] width 55 height 22
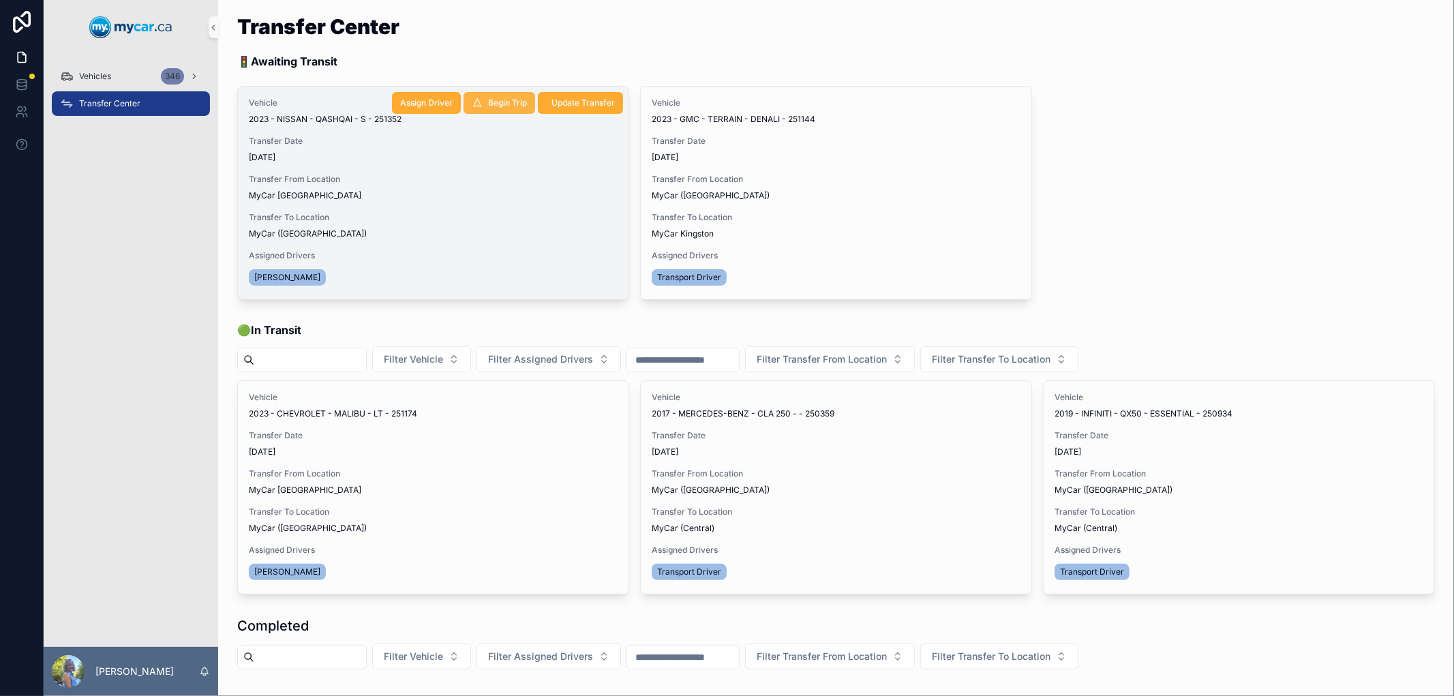
click at [509, 104] on span "Begin Trip" at bounding box center [507, 102] width 39 height 11
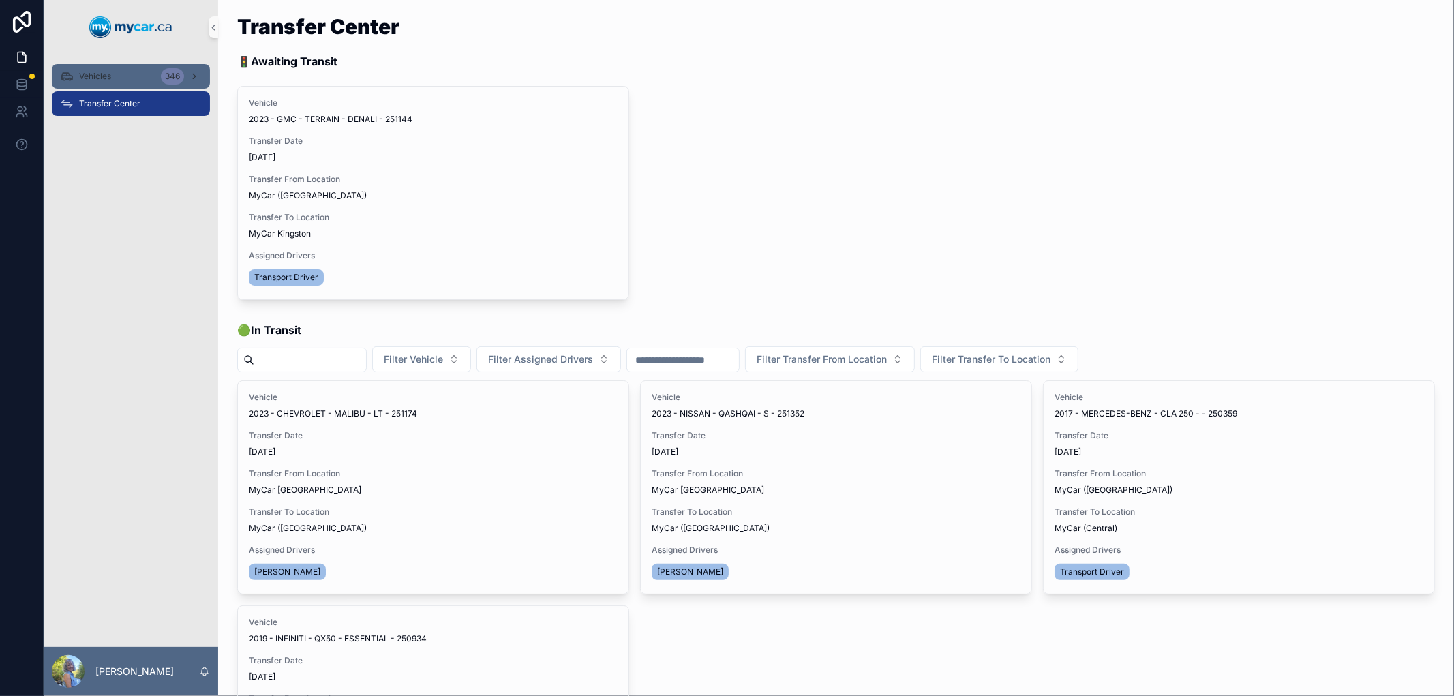
click at [93, 71] on span "Vehicles" at bounding box center [95, 76] width 32 height 11
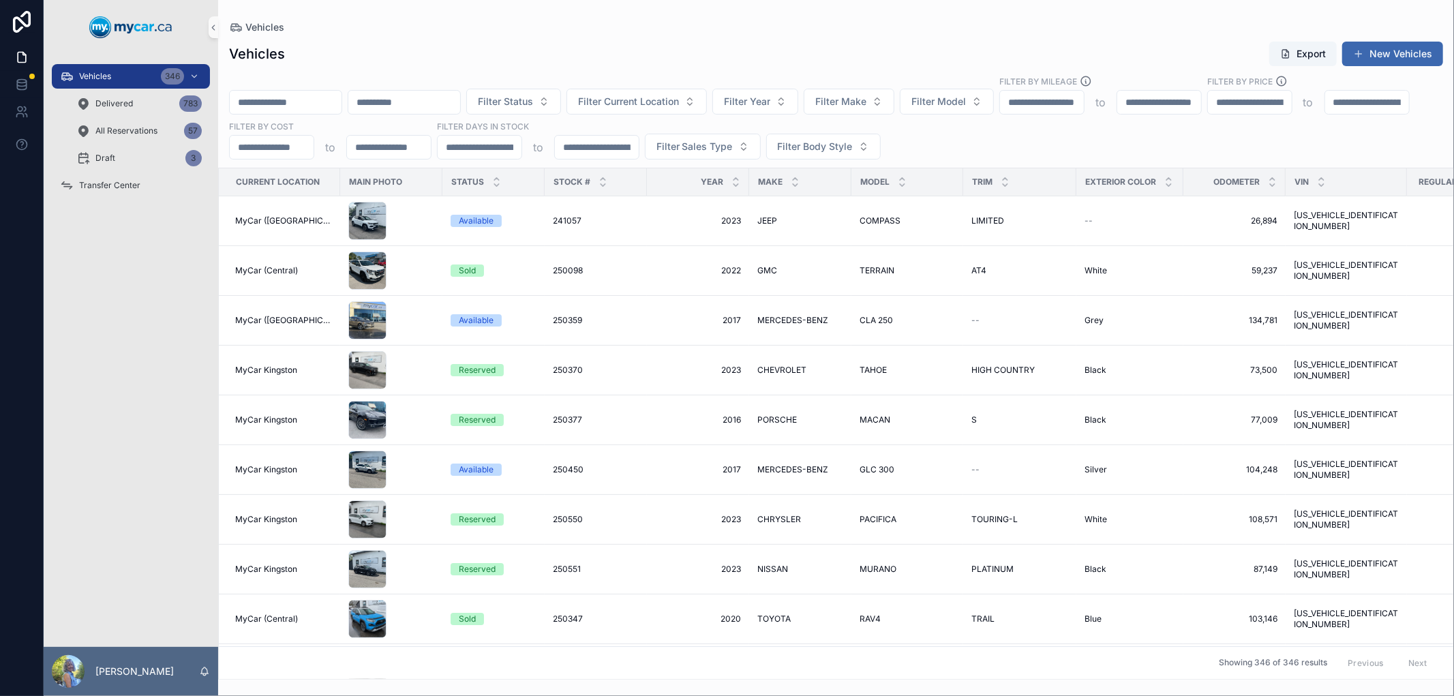
click at [342, 96] on input "scrollable content" at bounding box center [286, 102] width 112 height 19
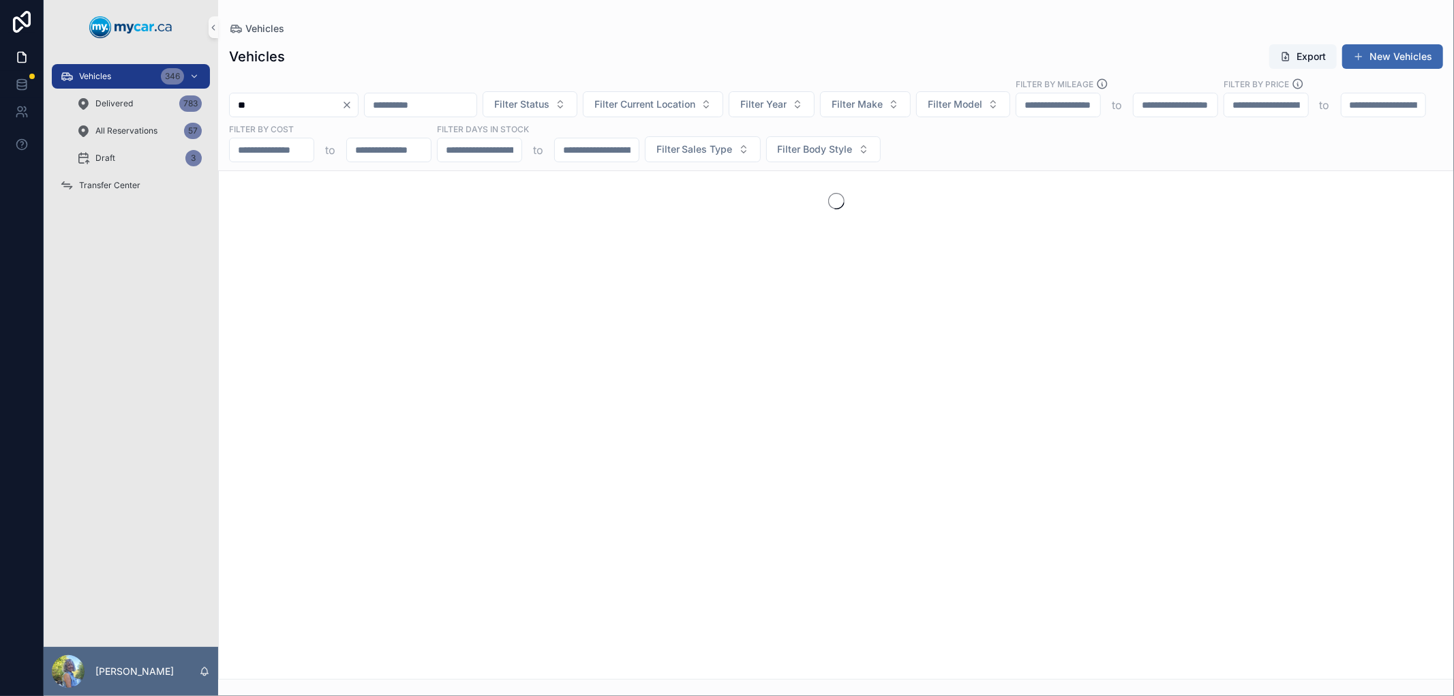
type input "*"
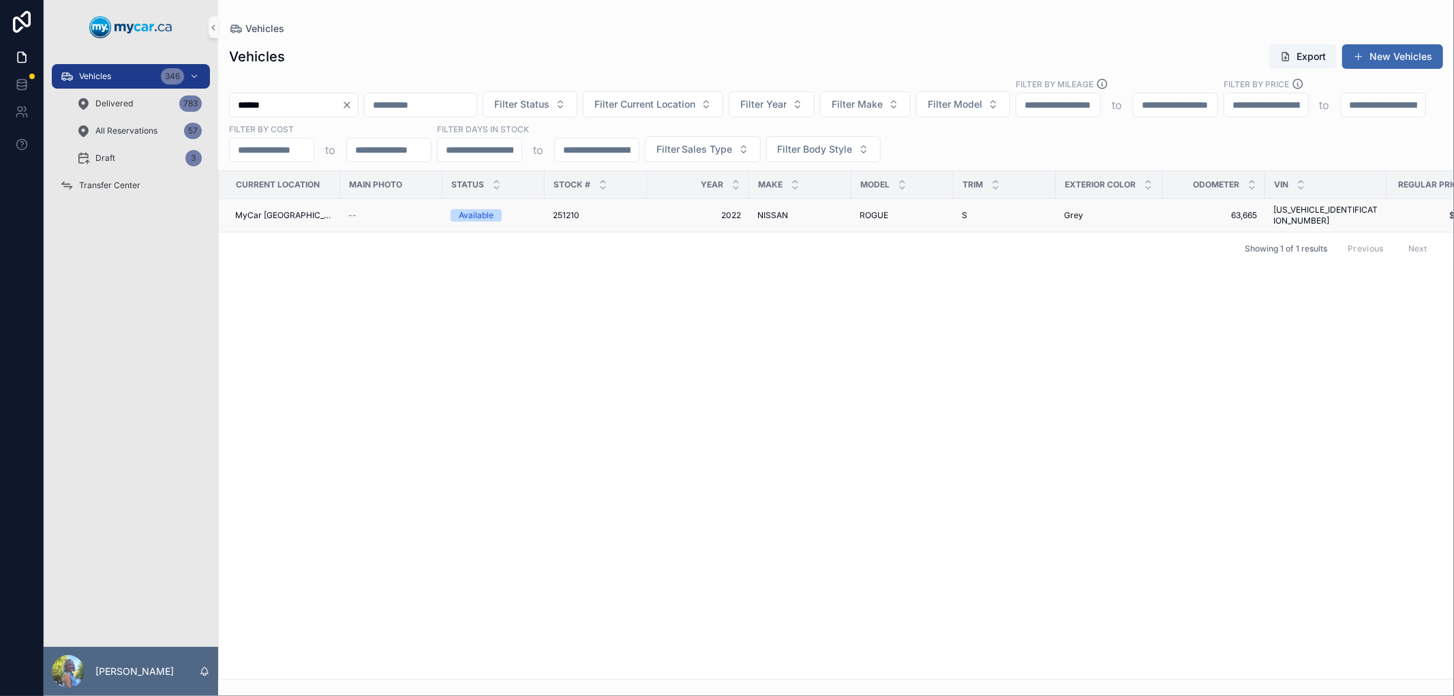
type input "******"
click at [568, 210] on span "251210" at bounding box center [566, 215] width 27 height 11
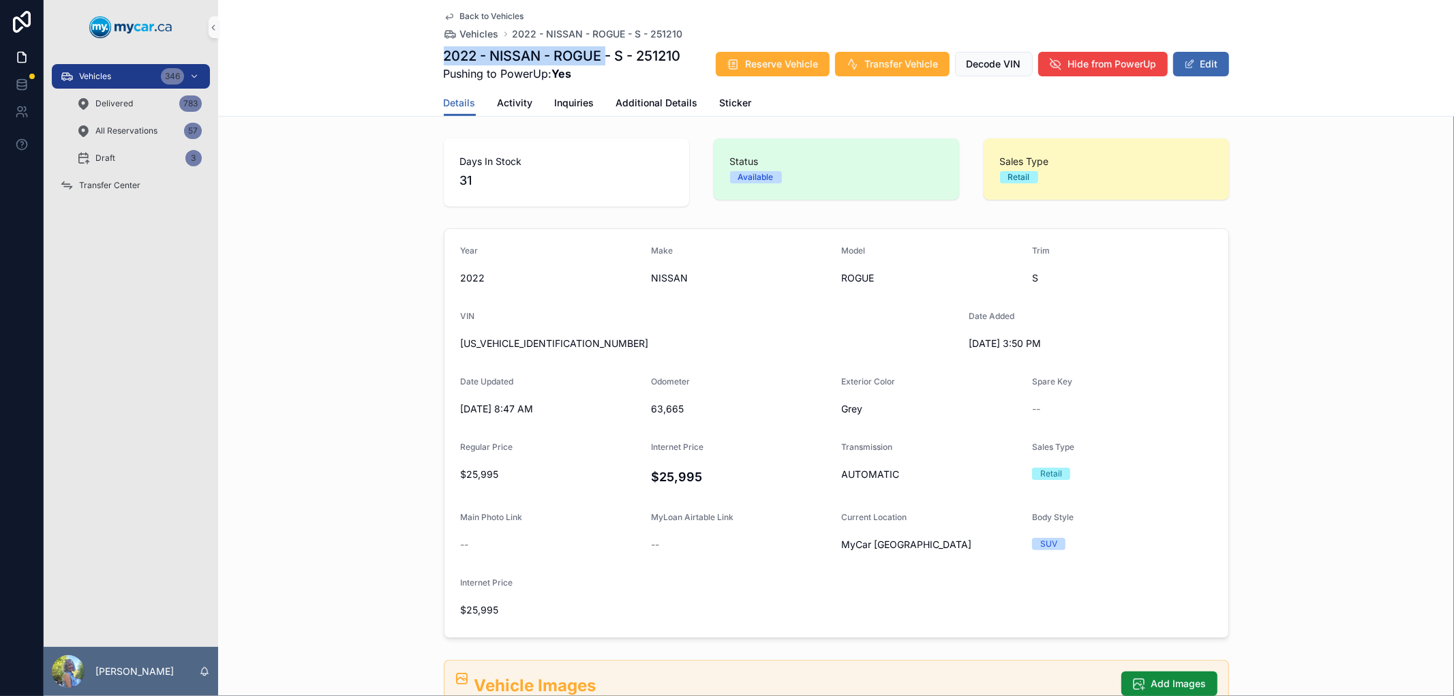
drag, startPoint x: 439, startPoint y: 57, endPoint x: 604, endPoint y: 52, distance: 165.1
click at [604, 52] on h1 "2022 - NISSAN - ROGUE - S - 251210" at bounding box center [562, 55] width 237 height 19
copy h1 "2022 - NISSAN - ROGUE"
drag, startPoint x: 559, startPoint y: 335, endPoint x: 446, endPoint y: 350, distance: 114.1
click at [446, 350] on form "Year 2022 Make NISSAN Model ROGUE Trim S VIN 5N1AT3AB5NC725706 Date Added 8/28/…" at bounding box center [837, 433] width 784 height 408
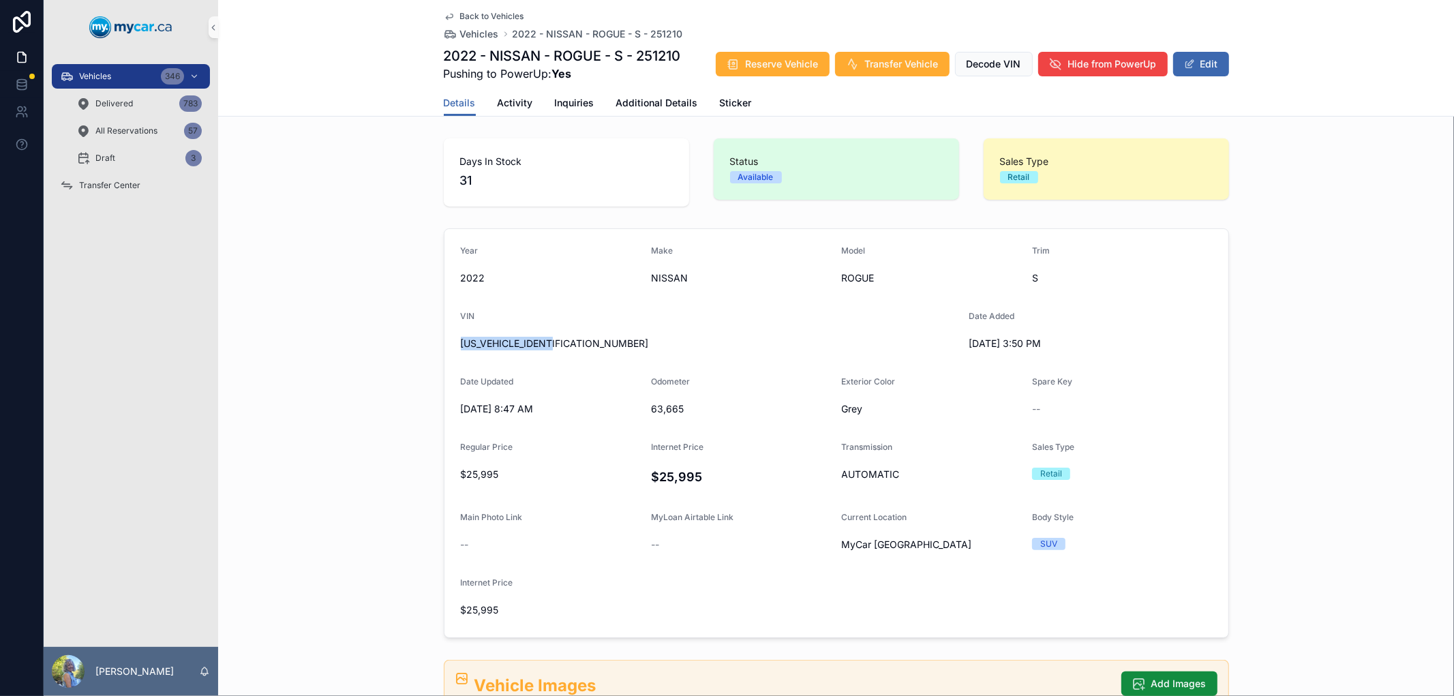
copy span "5N1AT3AB5NC725706"
click at [727, 106] on span "Sticker" at bounding box center [736, 103] width 32 height 14
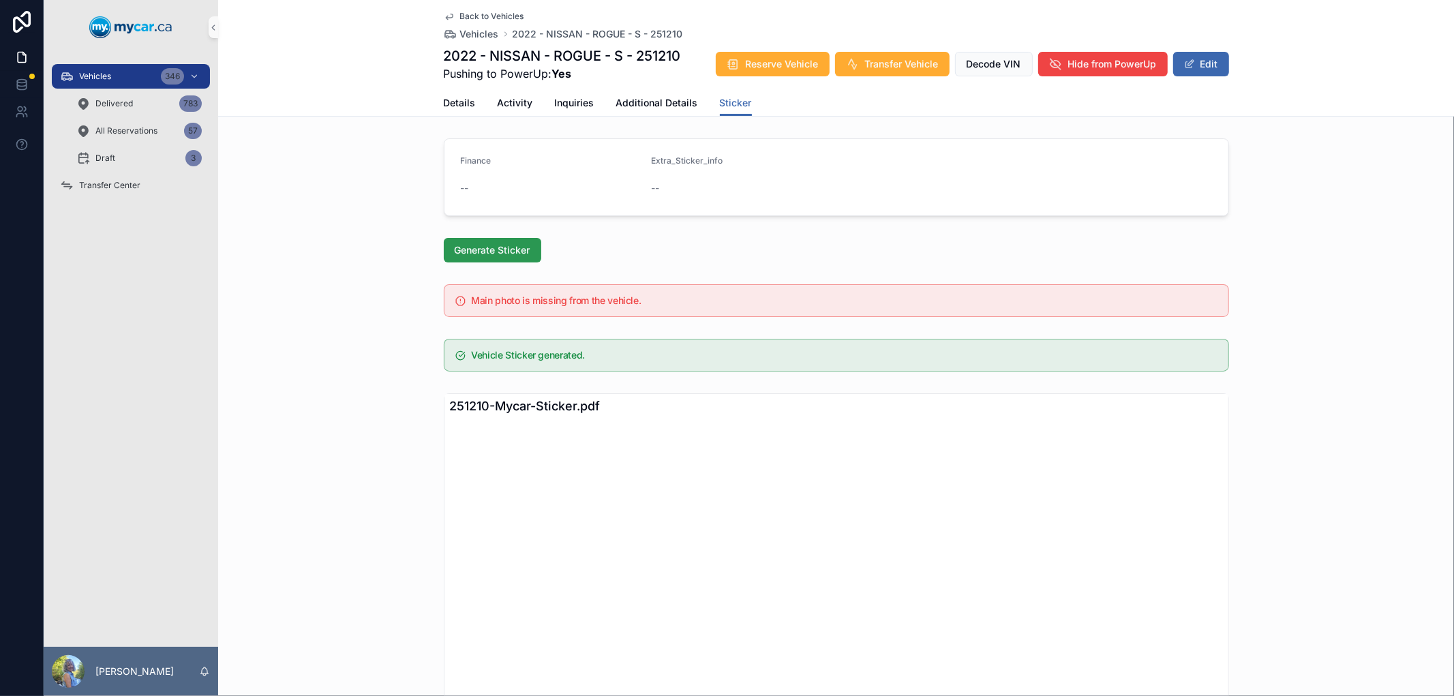
click at [489, 244] on span "Generate Sticker" at bounding box center [493, 250] width 76 height 14
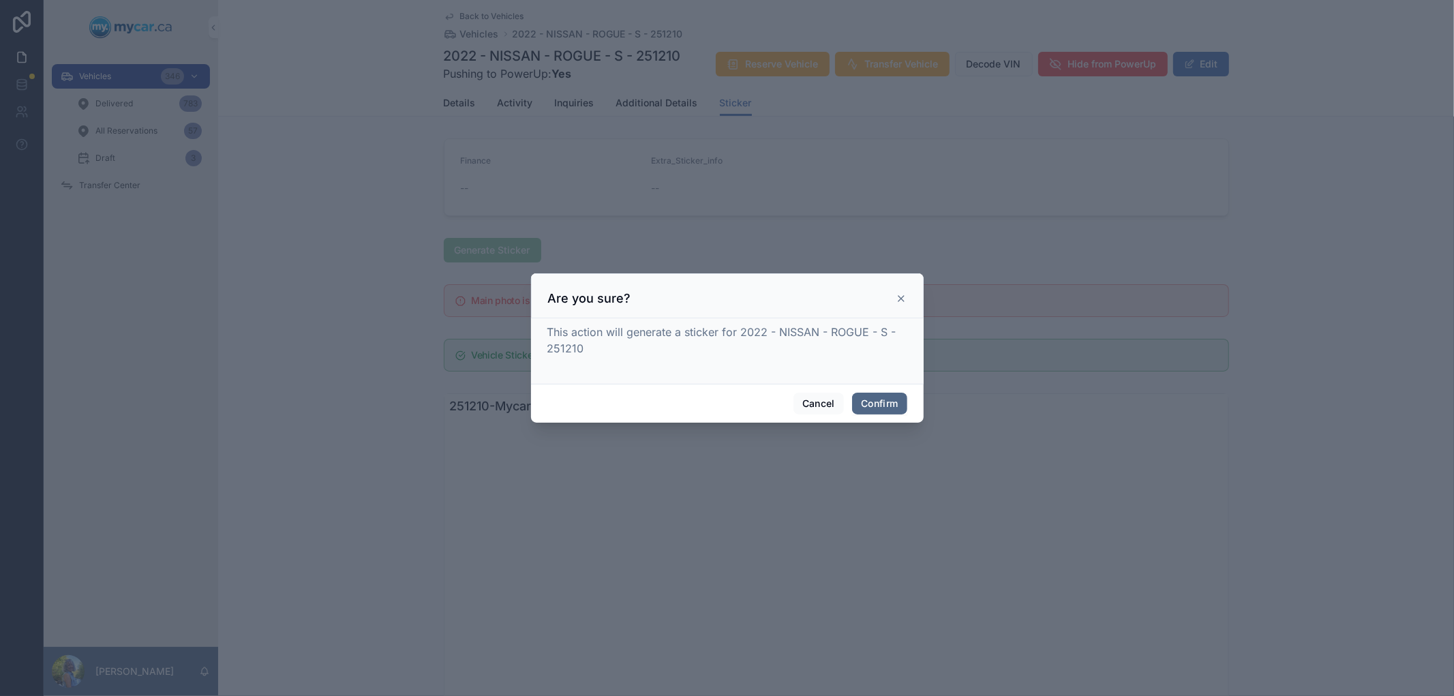
click at [890, 403] on button "Confirm" at bounding box center [879, 404] width 55 height 22
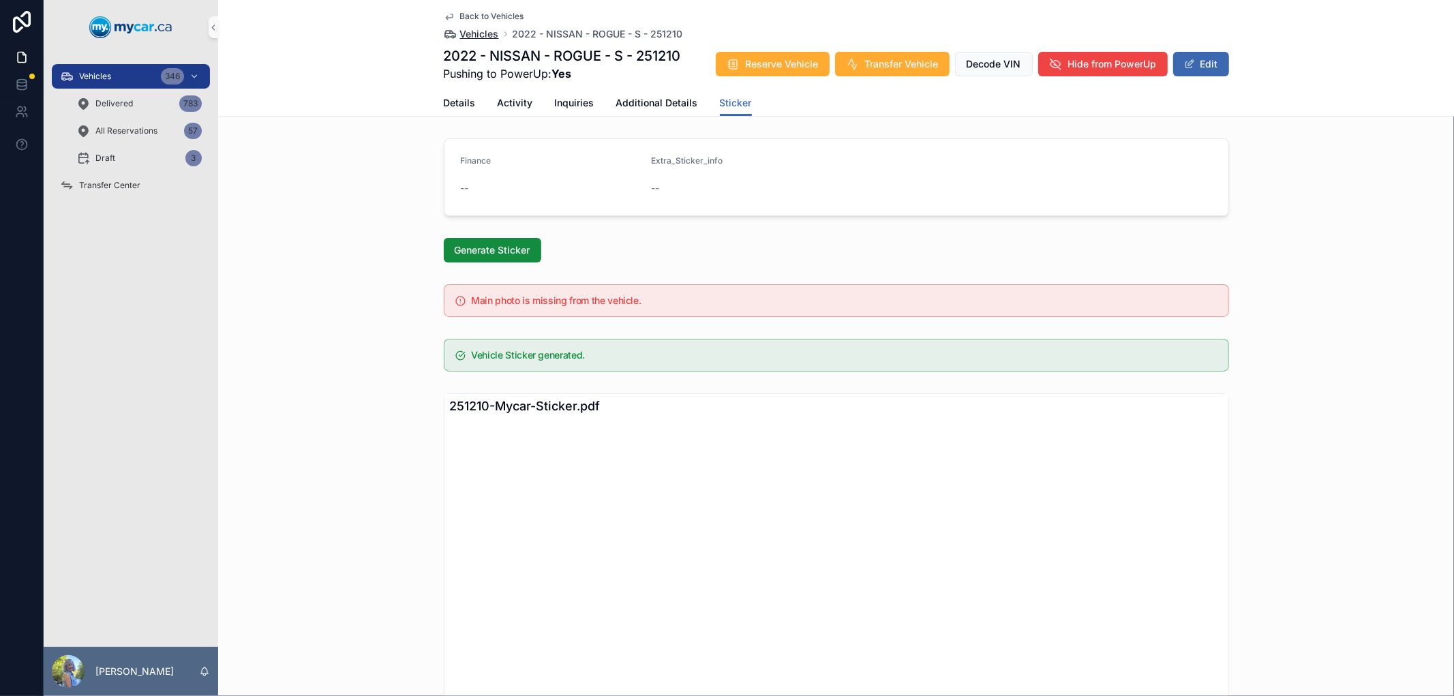
click at [466, 31] on span "Vehicles" at bounding box center [479, 34] width 39 height 14
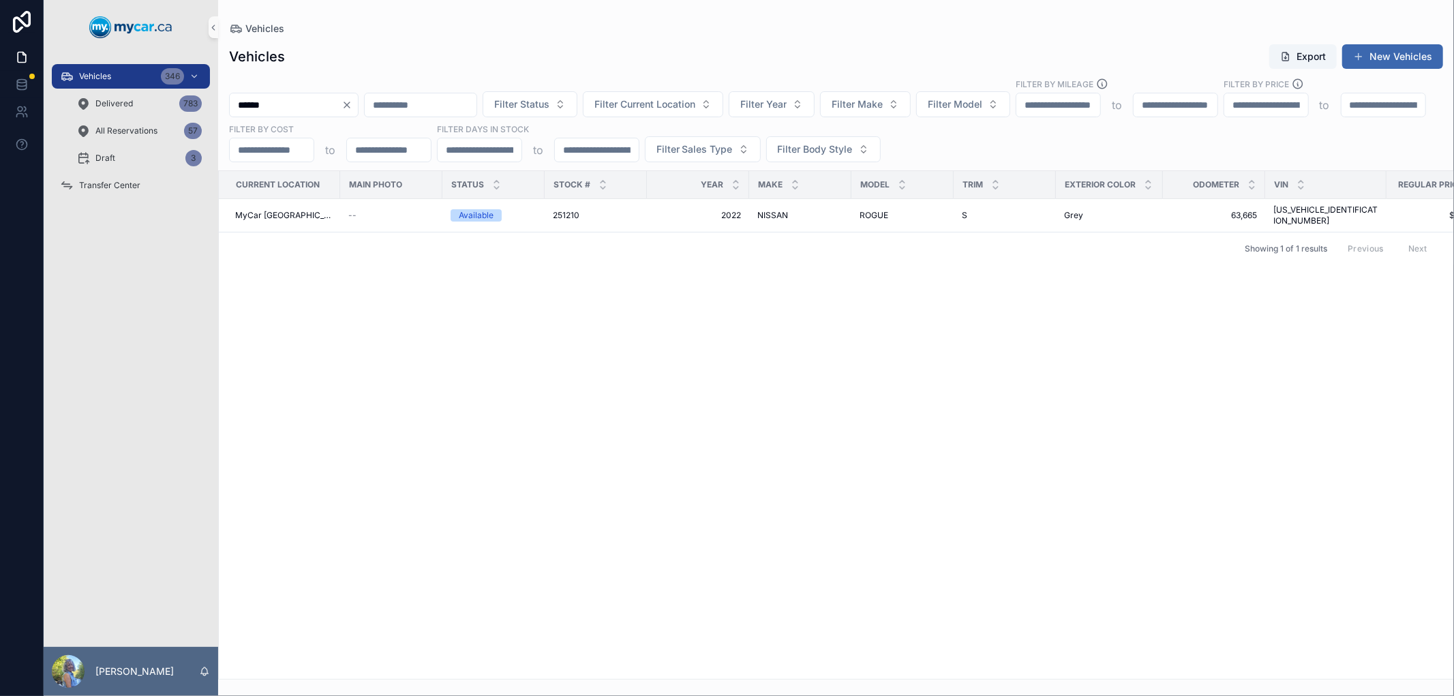
drag, startPoint x: 334, startPoint y: 103, endPoint x: 217, endPoint y: 91, distance: 117.8
click at [218, 91] on div "****** Filter Status Filter Current Location Filter Year Filter Make Filter Mod…" at bounding box center [836, 120] width 1236 height 85
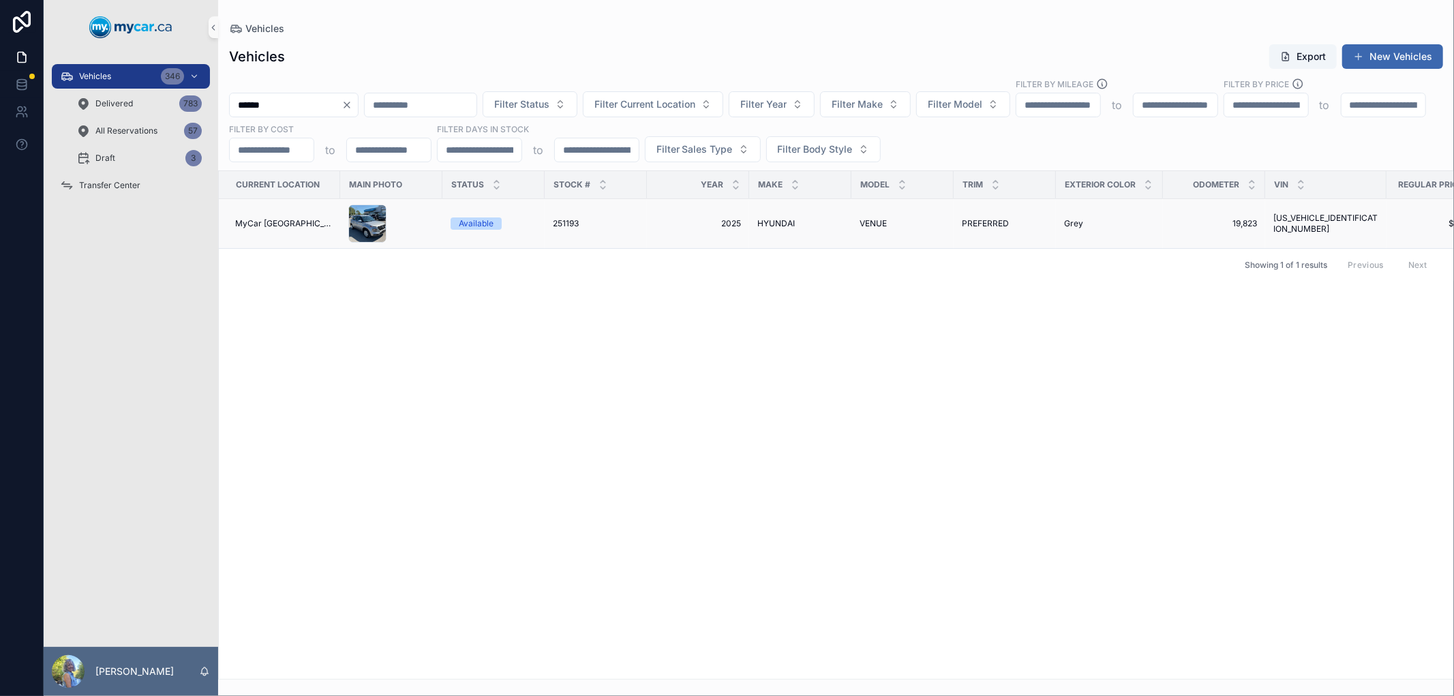
type input "******"
click at [554, 218] on span "251193" at bounding box center [566, 223] width 26 height 11
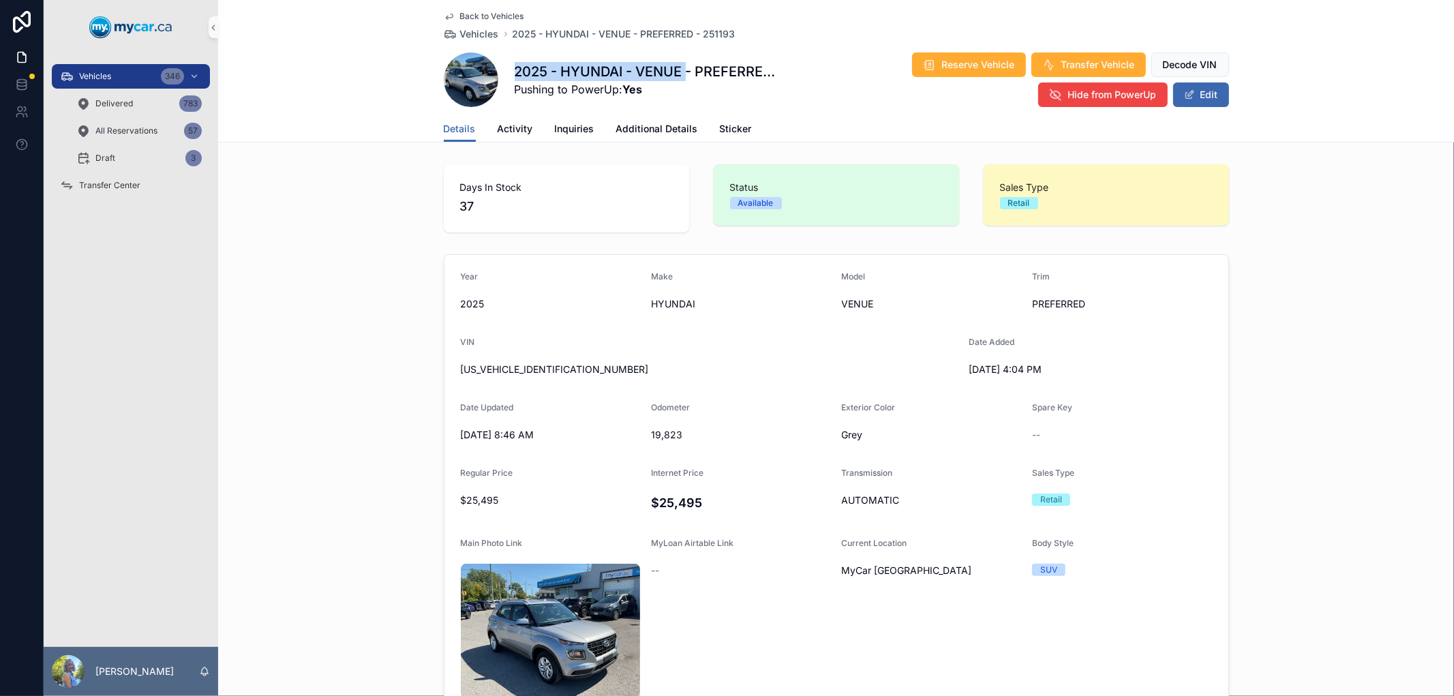
drag, startPoint x: 682, startPoint y: 70, endPoint x: 506, endPoint y: 74, distance: 175.9
click at [506, 74] on div "2025 - HYUNDAI - VENUE - PREFERRED - 251193 Pushing to PowerUp: Yes Reserve Veh…" at bounding box center [836, 80] width 785 height 56
copy h1 "2025 - HYUNDAI - VENUE"
drag, startPoint x: 587, startPoint y: 376, endPoint x: 453, endPoint y: 376, distance: 133.6
click at [453, 376] on form "Year 2025 Make HYUNDAI Model VENUE Trim PREFERRED VIN KMHRC8A32SU354275 Date Ad…" at bounding box center [837, 520] width 784 height 530
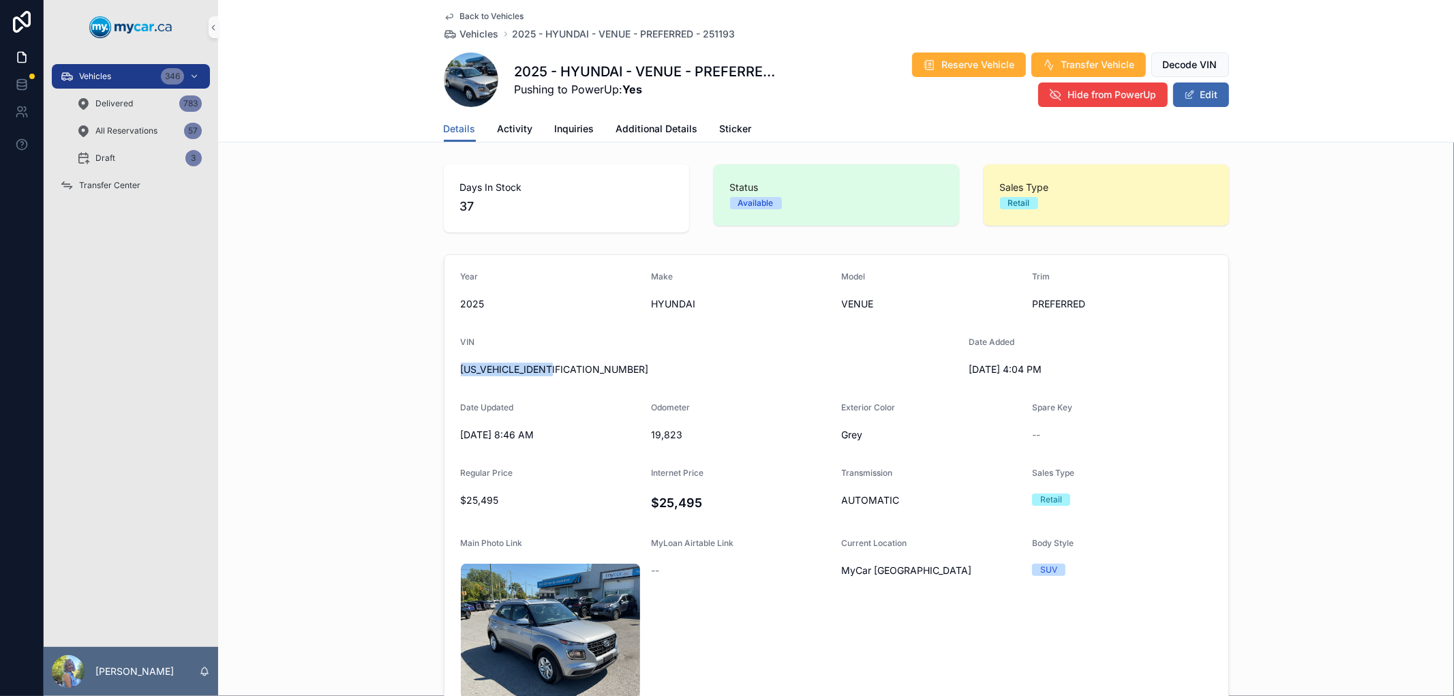
copy span "KMHRC8A32SU354275"
click at [720, 126] on span "Sticker" at bounding box center [736, 129] width 32 height 14
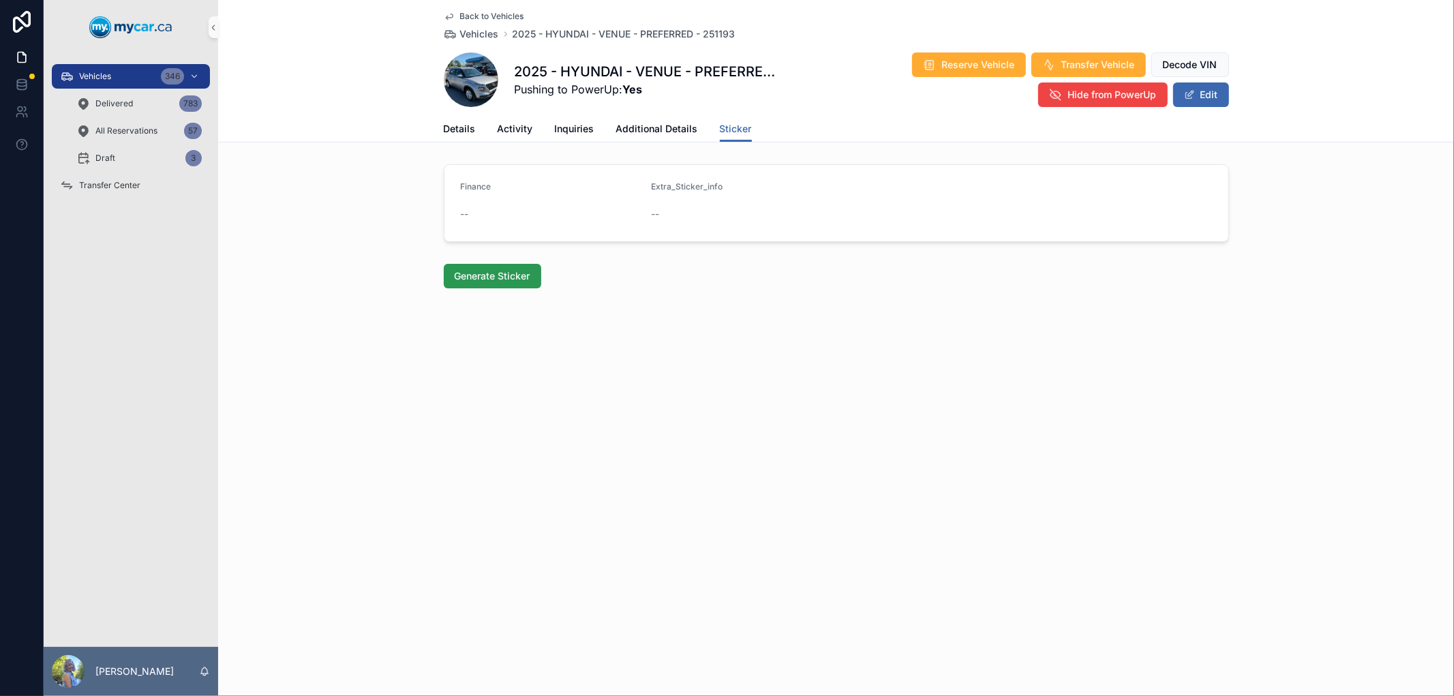
click at [485, 277] on span "Generate Sticker" at bounding box center [493, 276] width 76 height 14
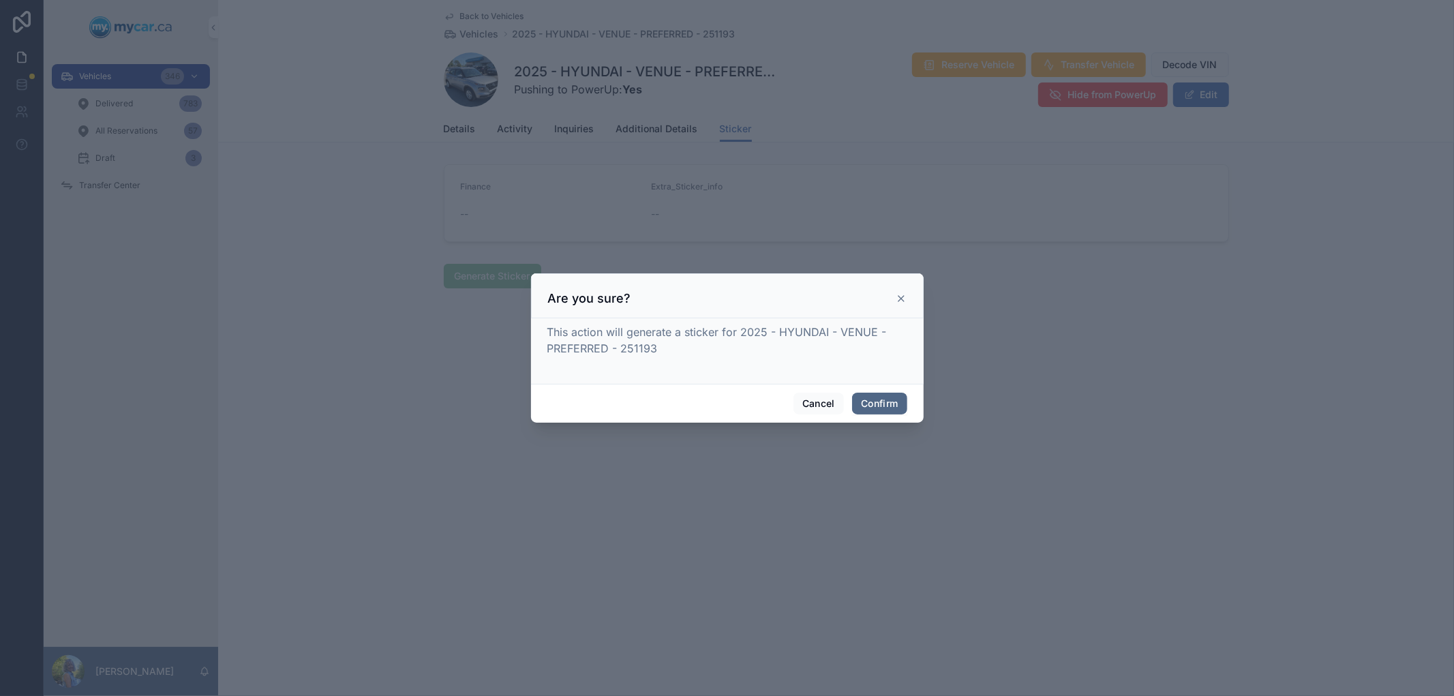
click at [880, 405] on button "Confirm" at bounding box center [879, 404] width 55 height 22
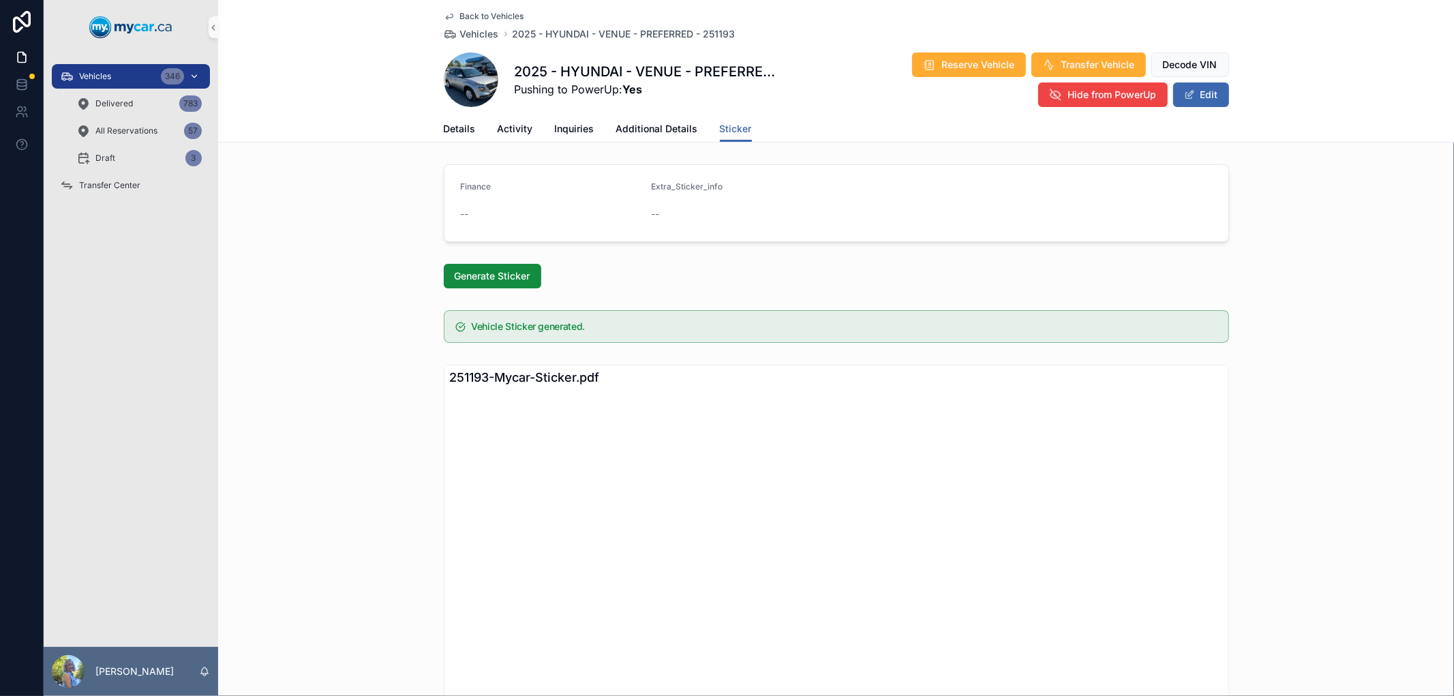
click at [99, 75] on span "Vehicles" at bounding box center [95, 76] width 32 height 11
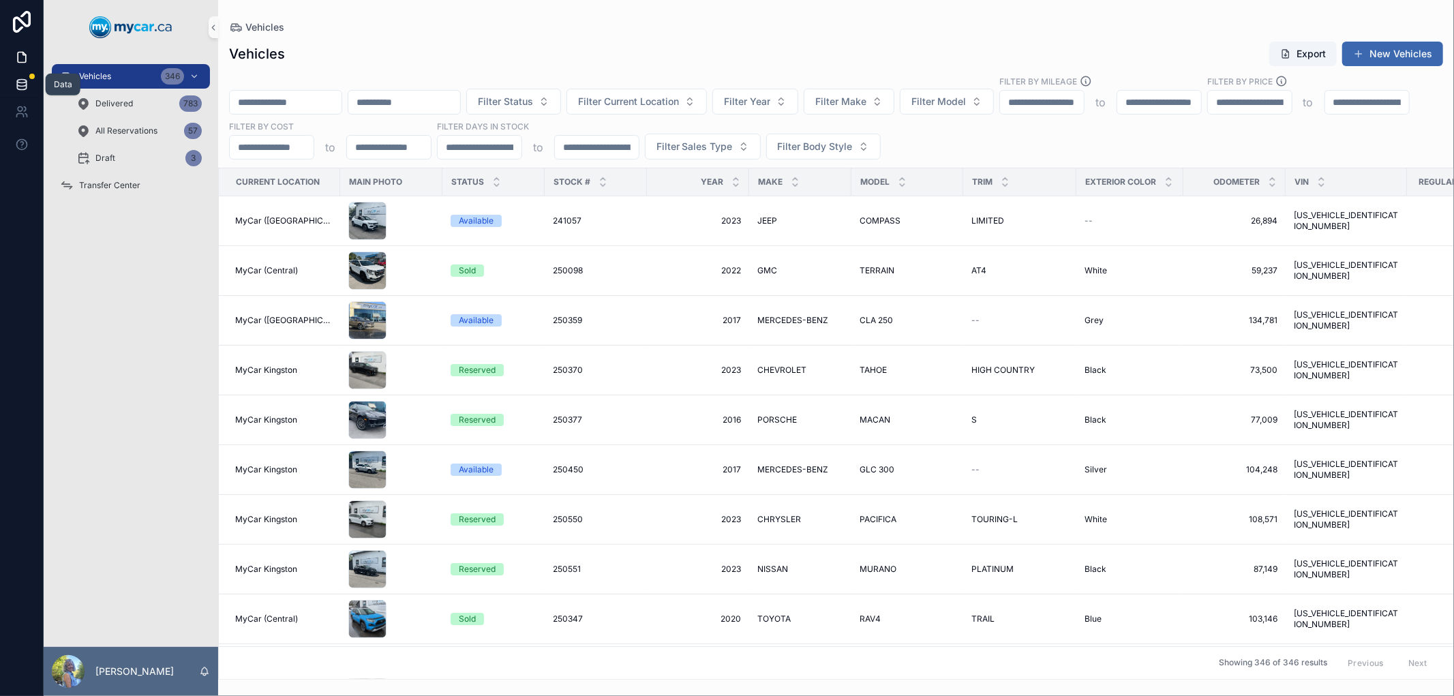
click at [26, 79] on icon at bounding box center [22, 85] width 14 height 14
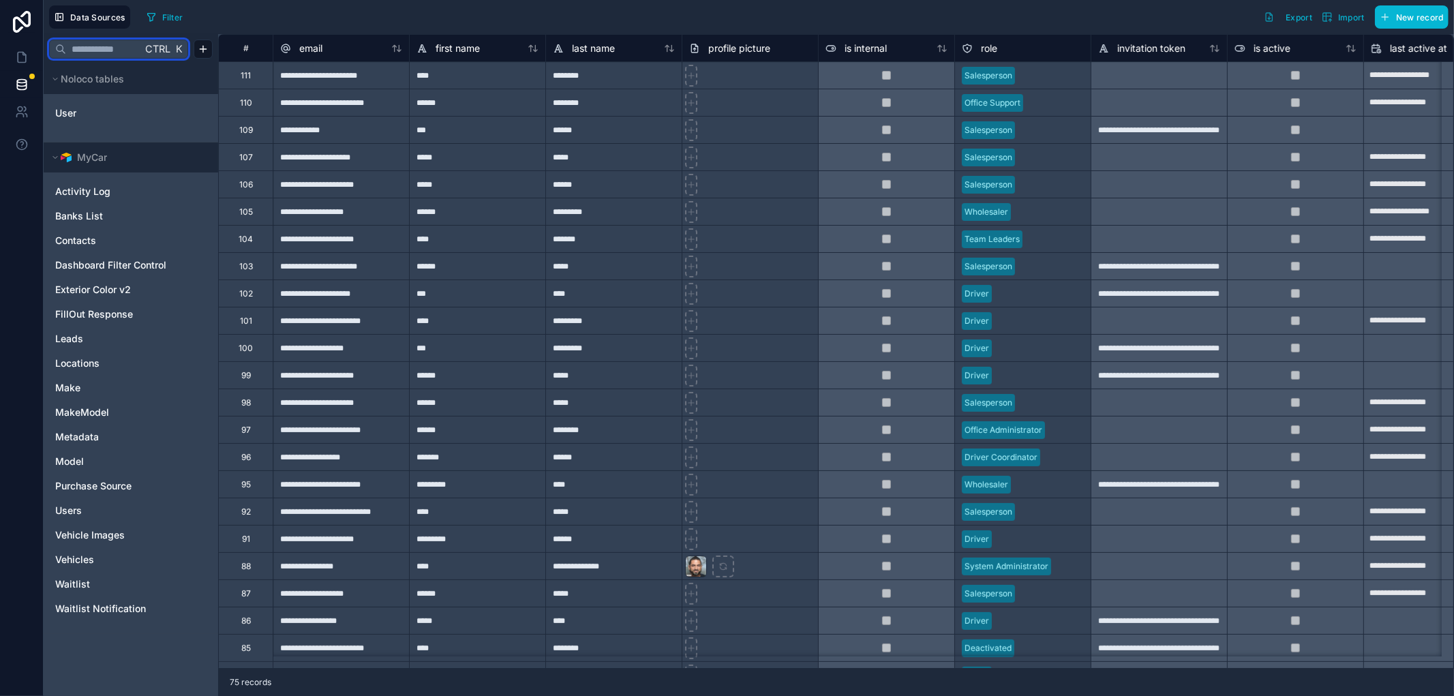
click at [117, 48] on input "text" at bounding box center [104, 49] width 76 height 25
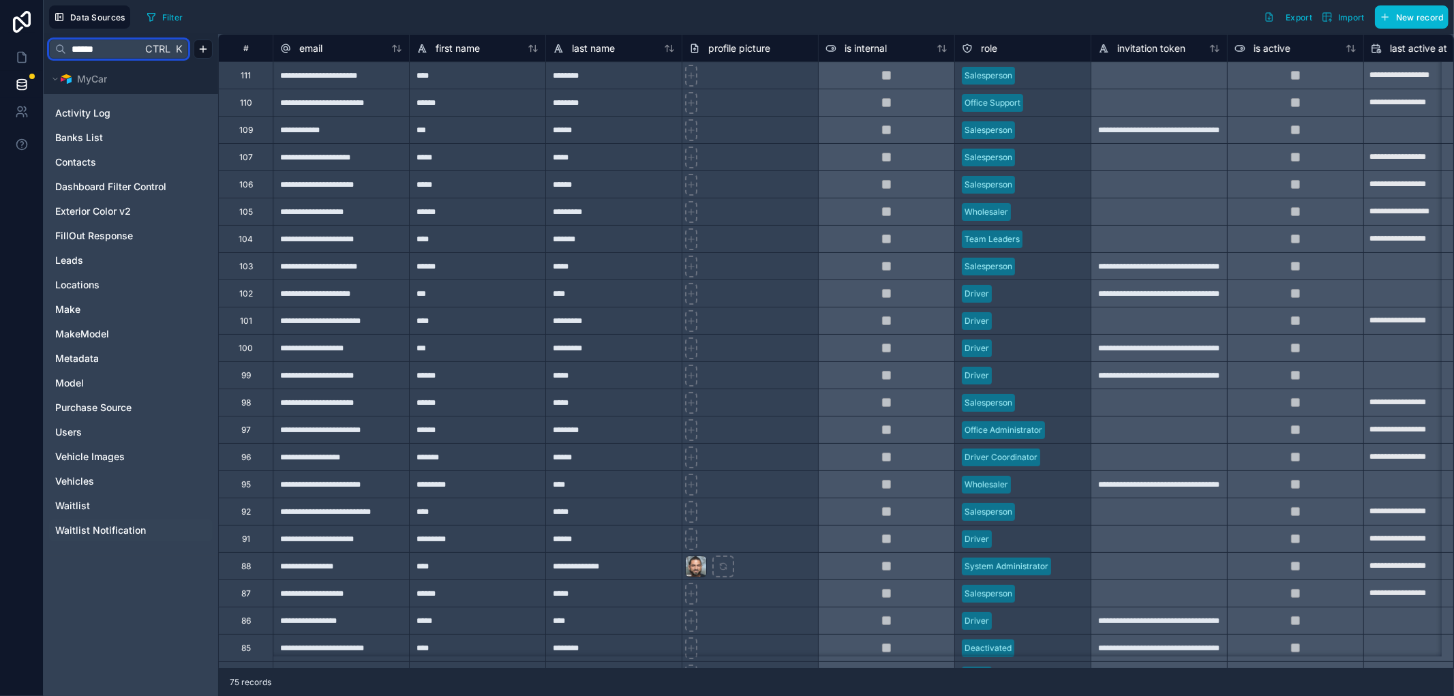
type input "******"
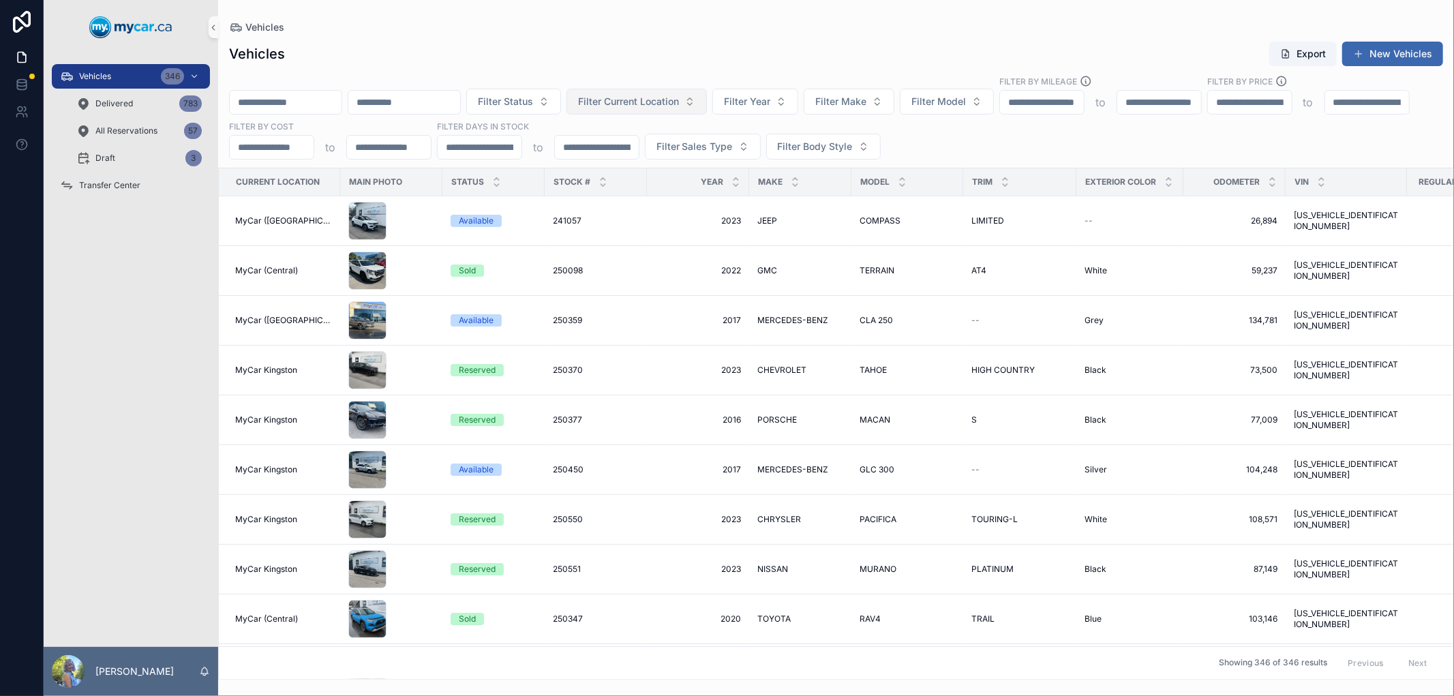
click at [651, 100] on span "Filter Current Location" at bounding box center [628, 102] width 101 height 14
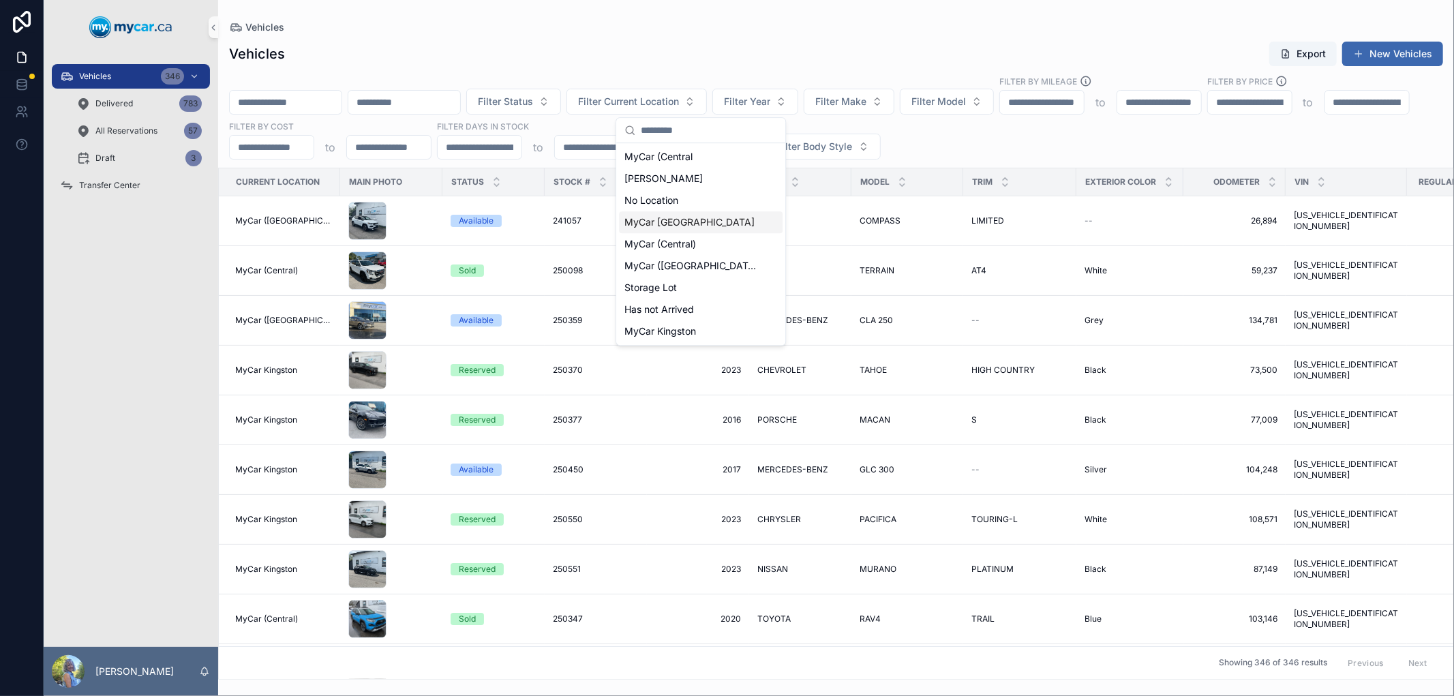
click at [659, 224] on span "MyCar [GEOGRAPHIC_DATA]" at bounding box center [690, 222] width 130 height 14
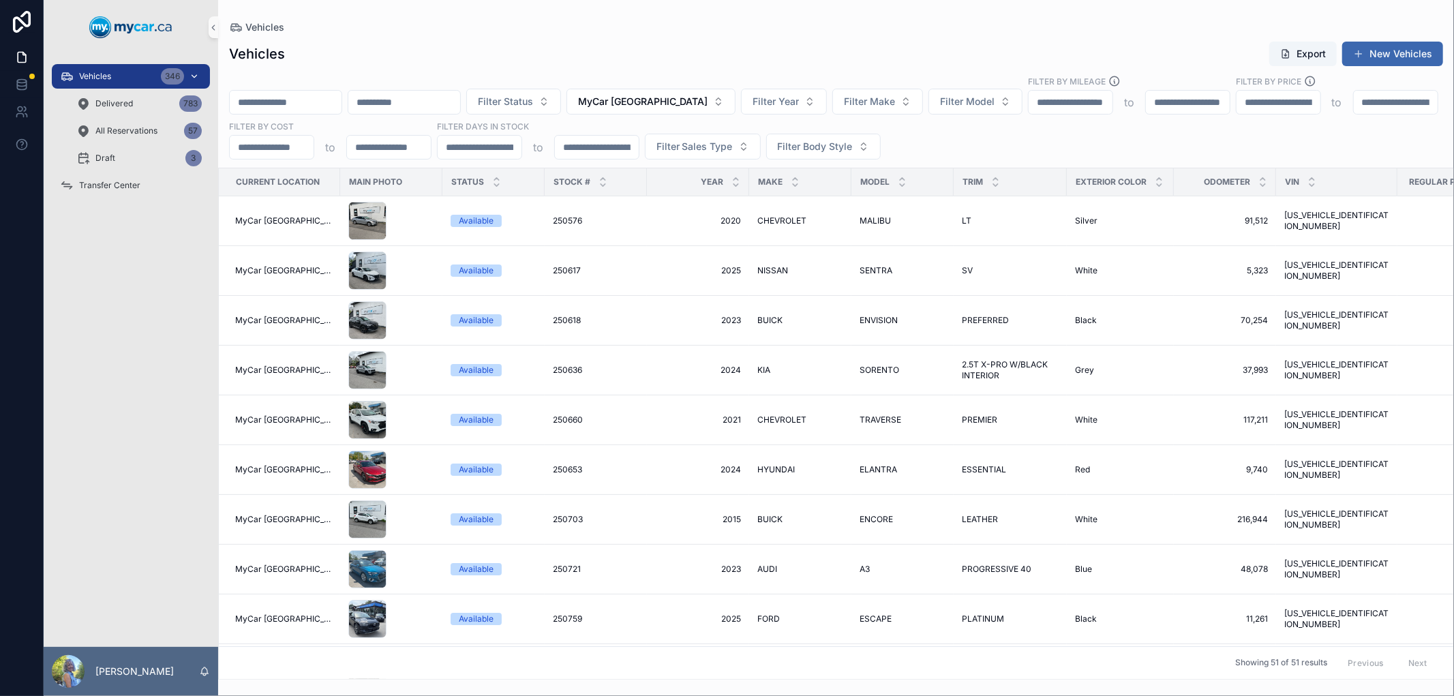
click at [93, 77] on span "Vehicles" at bounding box center [95, 76] width 32 height 11
